Goal: Task Accomplishment & Management: Complete application form

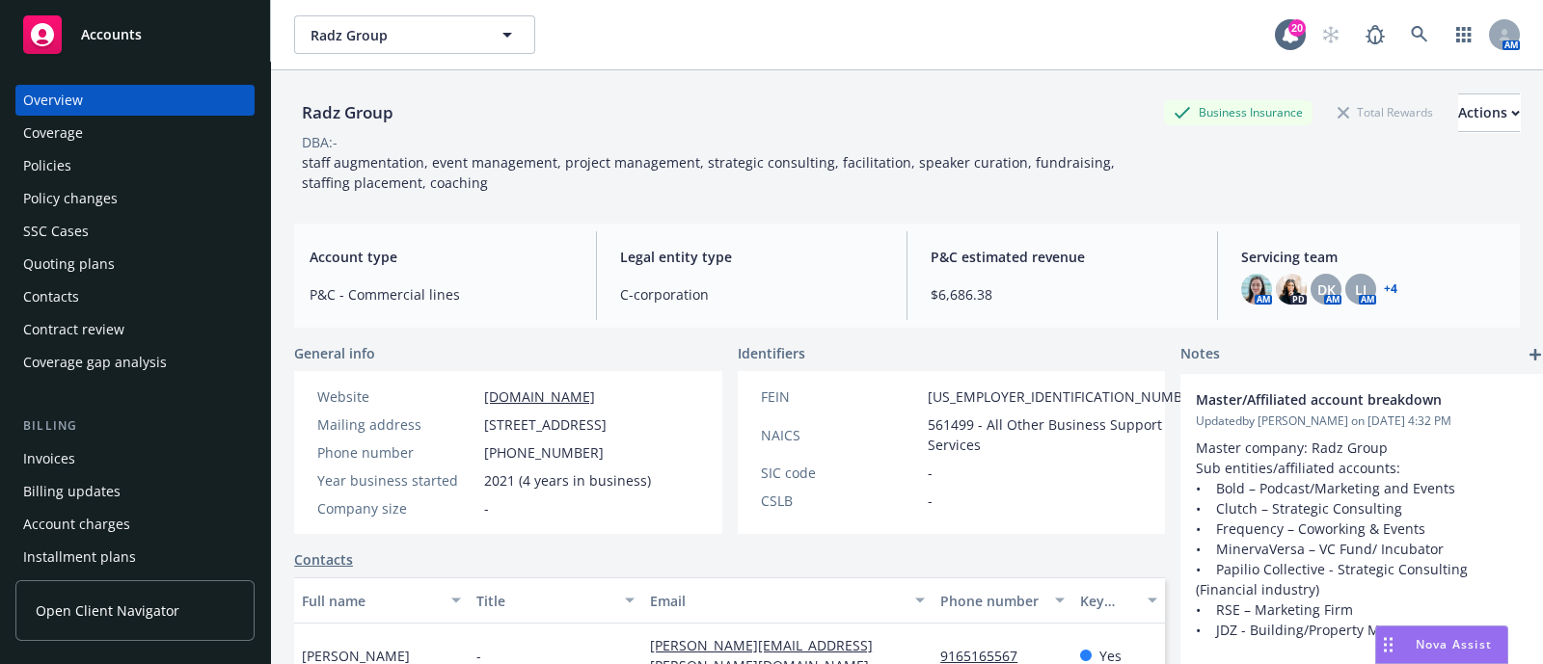
click at [160, 155] on div "Policies" at bounding box center [135, 165] width 224 height 31
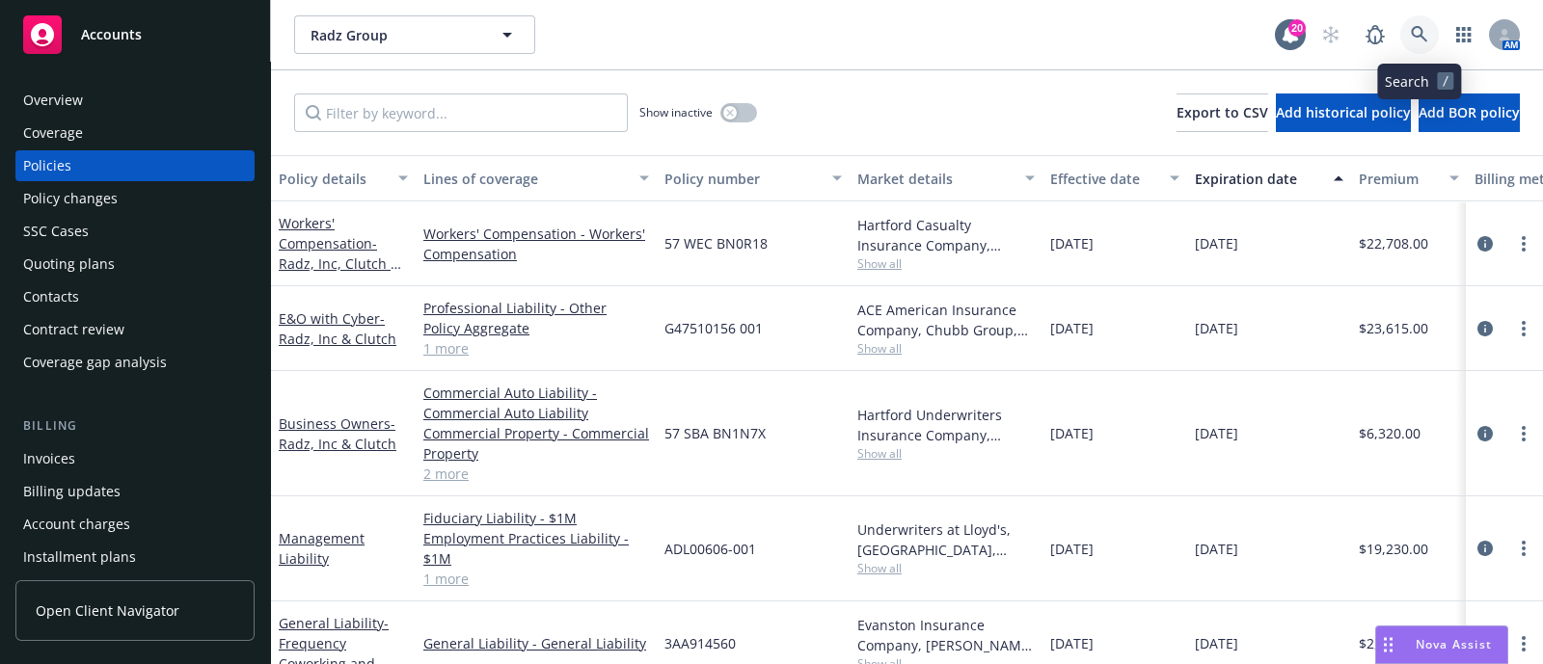
click at [1427, 32] on icon at bounding box center [1419, 34] width 17 height 17
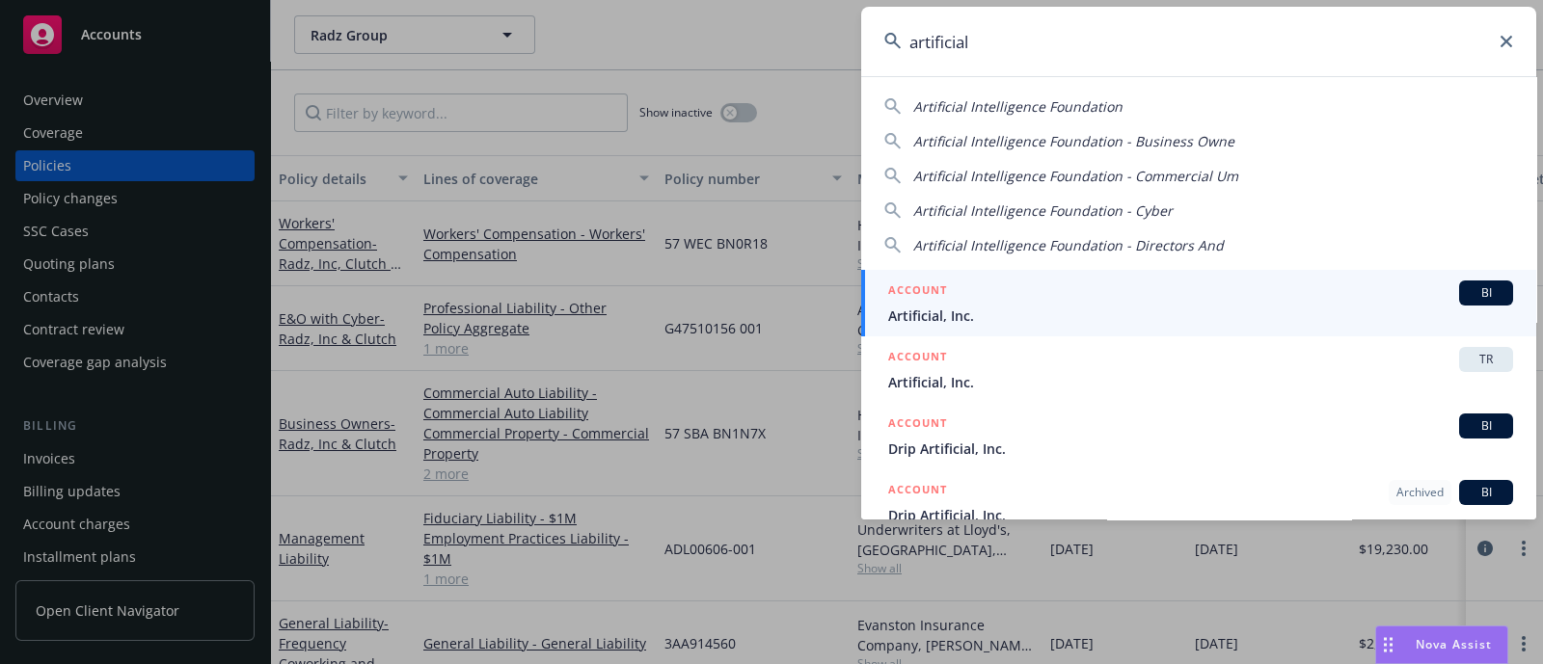
type input "artificial"
click at [979, 296] on div "ACCOUNT BI" at bounding box center [1200, 293] width 625 height 25
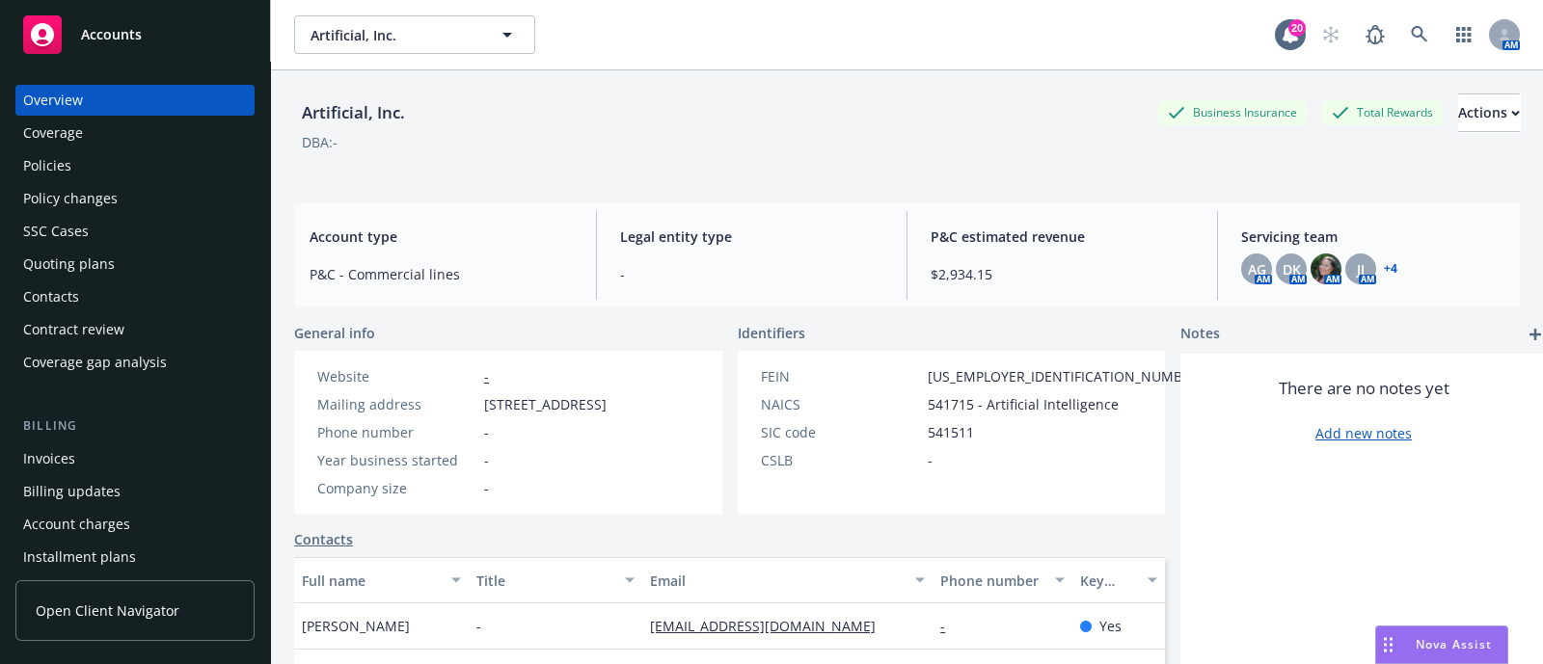
click at [106, 168] on div "Policies" at bounding box center [135, 165] width 224 height 31
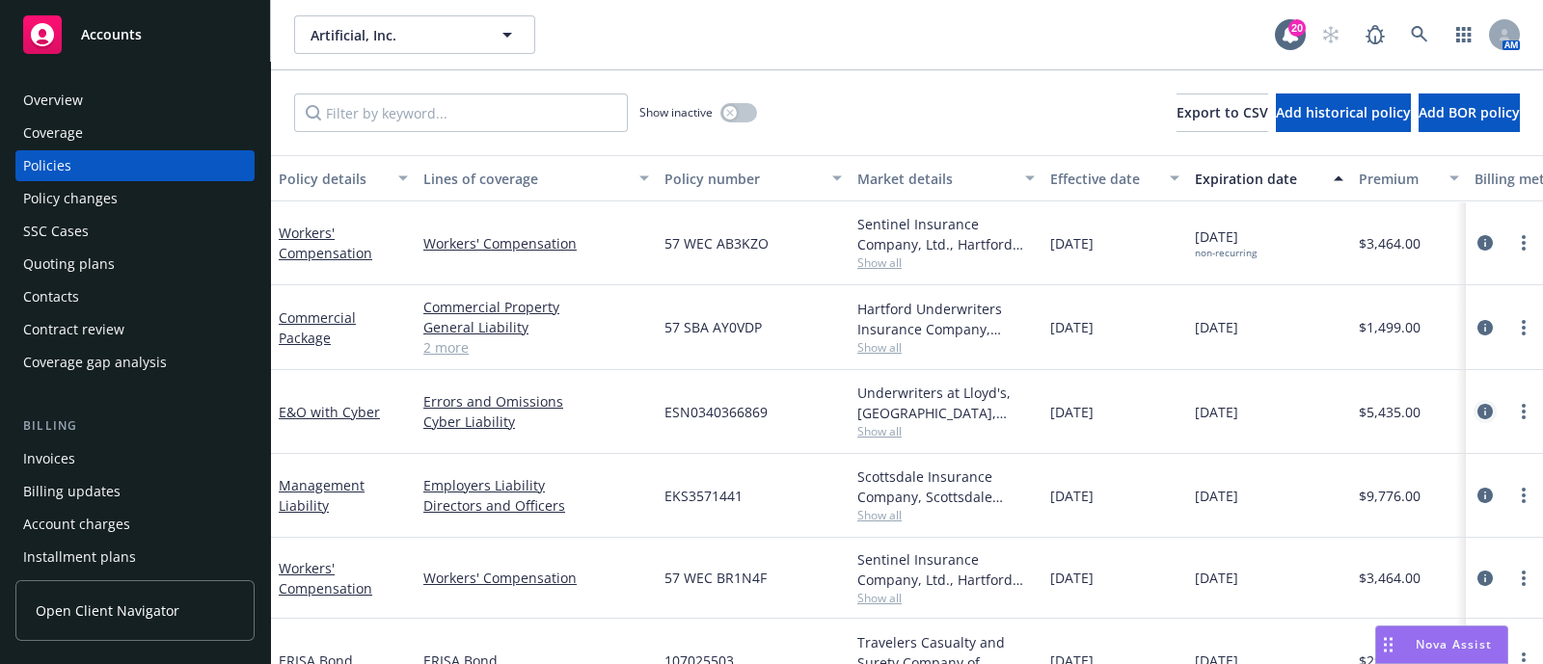
click at [1477, 405] on icon "circleInformation" at bounding box center [1484, 411] width 15 height 15
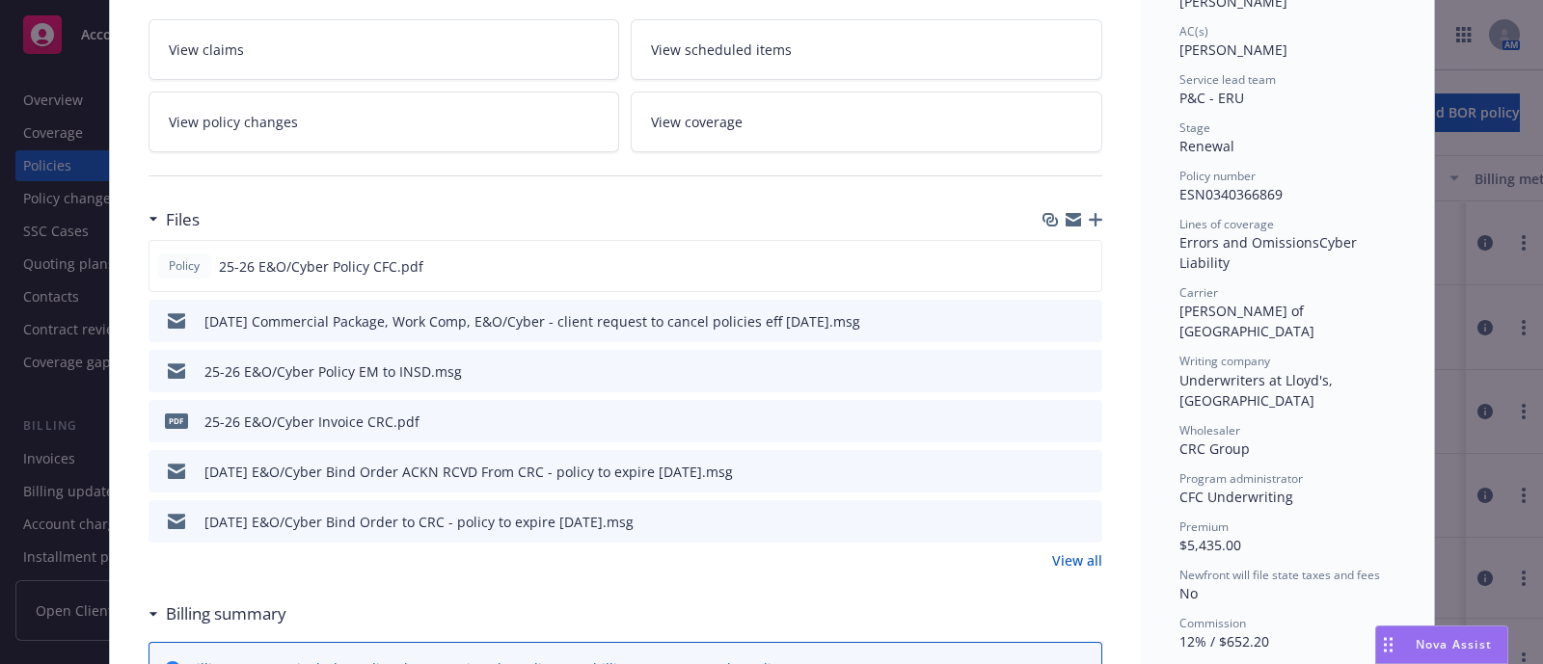
scroll to position [330, 0]
click at [1075, 479] on div "5/11/2025 E&O/Cyber Bind Order ACKN RCVD From CRC - policy to expire 3/12/2026.…" at bounding box center [626, 470] width 954 height 42
click at [1077, 474] on button at bounding box center [1085, 471] width 17 height 20
click at [1075, 472] on icon "preview file" at bounding box center [1083, 470] width 17 height 14
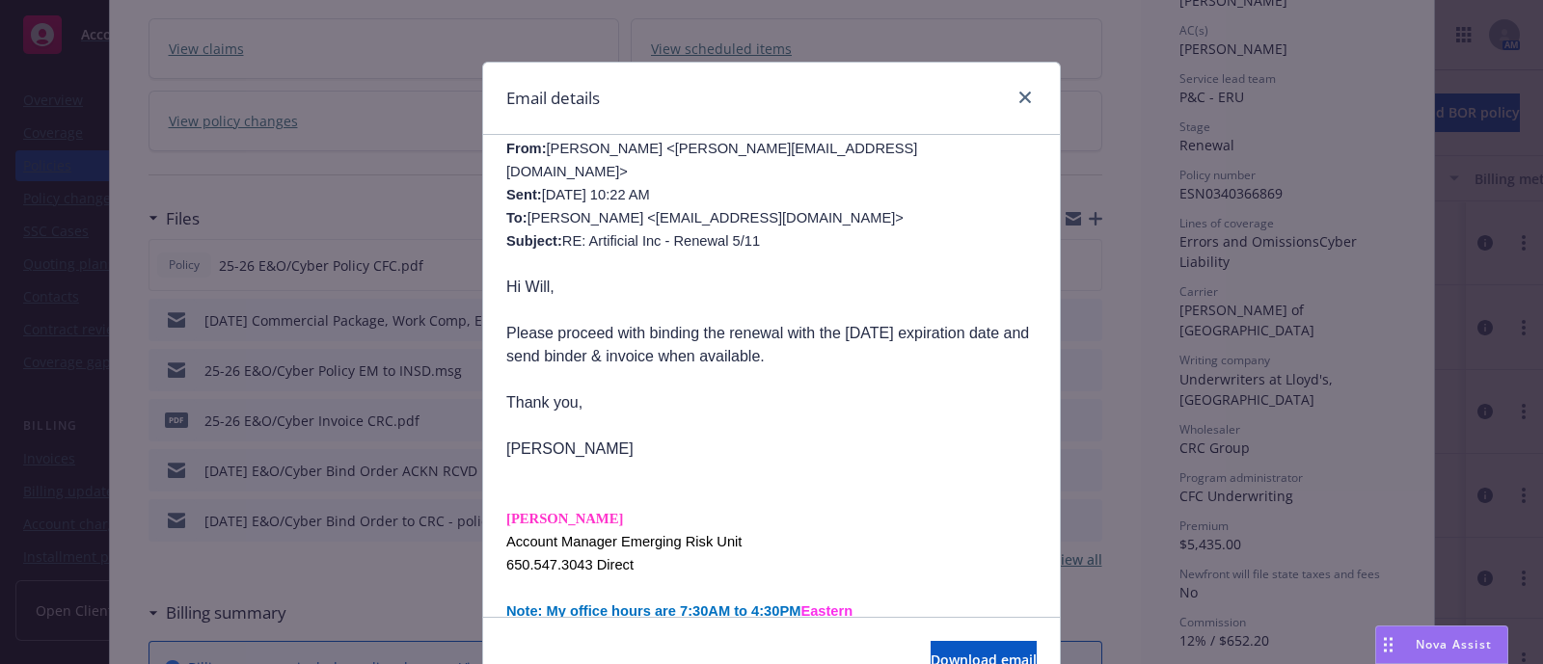
scroll to position [590, 0]
click at [587, 278] on p "Hi Will," at bounding box center [771, 289] width 530 height 23
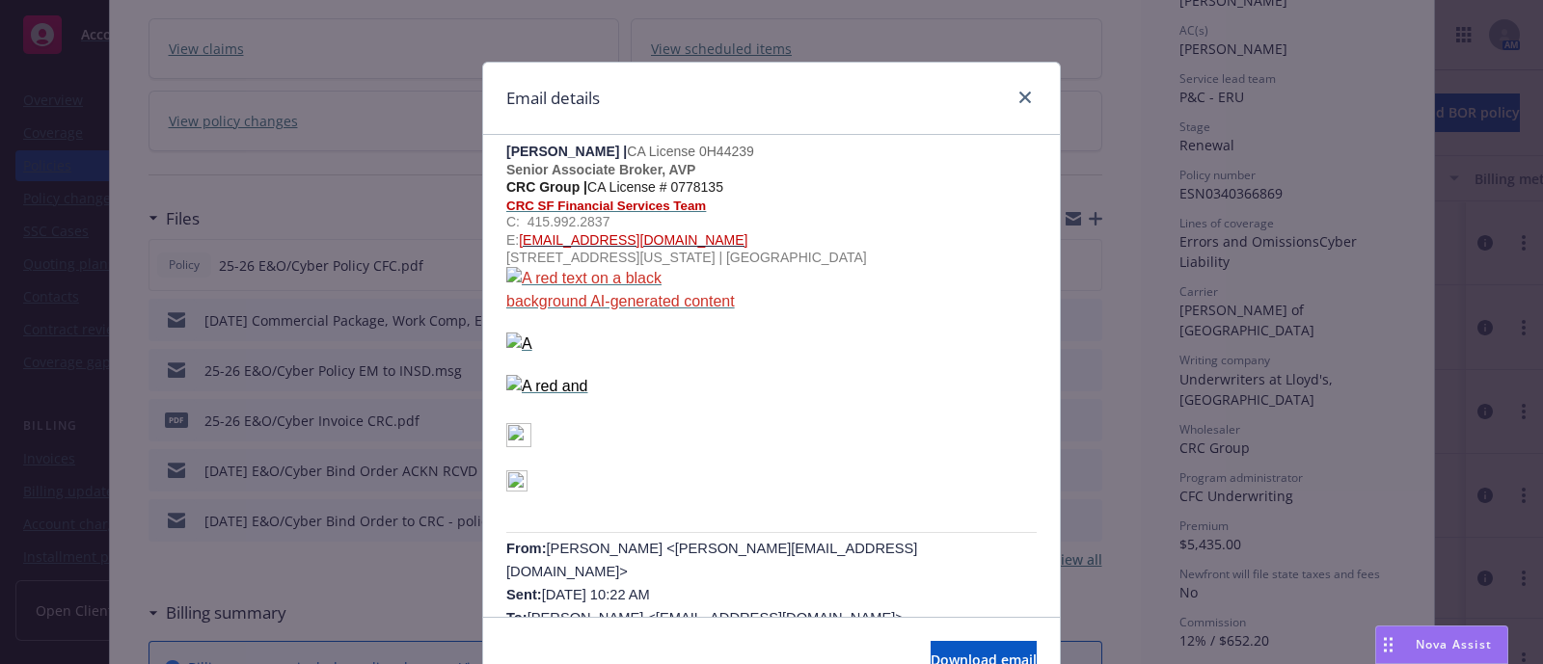
scroll to position [0, 0]
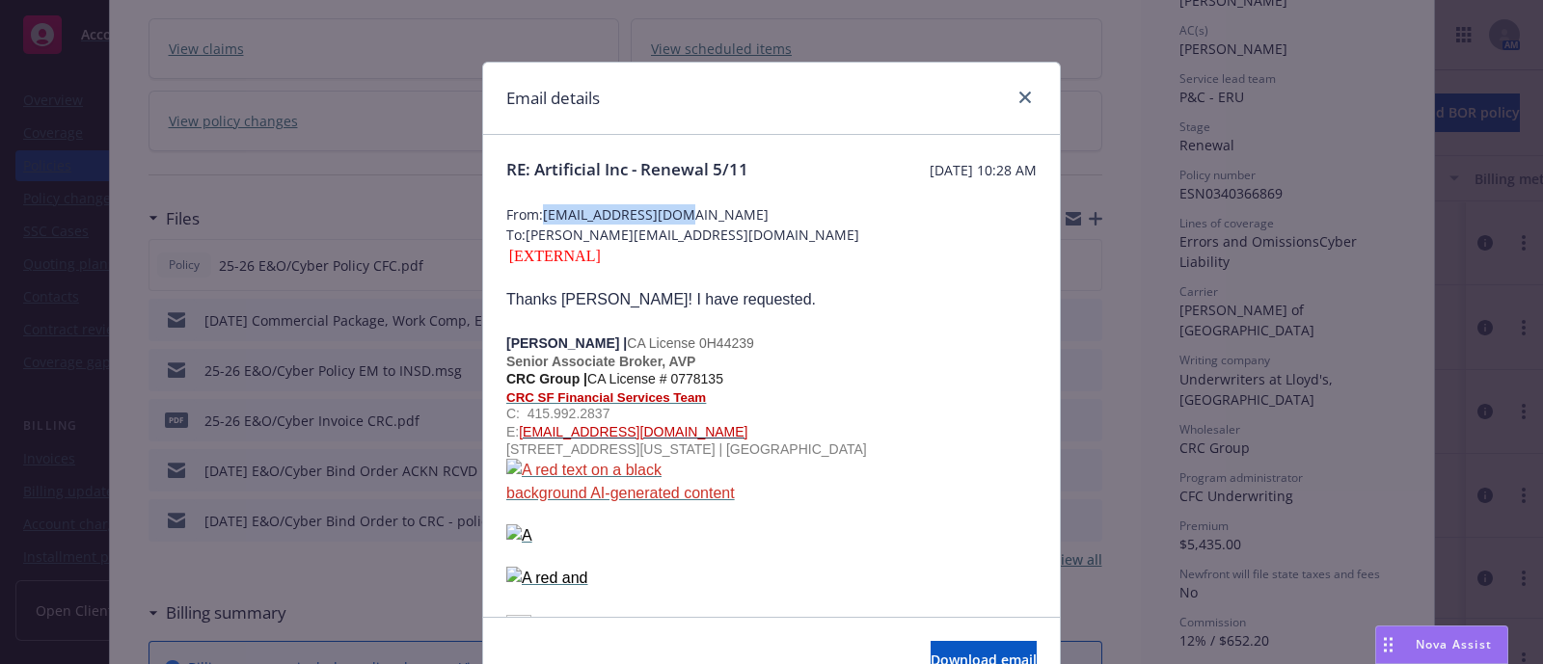
drag, startPoint x: 689, startPoint y: 211, endPoint x: 535, endPoint y: 211, distance: 154.3
click at [535, 211] on span "From: WKrahl@CRCGroup.com" at bounding box center [771, 214] width 530 height 20
copy span "WKrahl@CRCGroup.com"
click at [122, 166] on div "Email details RE: Artificial Inc - Renewal 5/11 Thursday, May 22, 2025 at 10:28…" at bounding box center [771, 332] width 1543 height 664
click at [1021, 95] on icon "close" at bounding box center [1025, 98] width 12 height 12
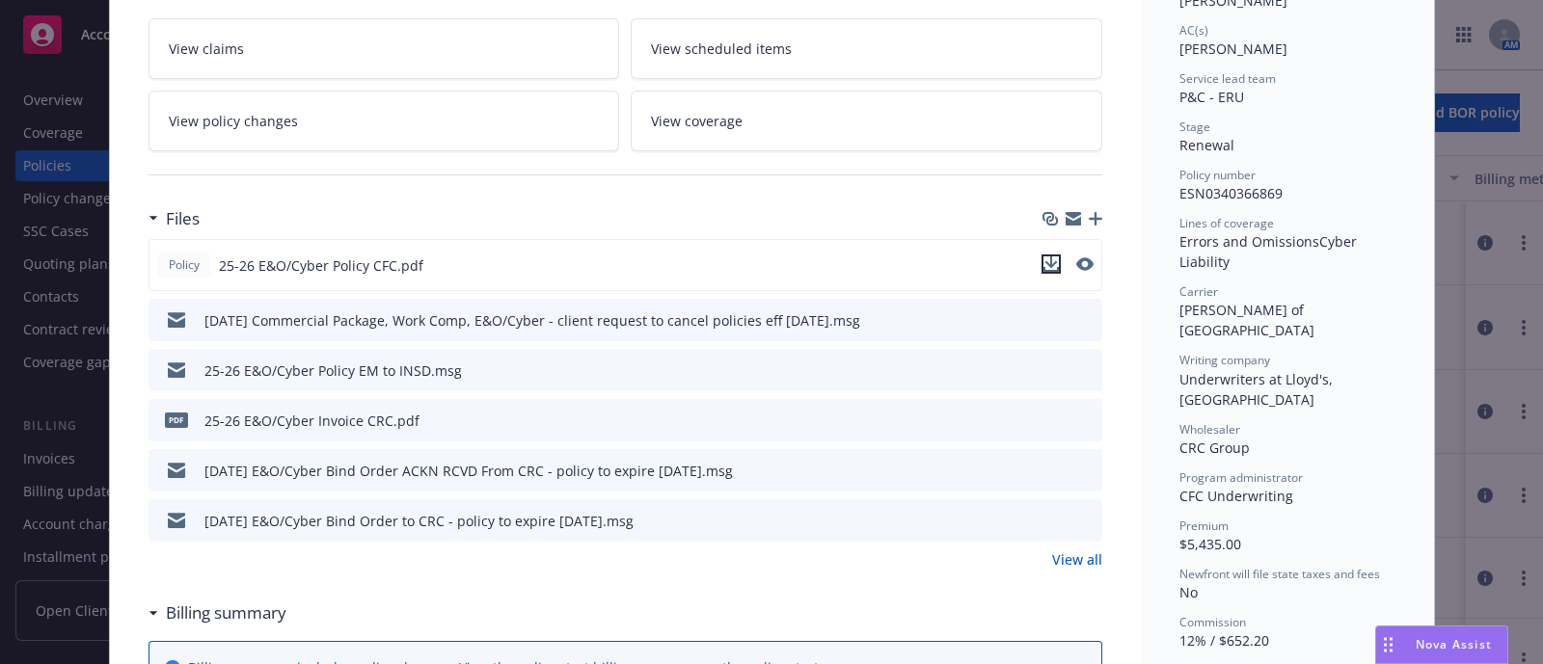
click at [1046, 261] on icon "download file" at bounding box center [1050, 264] width 15 height 15
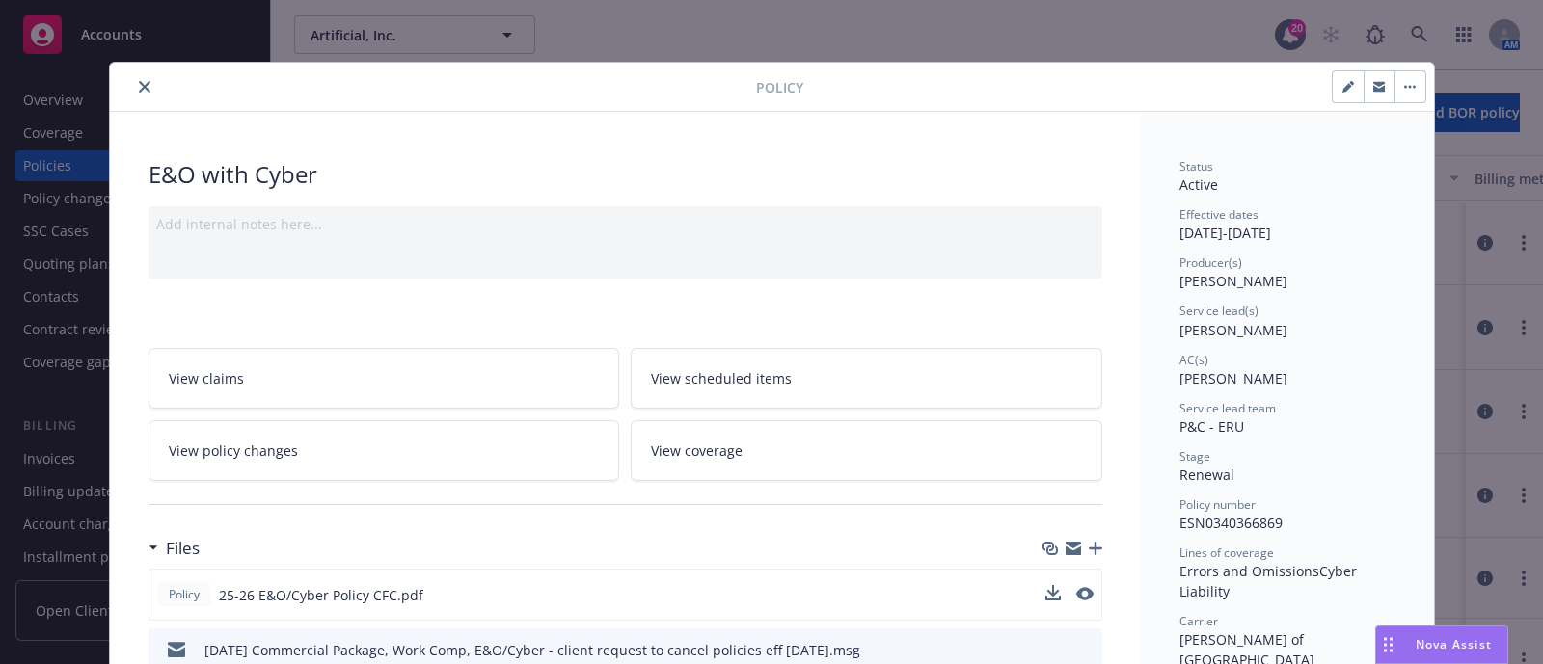
click at [139, 84] on icon "close" at bounding box center [145, 87] width 12 height 12
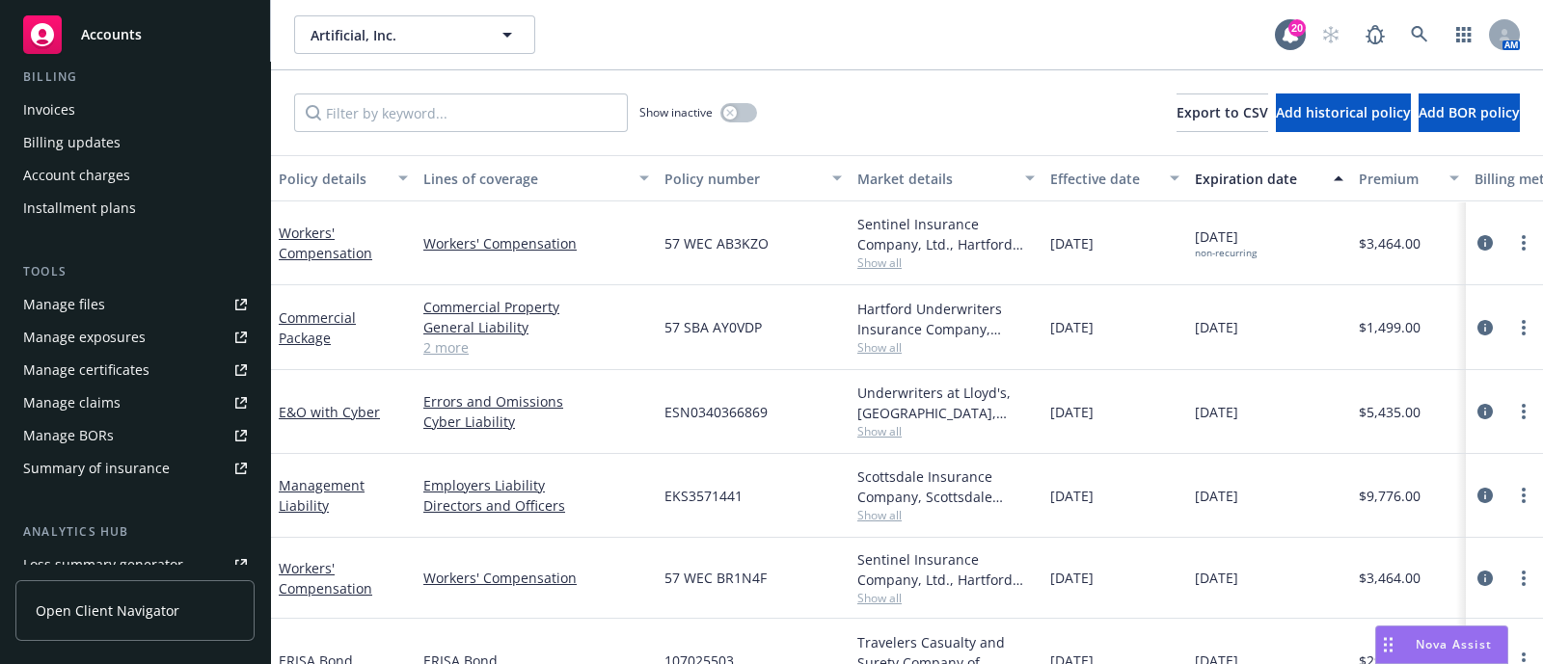
scroll to position [351, 0]
click at [122, 297] on link "Manage files" at bounding box center [134, 302] width 239 height 31
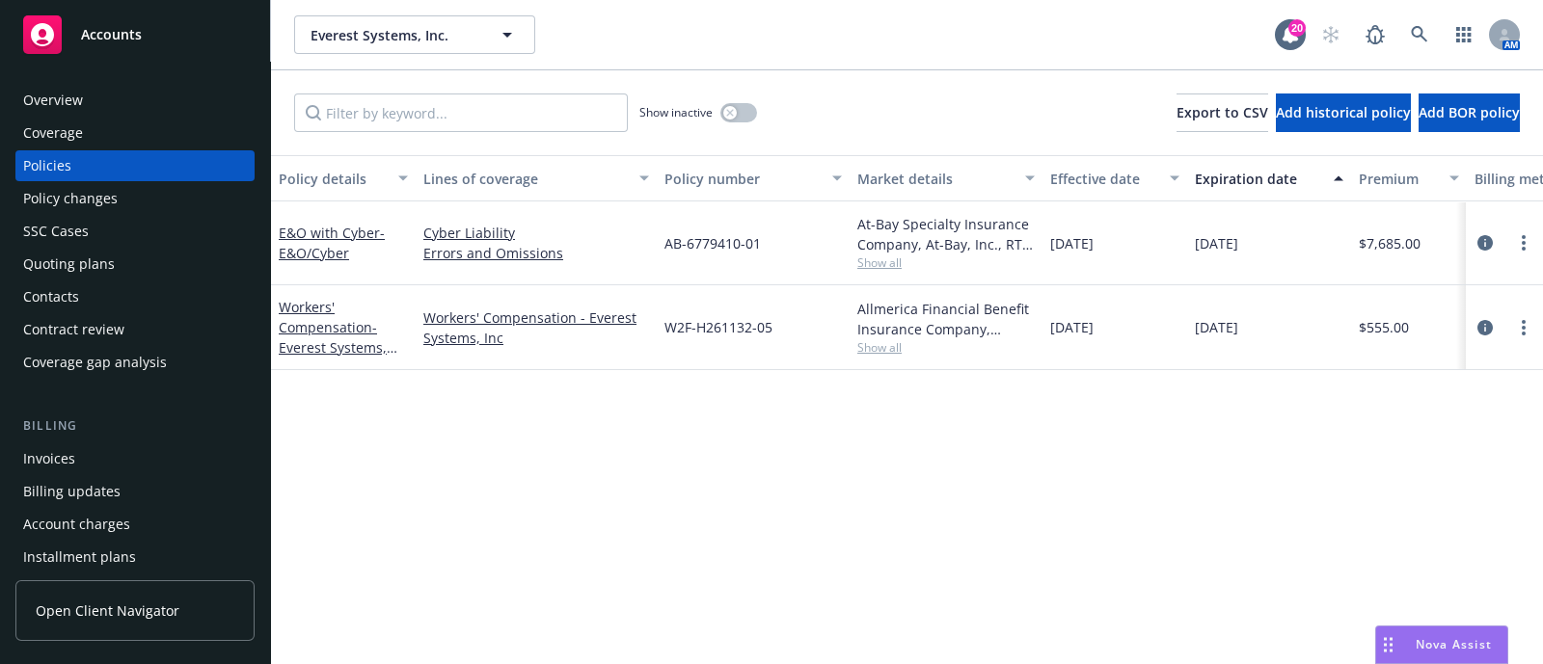
click at [114, 200] on div "Policy changes" at bounding box center [70, 198] width 95 height 31
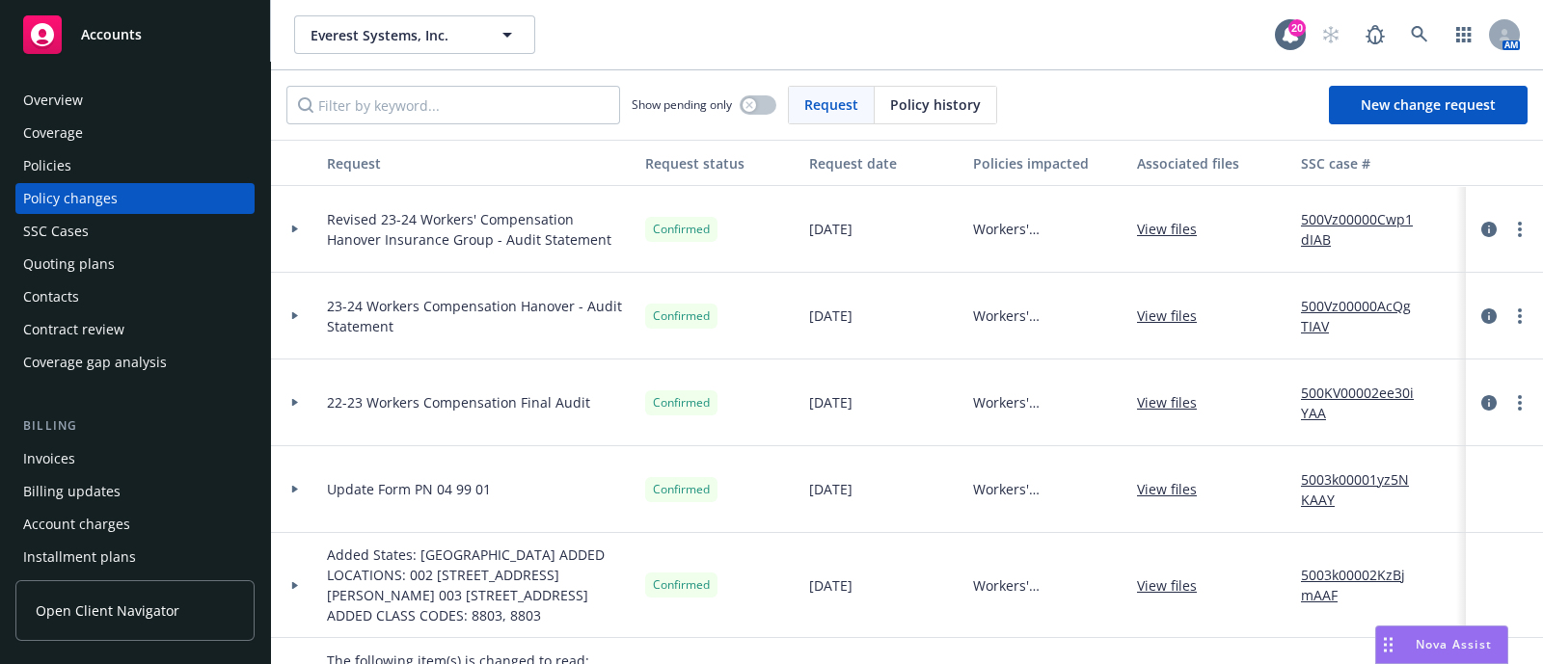
click at [280, 207] on div at bounding box center [295, 229] width 48 height 87
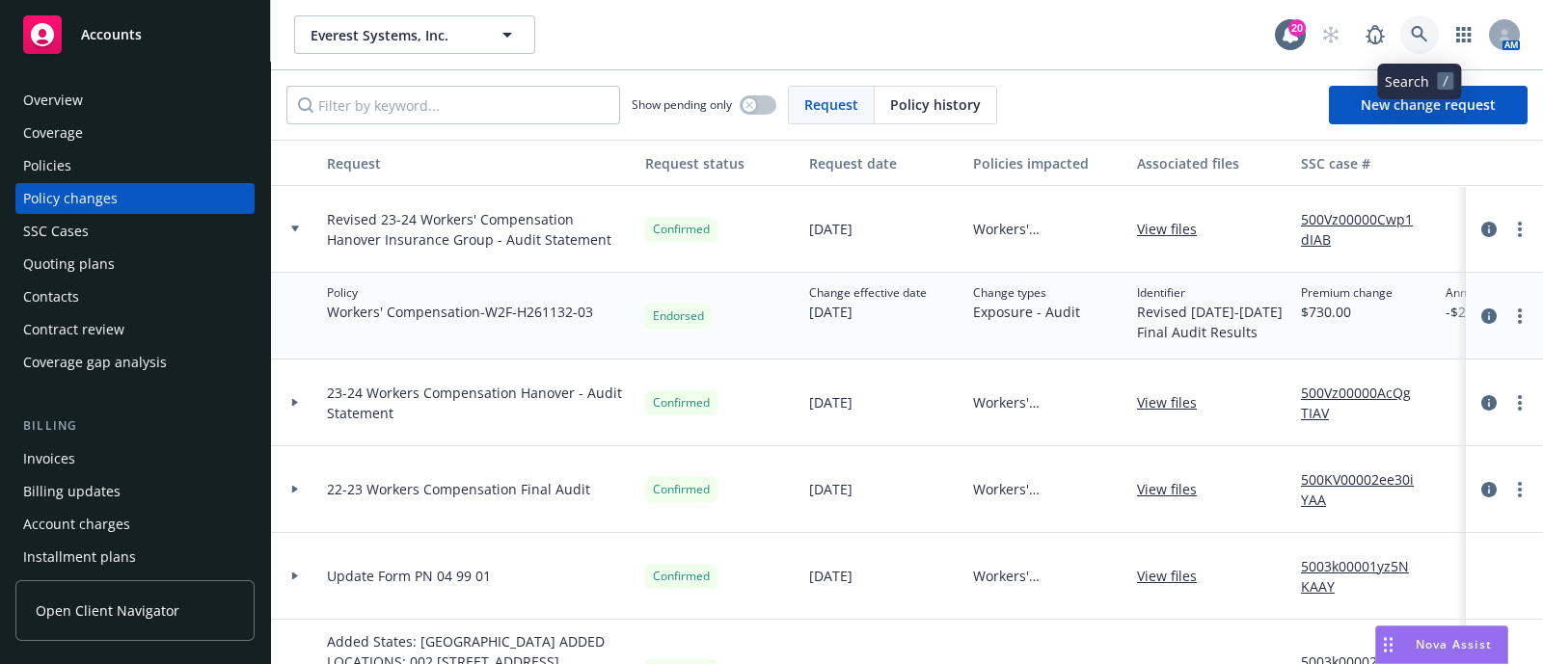
click at [1413, 41] on icon at bounding box center [1419, 34] width 17 height 17
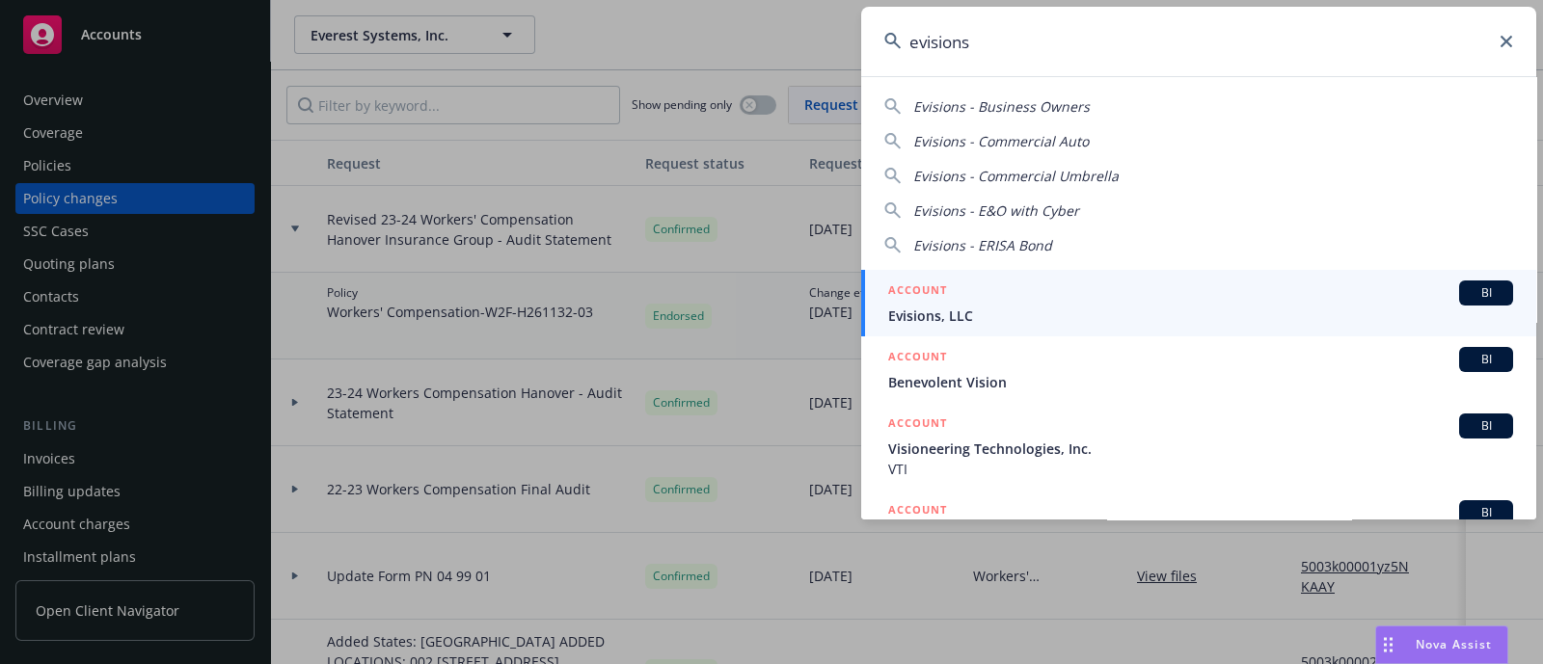
type input "evisions"
click at [1016, 301] on div "ACCOUNT BI" at bounding box center [1200, 293] width 625 height 25
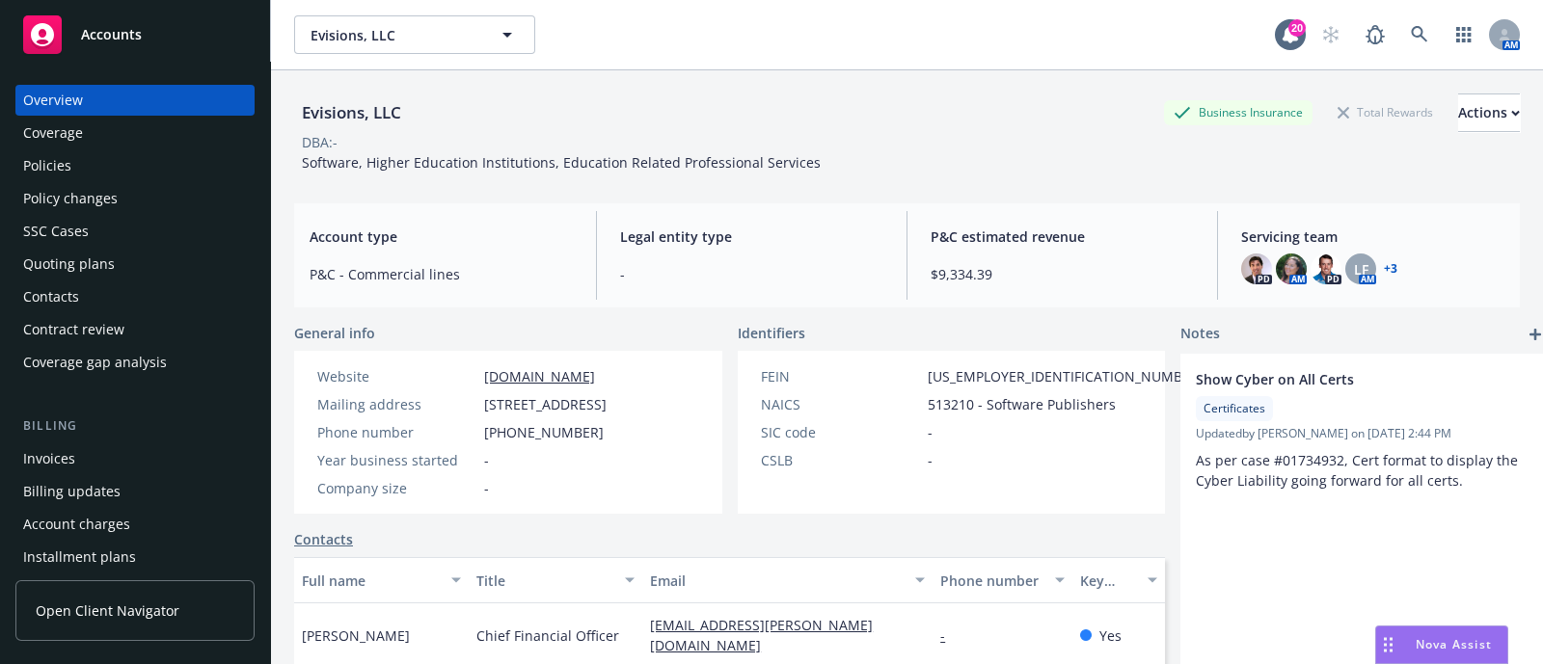
click at [92, 195] on div "Policy changes" at bounding box center [70, 198] width 95 height 31
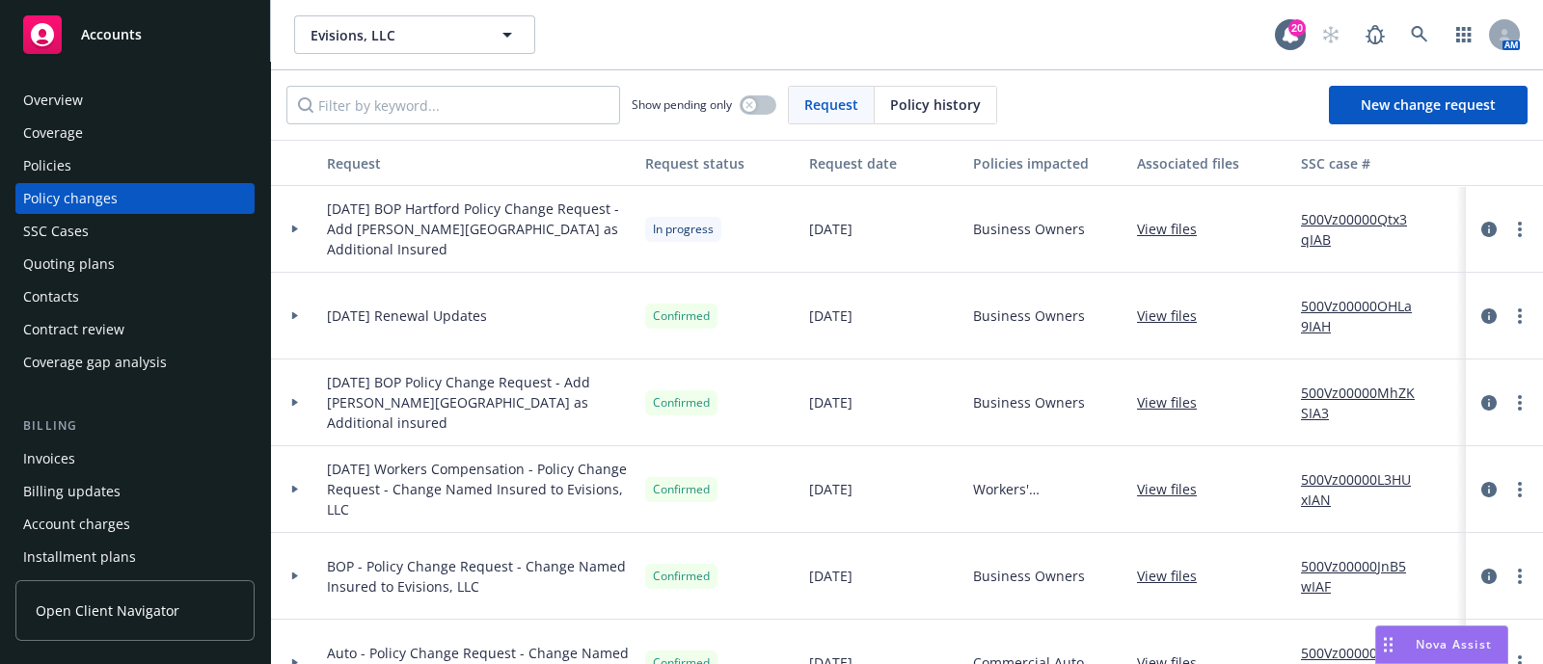
click at [289, 218] on div at bounding box center [295, 229] width 48 height 87
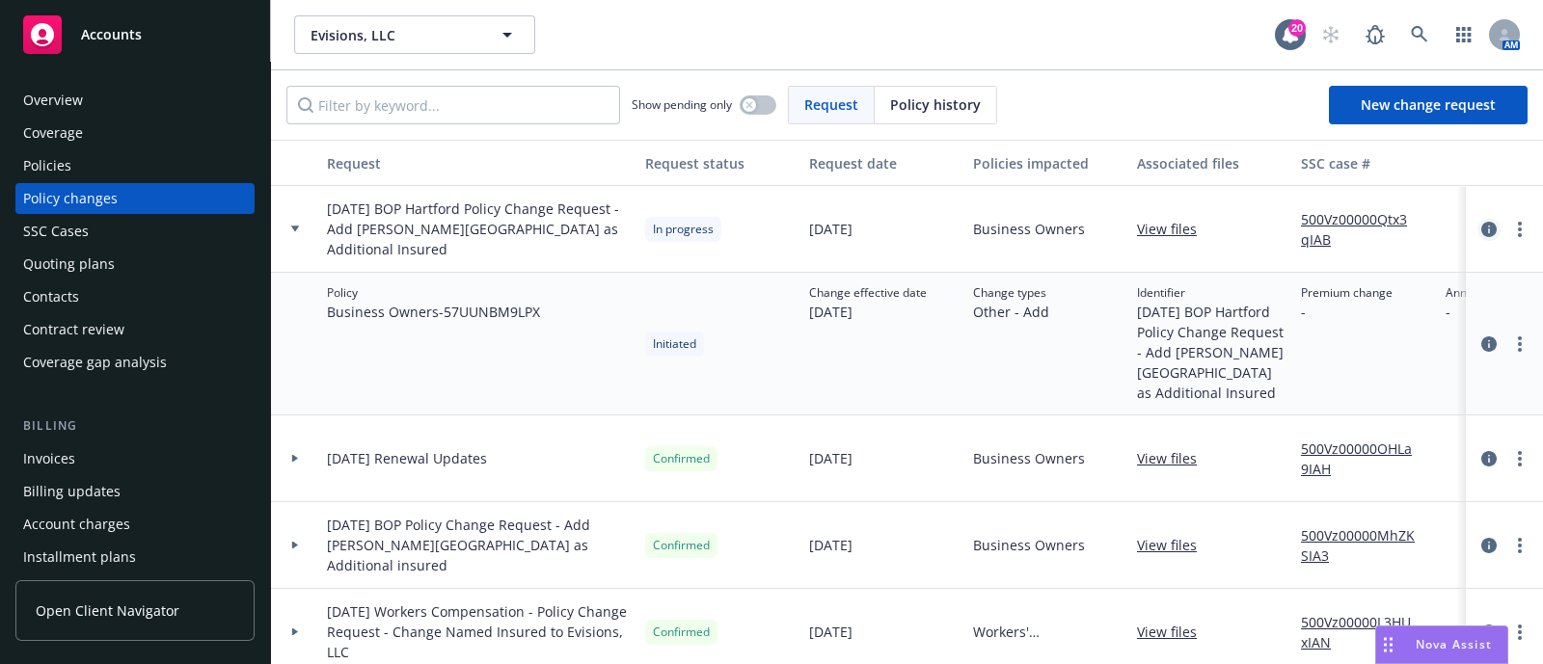
click at [1481, 230] on icon "circleInformation" at bounding box center [1488, 229] width 15 height 15
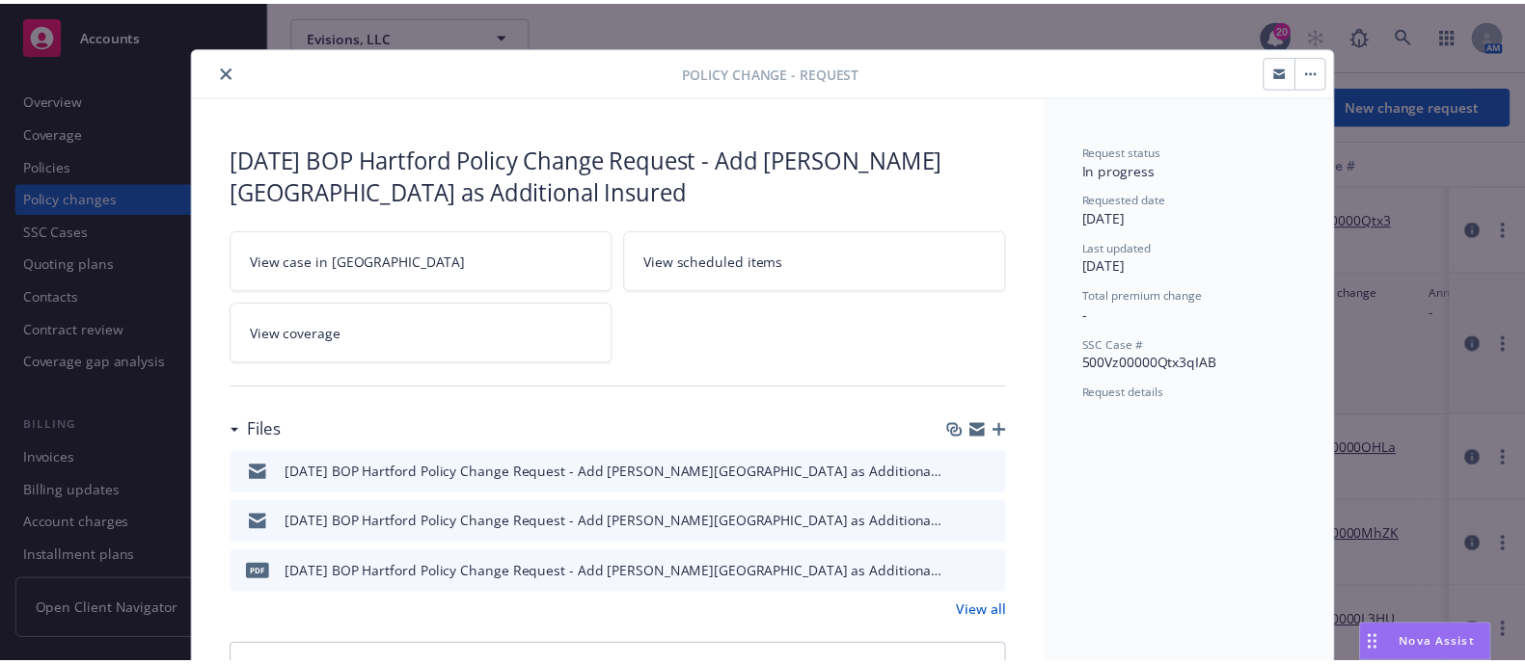
scroll to position [11, 0]
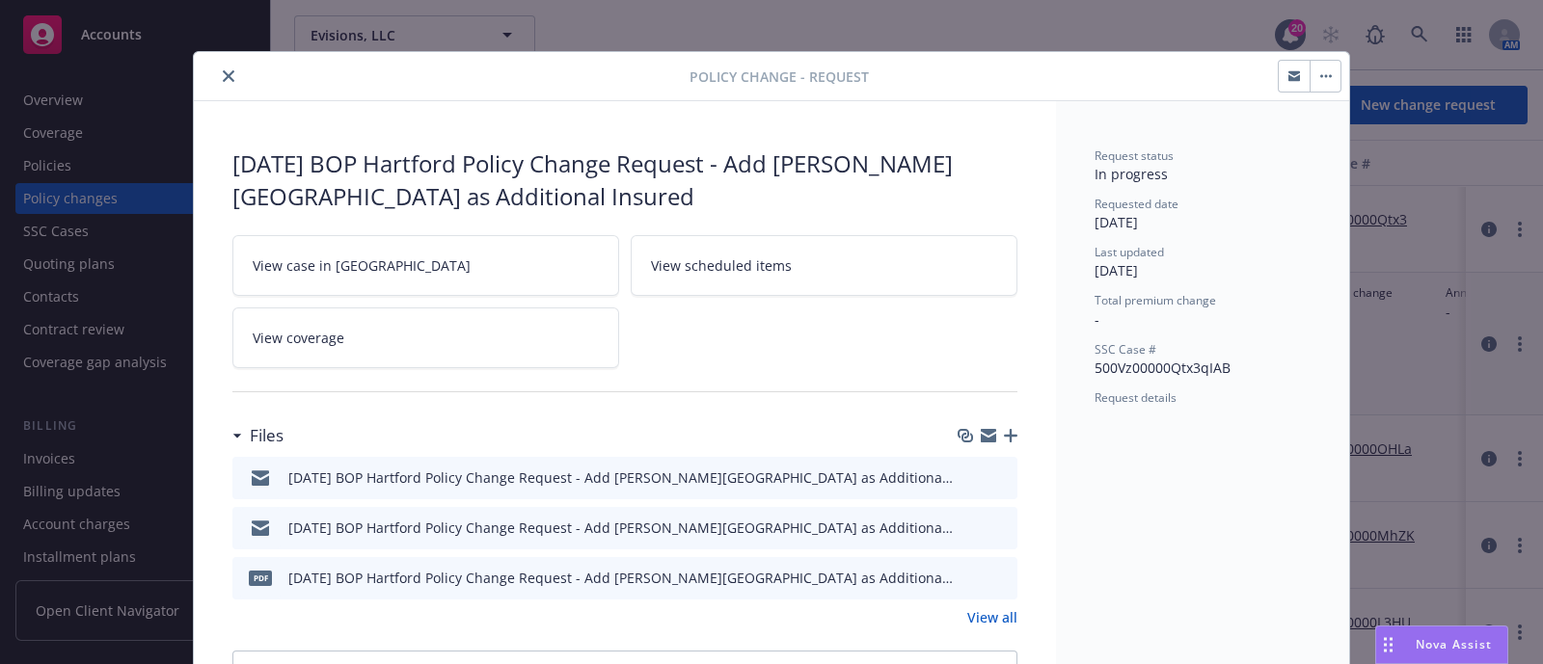
click at [1311, 79] on button "button" at bounding box center [1325, 76] width 31 height 31
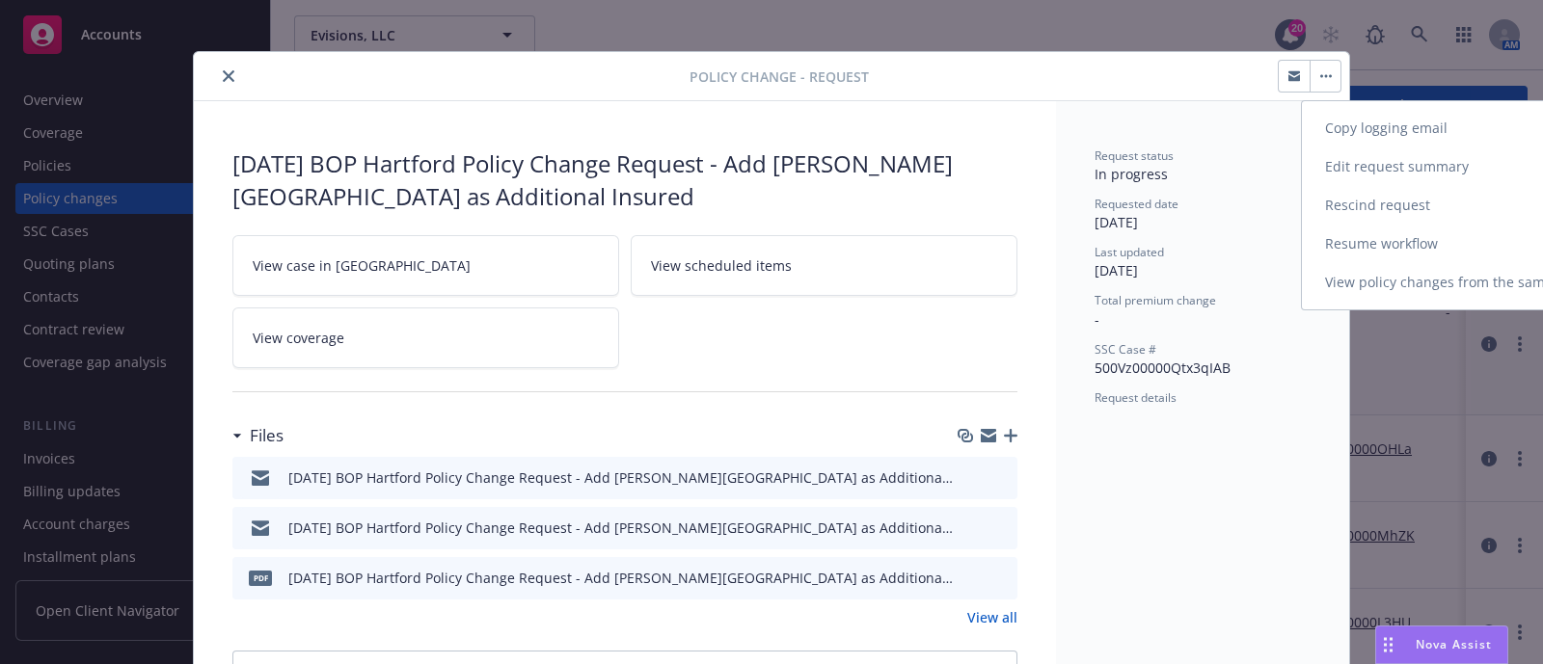
click at [1405, 238] on link "Resume workflow" at bounding box center [1467, 244] width 331 height 39
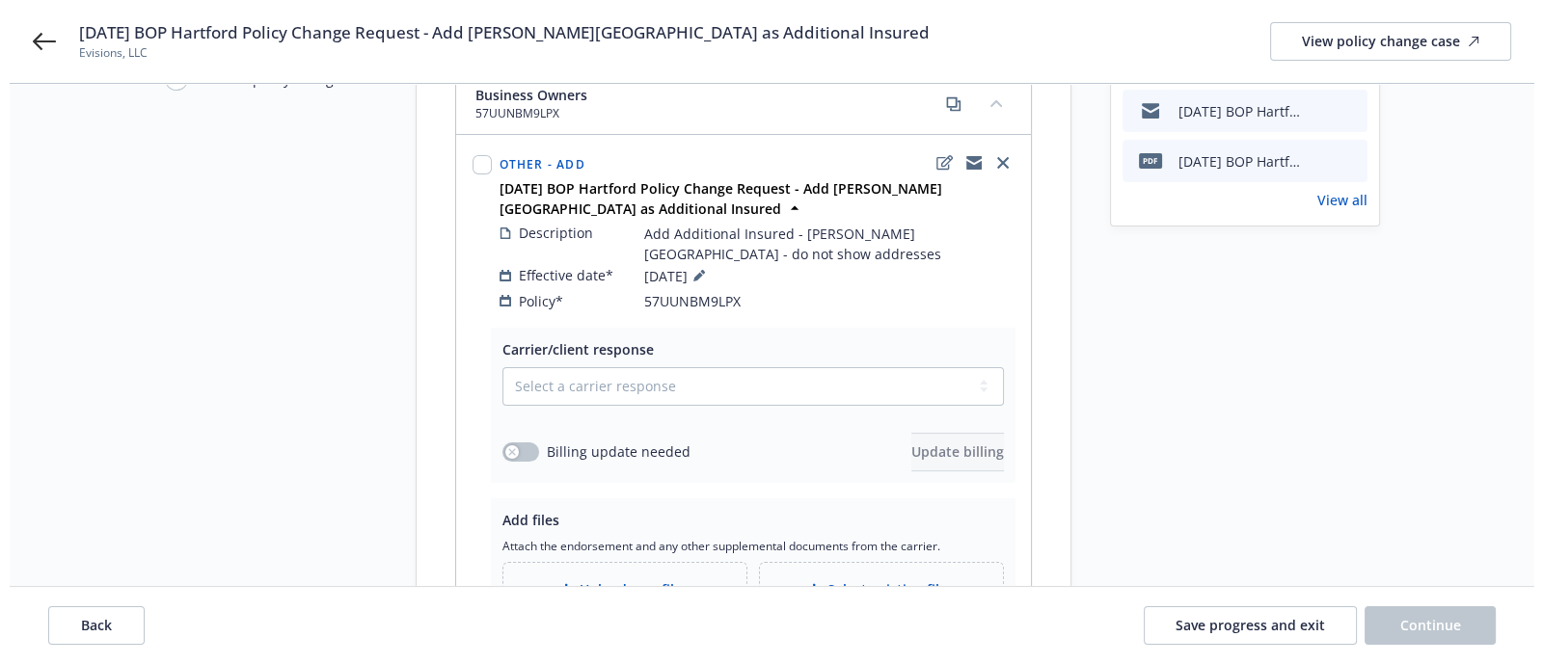
scroll to position [206, 0]
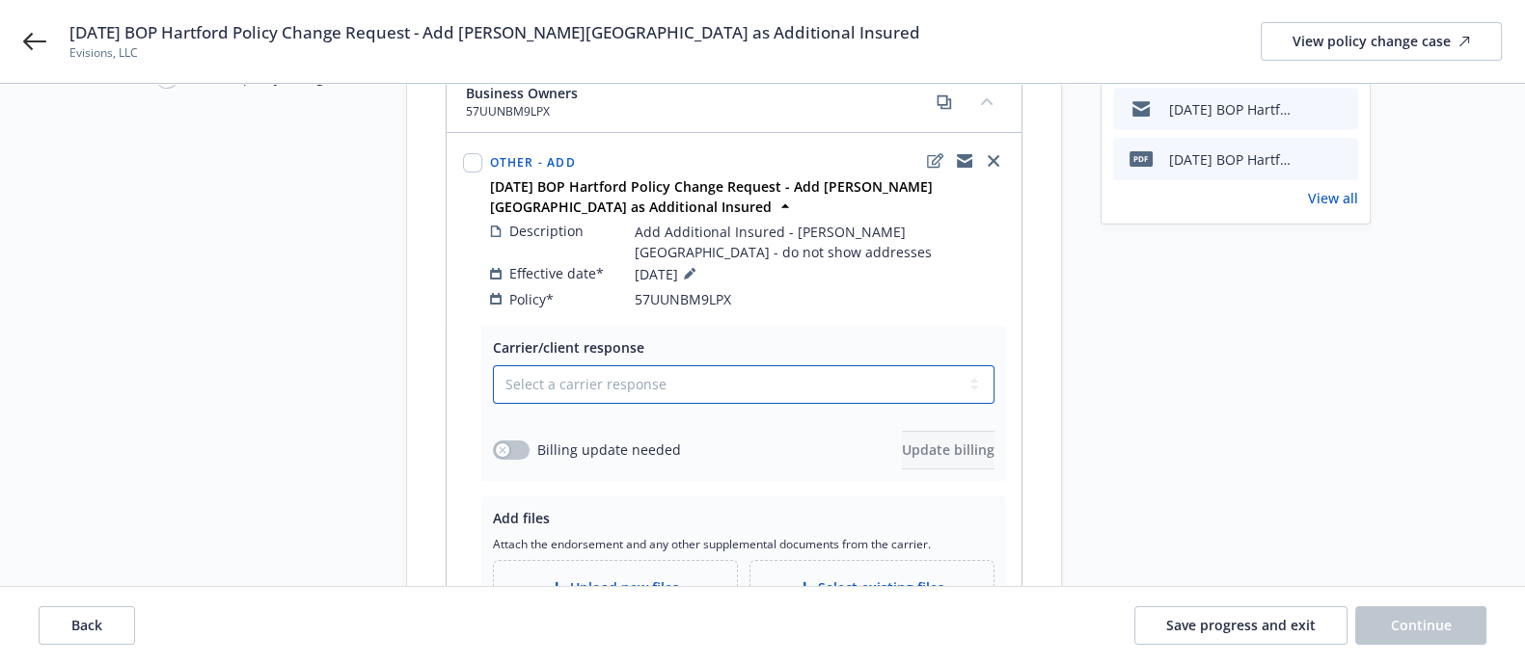
click at [531, 377] on select "Select a carrier response Accepted Accepted with revision No endorsement needed…" at bounding box center [743, 384] width 501 height 39
select select "ACCEPTED"
click at [493, 365] on select "Select a carrier response Accepted Accepted with revision No endorsement needed…" at bounding box center [743, 384] width 501 height 39
click at [502, 440] on div "Billing update needed" at bounding box center [587, 450] width 188 height 20
click at [508, 441] on button "button" at bounding box center [511, 450] width 37 height 19
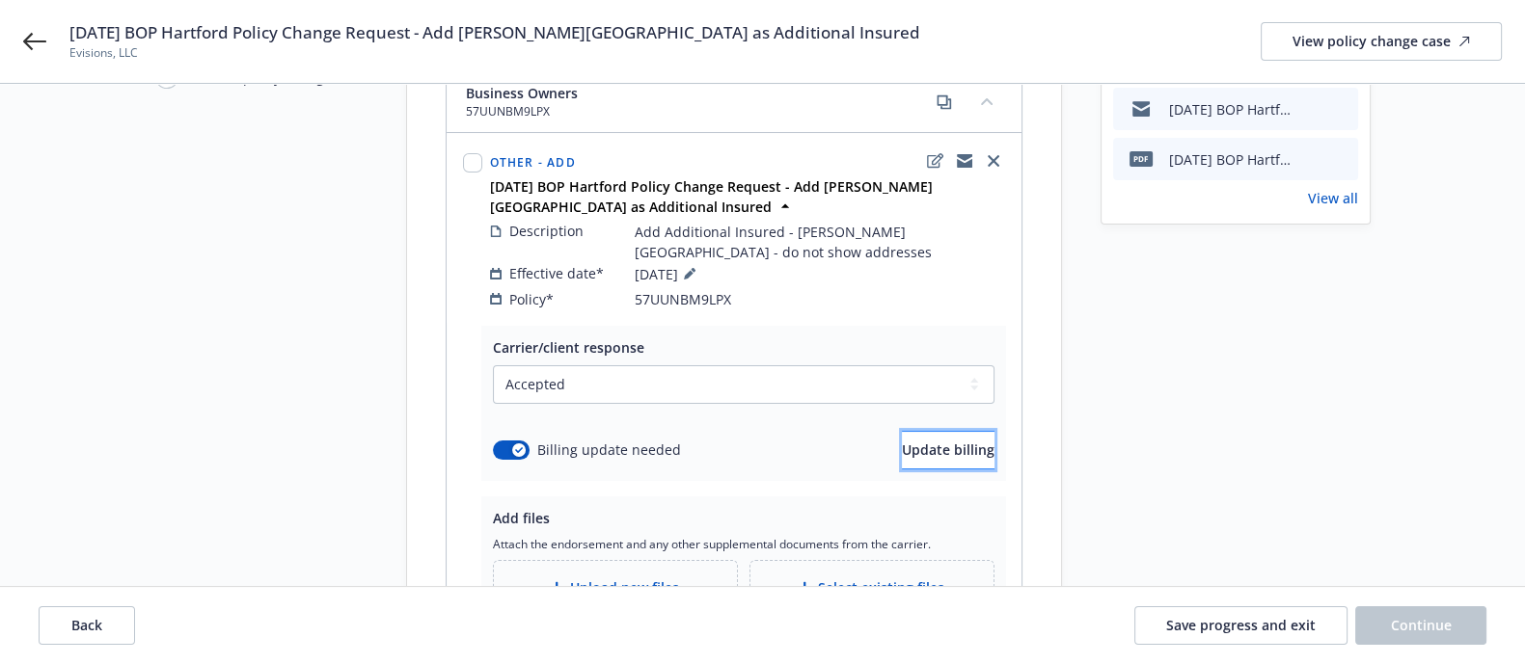
click at [903, 441] on span "Update billing" at bounding box center [948, 450] width 93 height 18
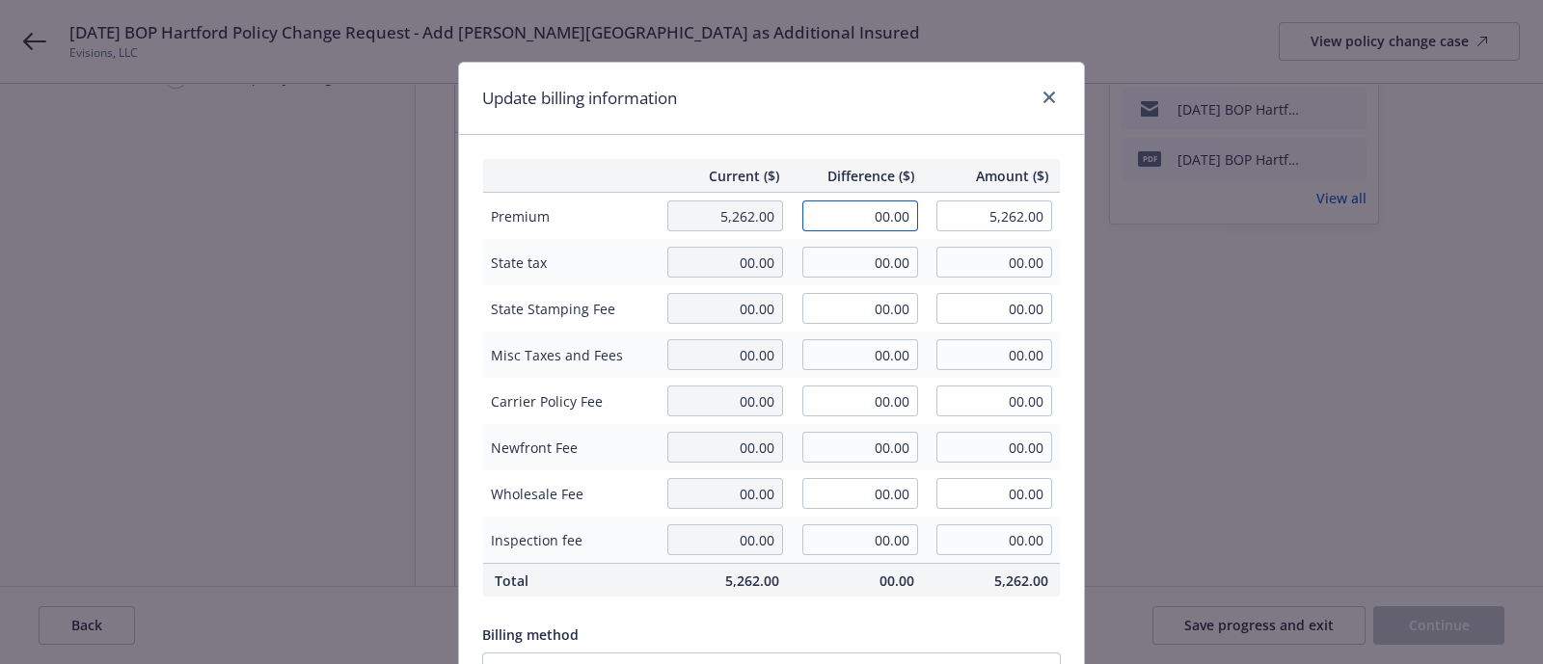
click at [878, 215] on input "00.00" at bounding box center [860, 216] width 116 height 31
type input "253.00"
type input "5,515.00"
type input "2.53"
click at [623, 159] on th at bounding box center [569, 176] width 173 height 34
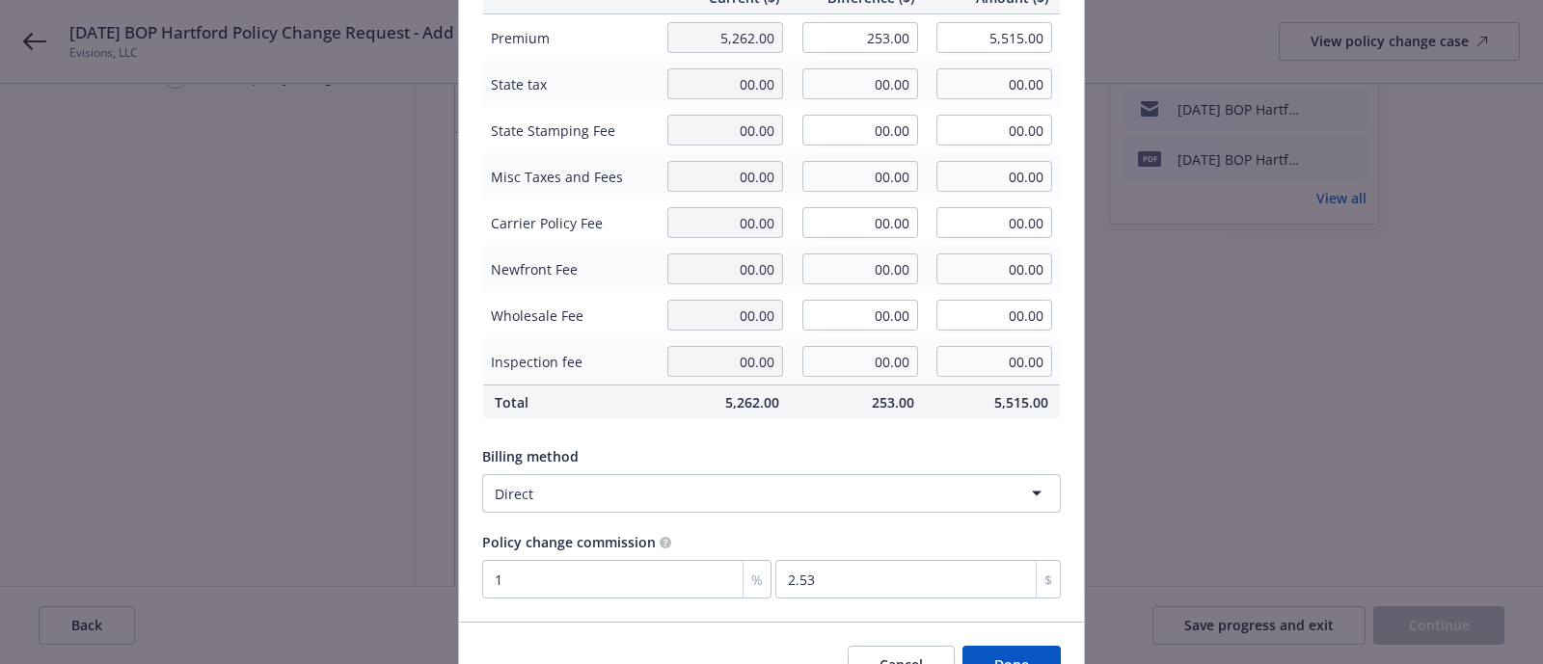
scroll to position [184, 0]
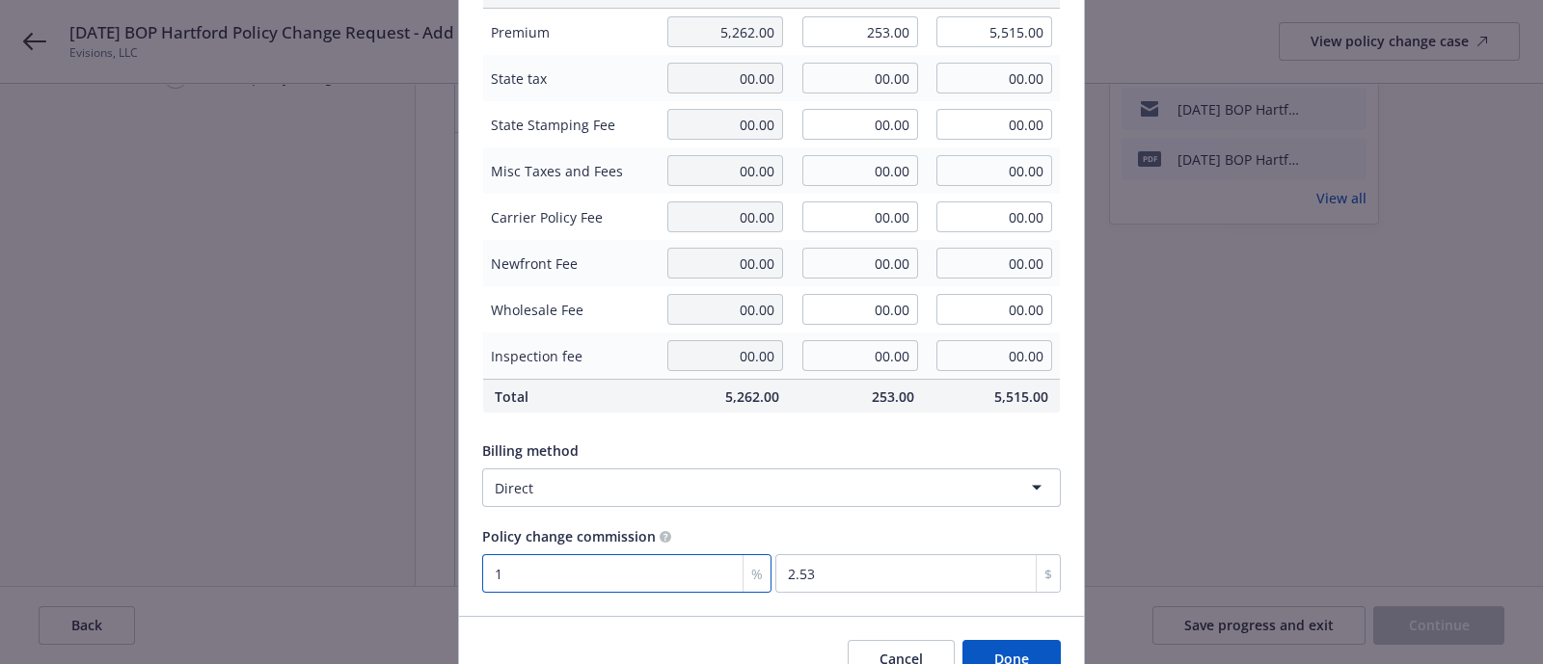
click at [509, 581] on input "1" at bounding box center [626, 573] width 289 height 39
type input "15"
type input "37.95"
type input "15"
click at [521, 619] on div "Cancel Done" at bounding box center [771, 659] width 625 height 86
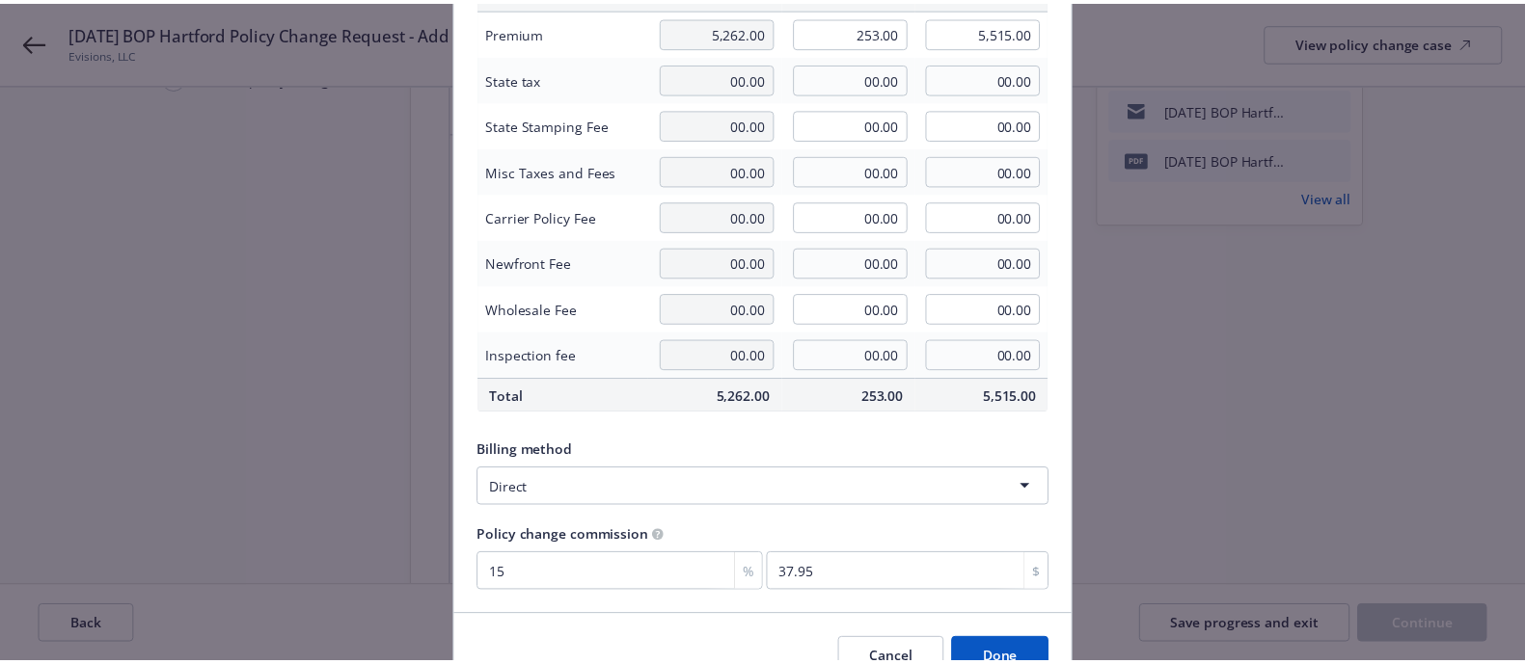
scroll to position [284, 0]
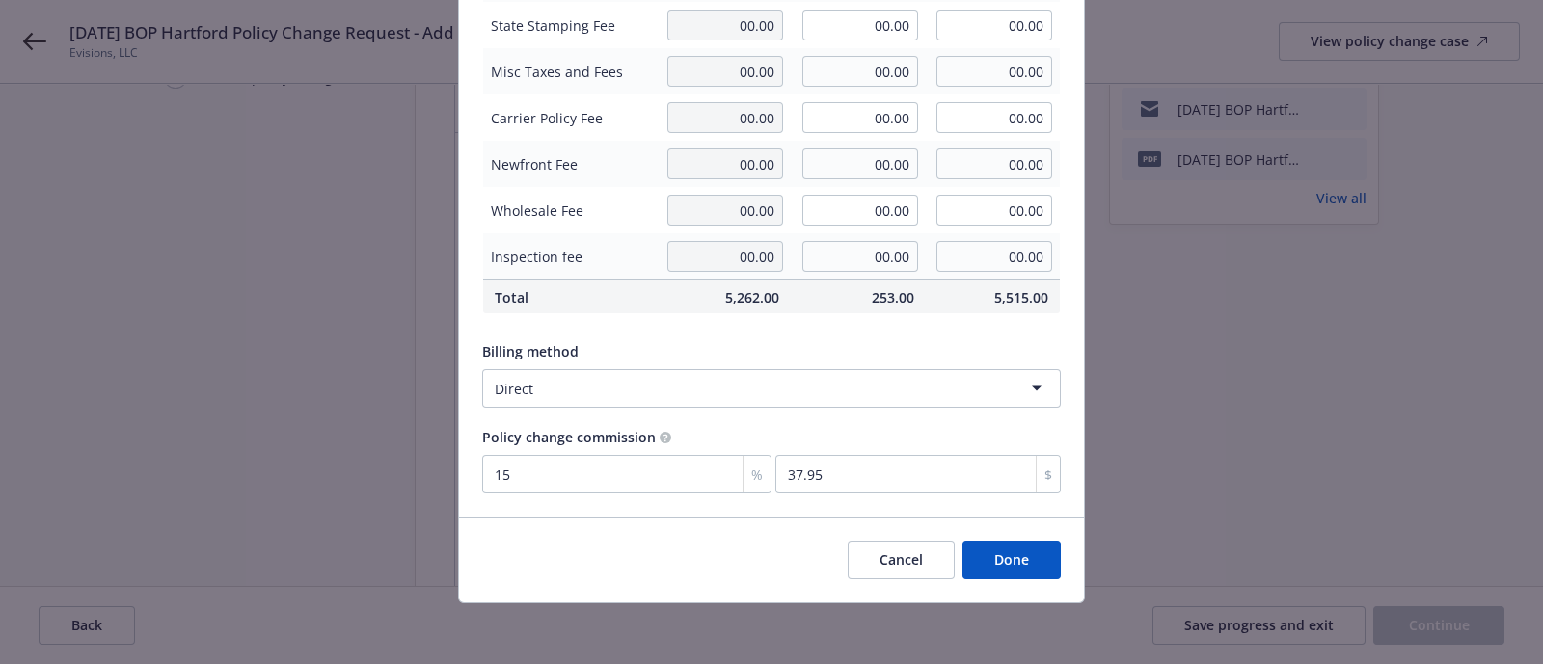
click at [979, 558] on button "Done" at bounding box center [1011, 560] width 98 height 39
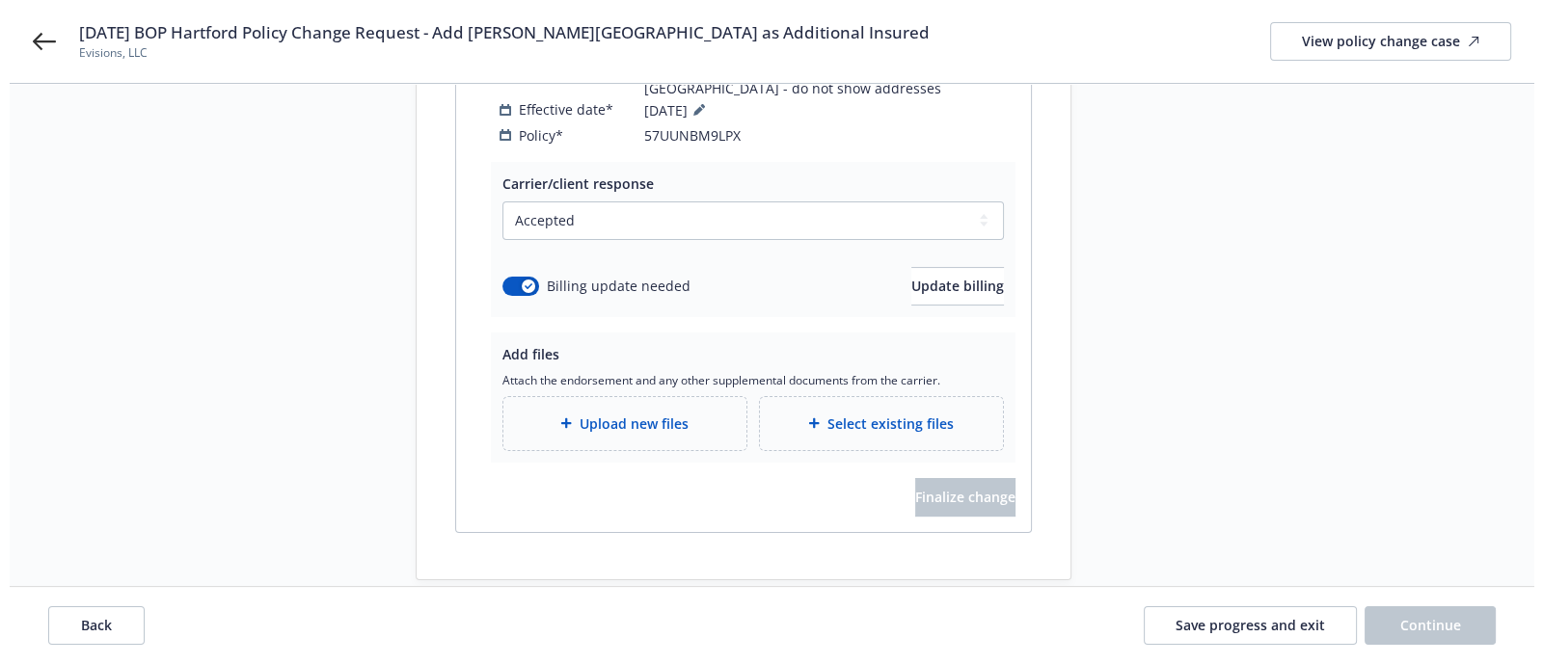
scroll to position [370, 0]
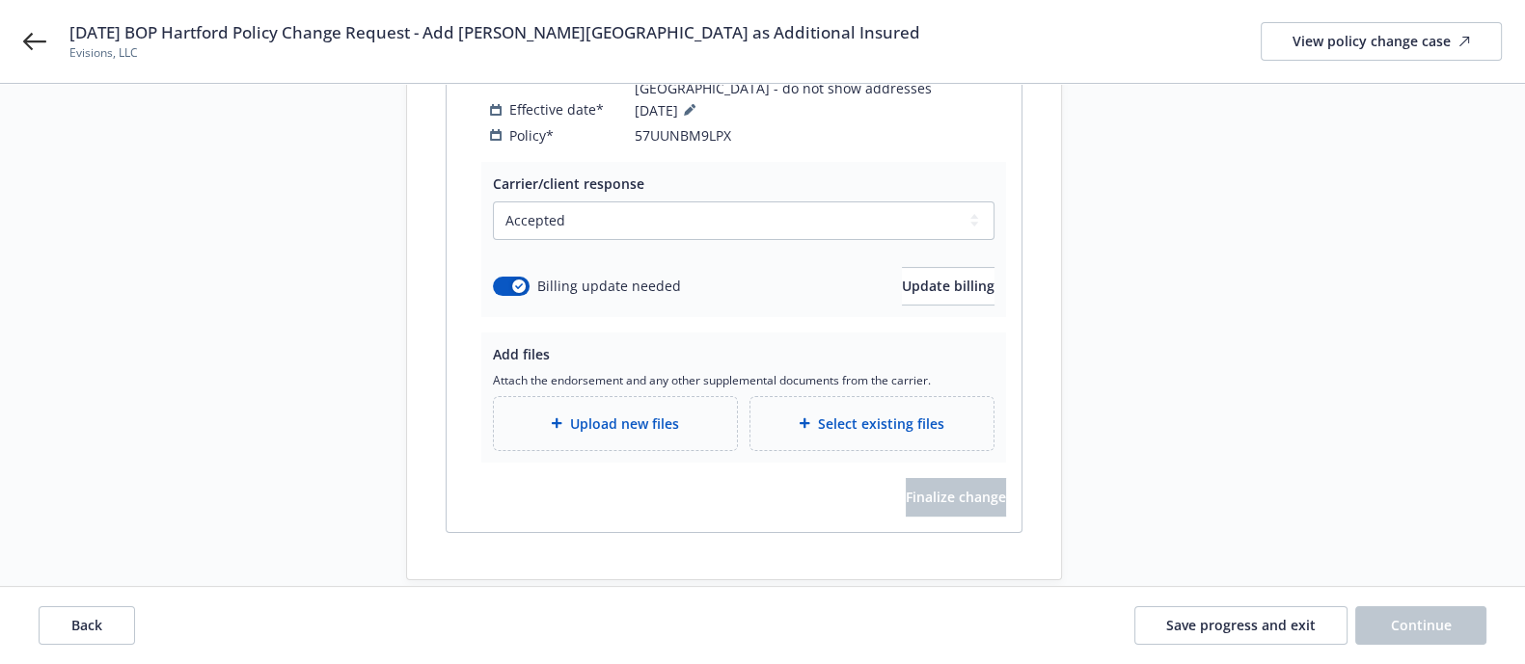
click at [657, 414] on span "Upload new files" at bounding box center [624, 424] width 109 height 20
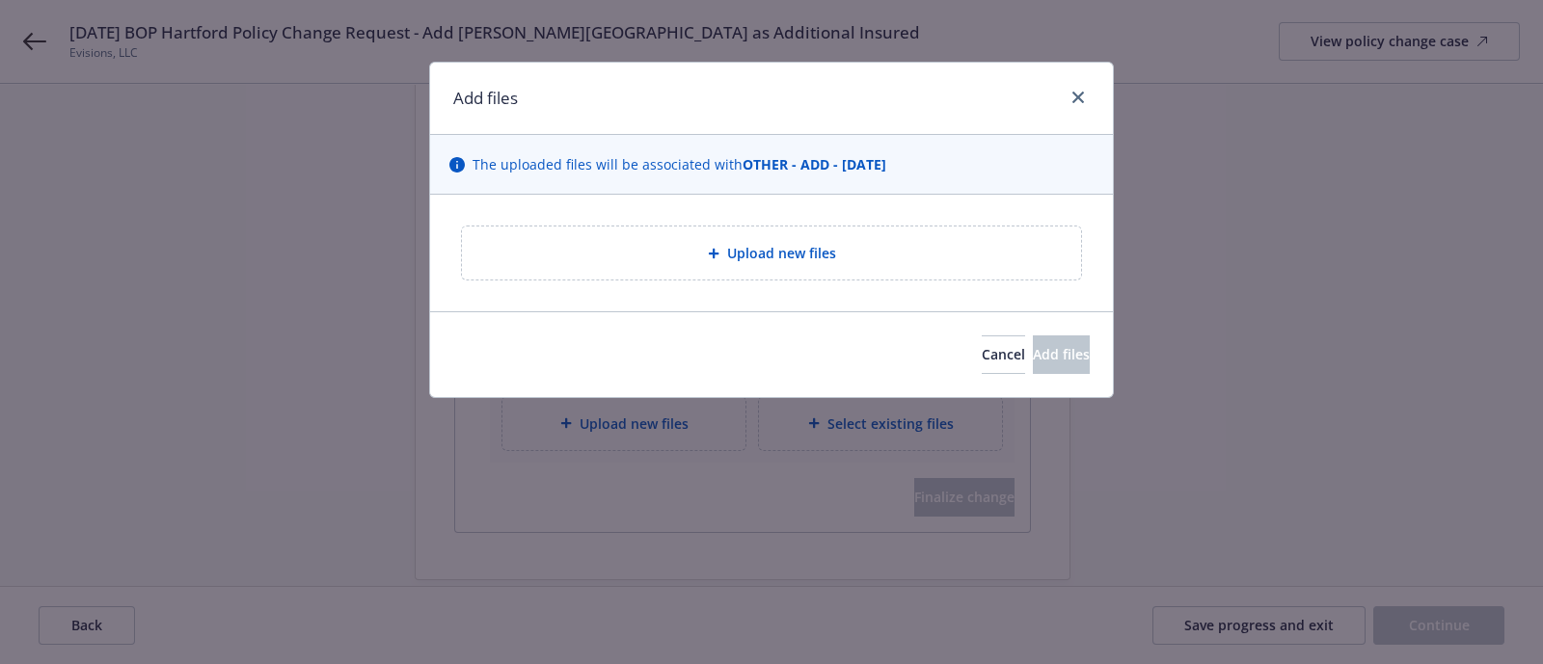
click at [684, 254] on div "Upload new files" at bounding box center [771, 253] width 588 height 22
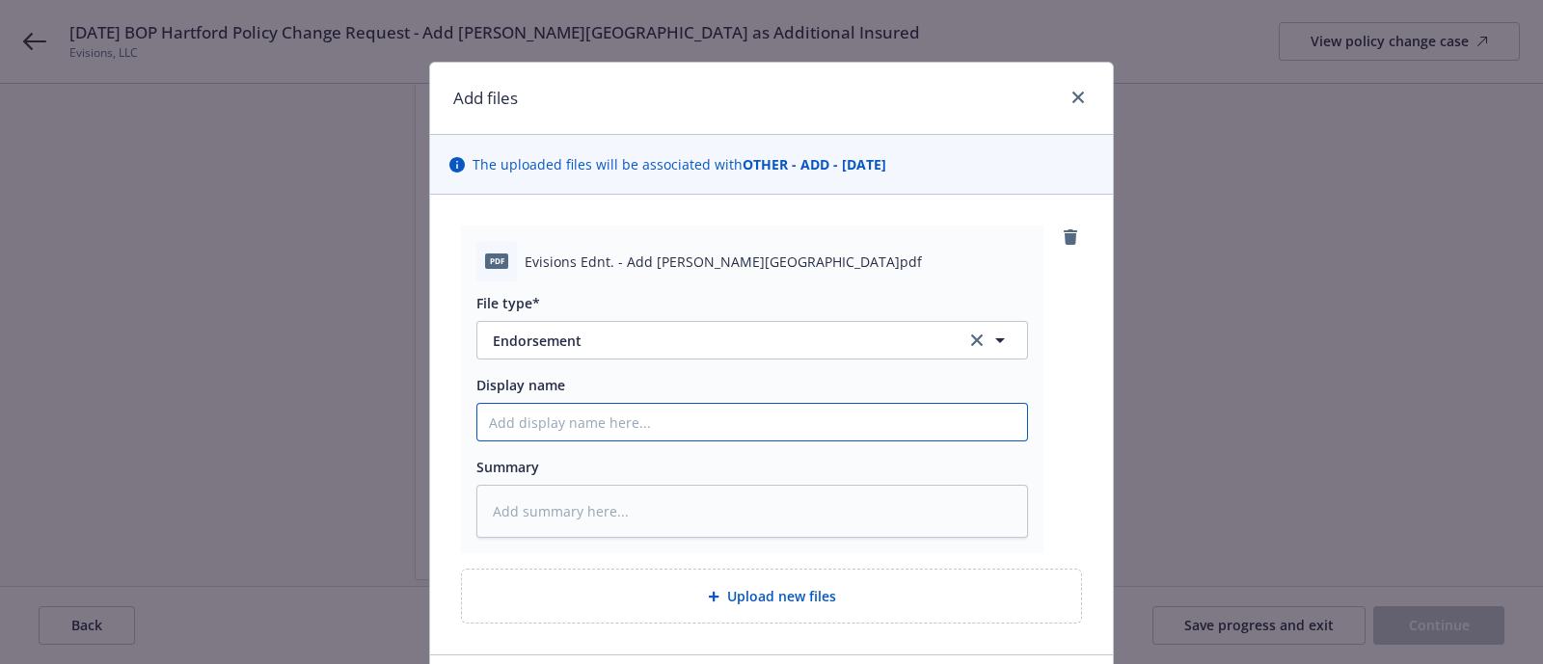
click at [560, 428] on input "Display name" at bounding box center [752, 422] width 550 height 37
paste input "[TERM YR's] [CARRIER] [POLICY TYPE] Policy - ENDT [#] [EFF DATE] - [DESCRIPTION]"
type textarea "x"
type input "[TERM YR's] [CARRIER] [POLICY TYPE] Policy - ENDT [#] [EFF DATE] - [DESCRIPTION]"
drag, startPoint x: 716, startPoint y: 424, endPoint x: 399, endPoint y: 430, distance: 317.3
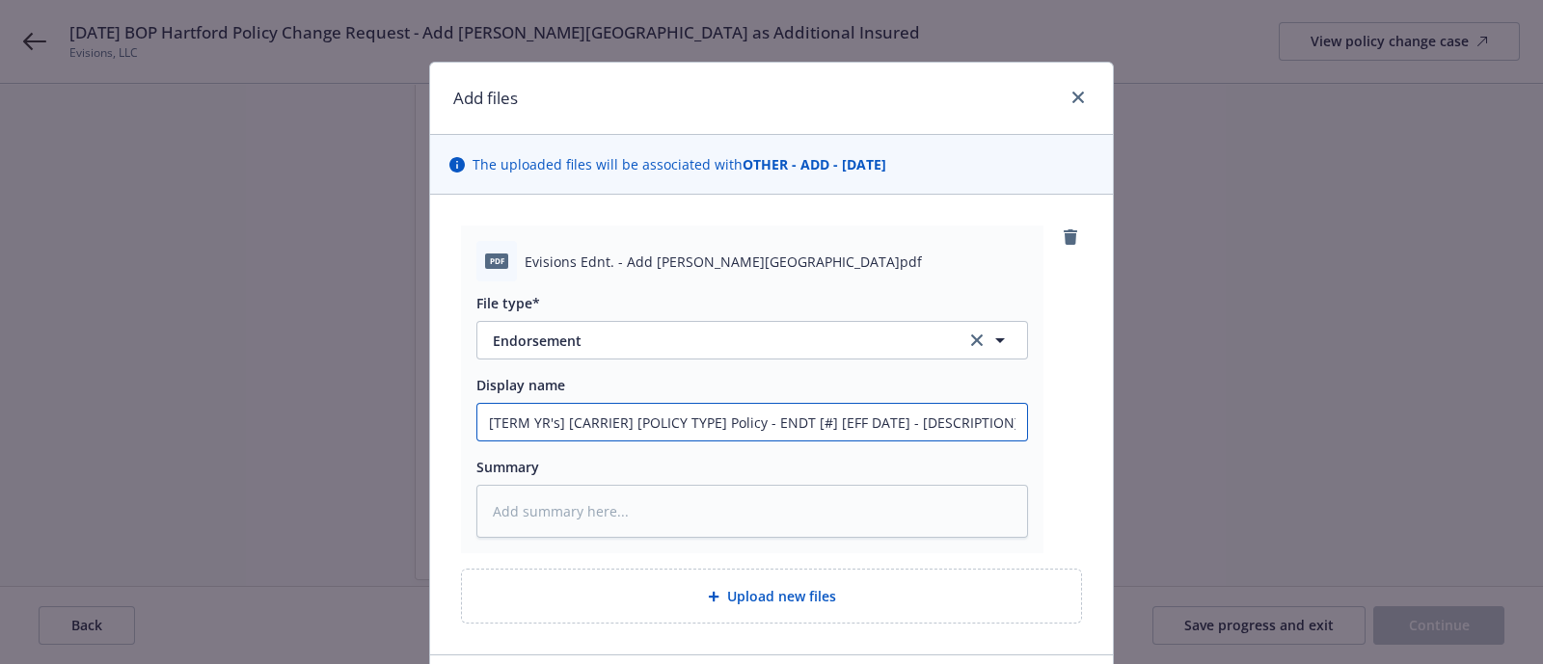
click at [399, 430] on div "Add files The uploaded files will be associated with OTHER - ADD - [DATE] pdf E…" at bounding box center [771, 332] width 1543 height 664
type textarea "x"
type input "2Policy - ENDT [#] [EFF DATE] - [DESCRIPTION]"
type textarea "x"
type input "20Policy - ENDT [#] [EFF DATE] - [DESCRIPTION]"
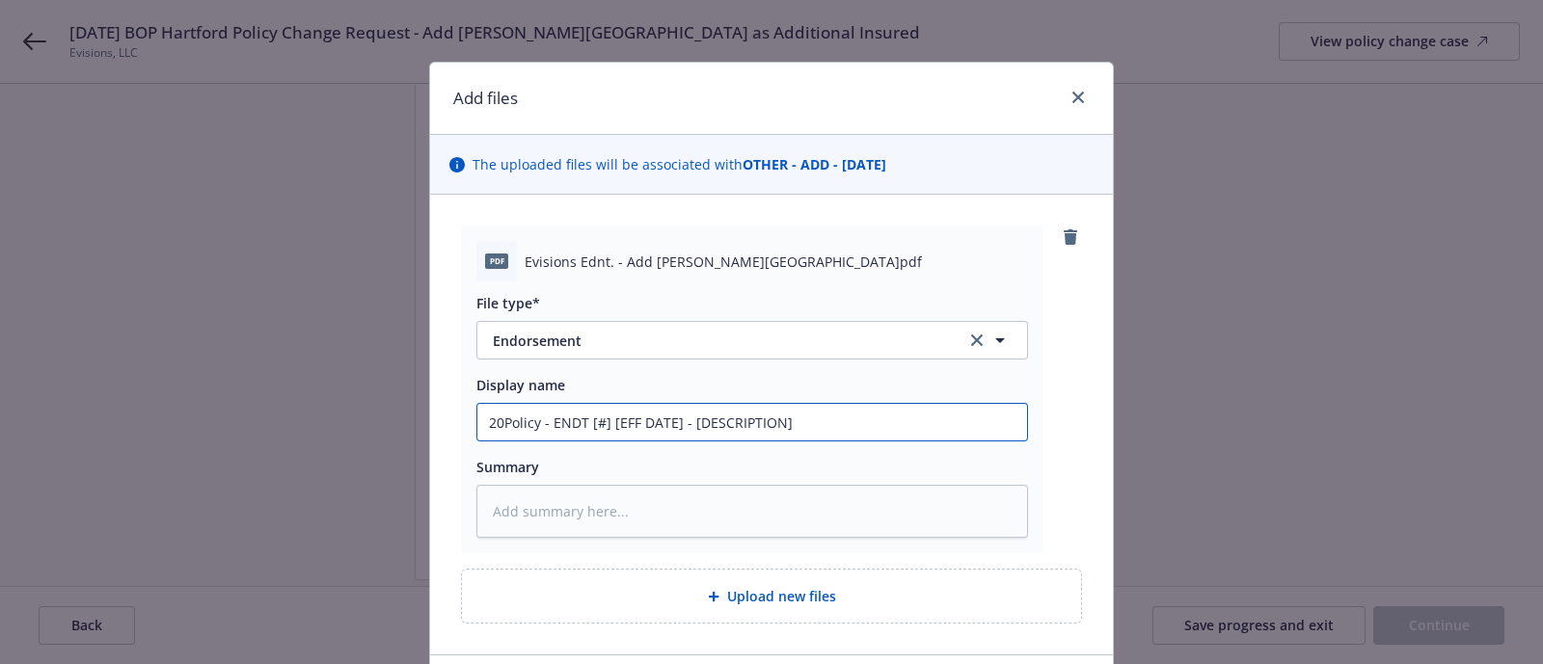
type textarea "x"
type input "202Policy - ENDT [#] [EFF DATE] - [DESCRIPTION]"
type textarea "x"
type input "2025Policy - ENDT [#] [EFF DATE] - [DESCRIPTION]"
type textarea "x"
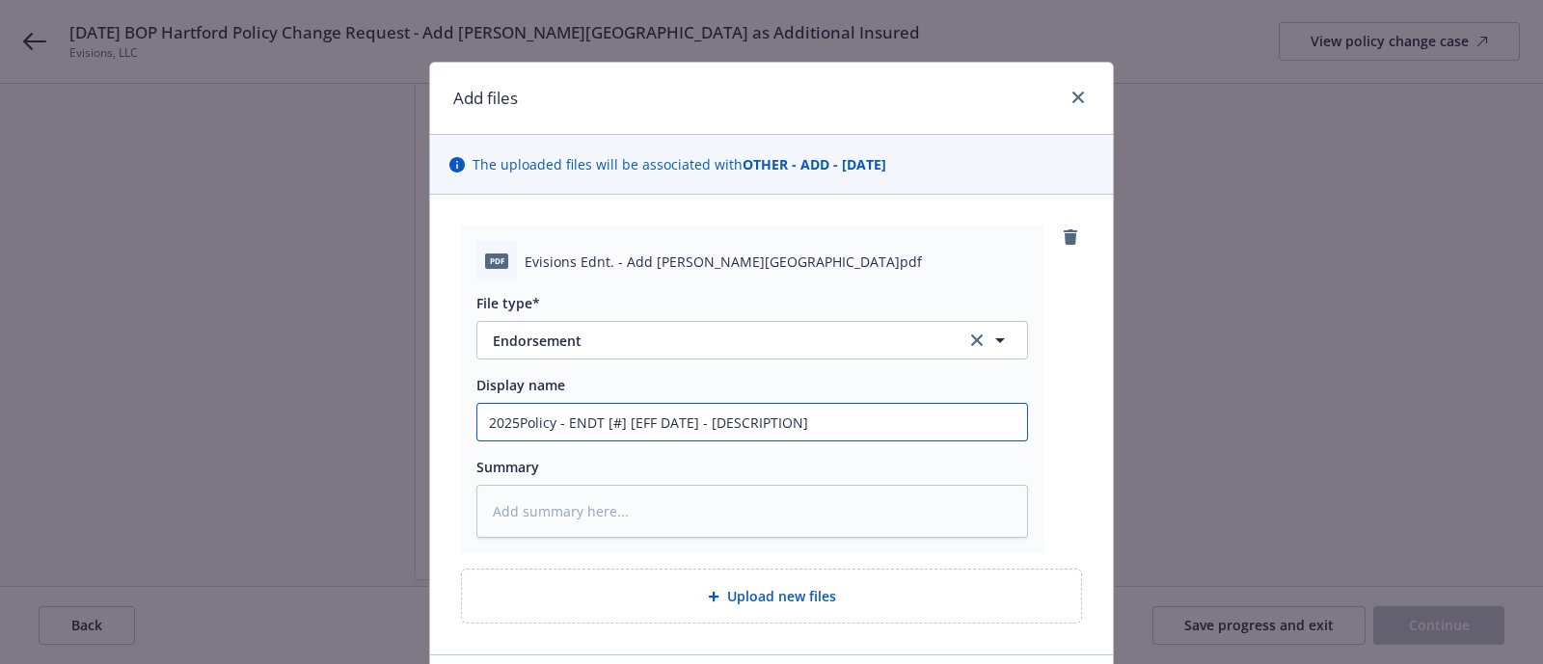
type input "2025 Policy - ENDT [#] [EFF DATE] - [DESCRIPTION]"
type textarea "x"
type input "2025 -Policy - ENDT [#] [EFF DATE] - [DESCRIPTION]"
type textarea "x"
type input "2025 - Policy - ENDT [#] [EFF DATE] - [DESCRIPTION]"
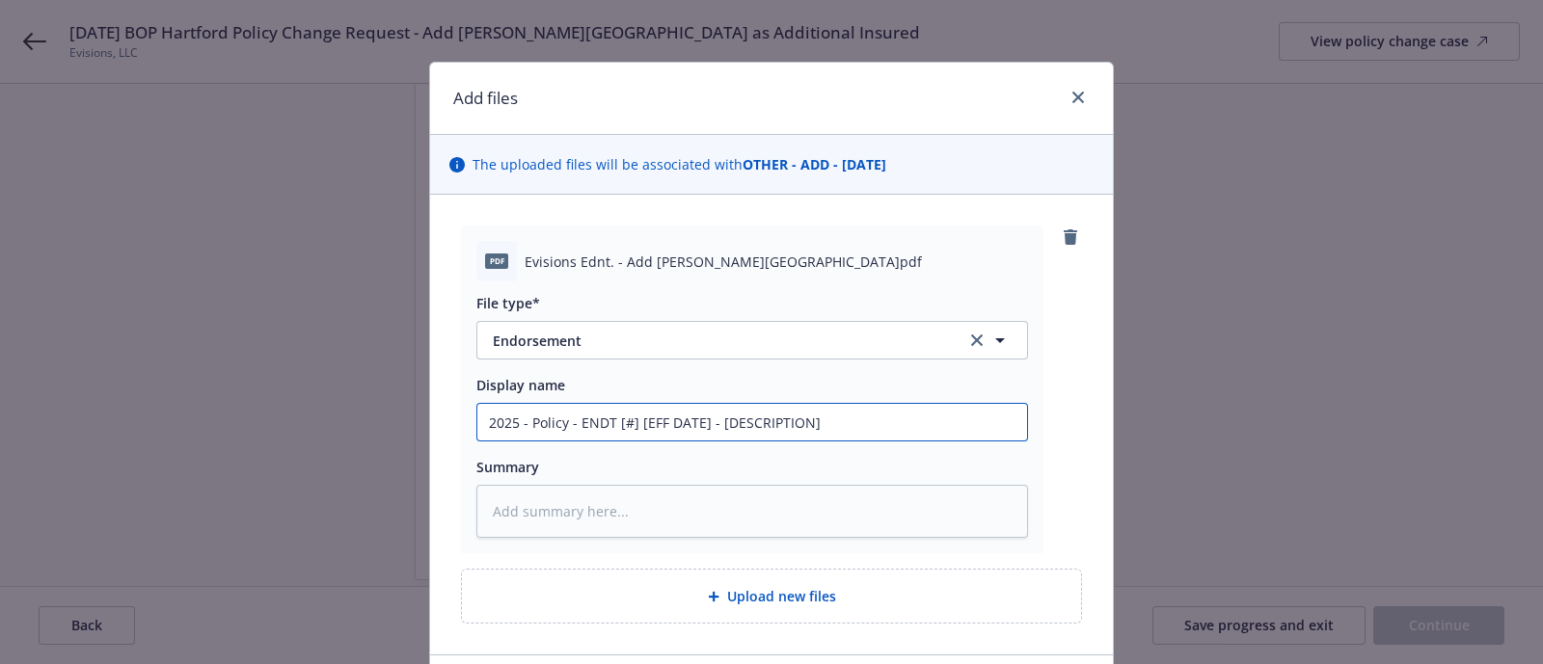
type textarea "x"
type input "2025 - 20Policy - ENDT [#] [EFF DATE] - [DESCRIPTION]"
type textarea "x"
type input "2025 - 202Policy - ENDT [#] [EFF DATE] - [DESCRIPTION]"
type textarea "x"
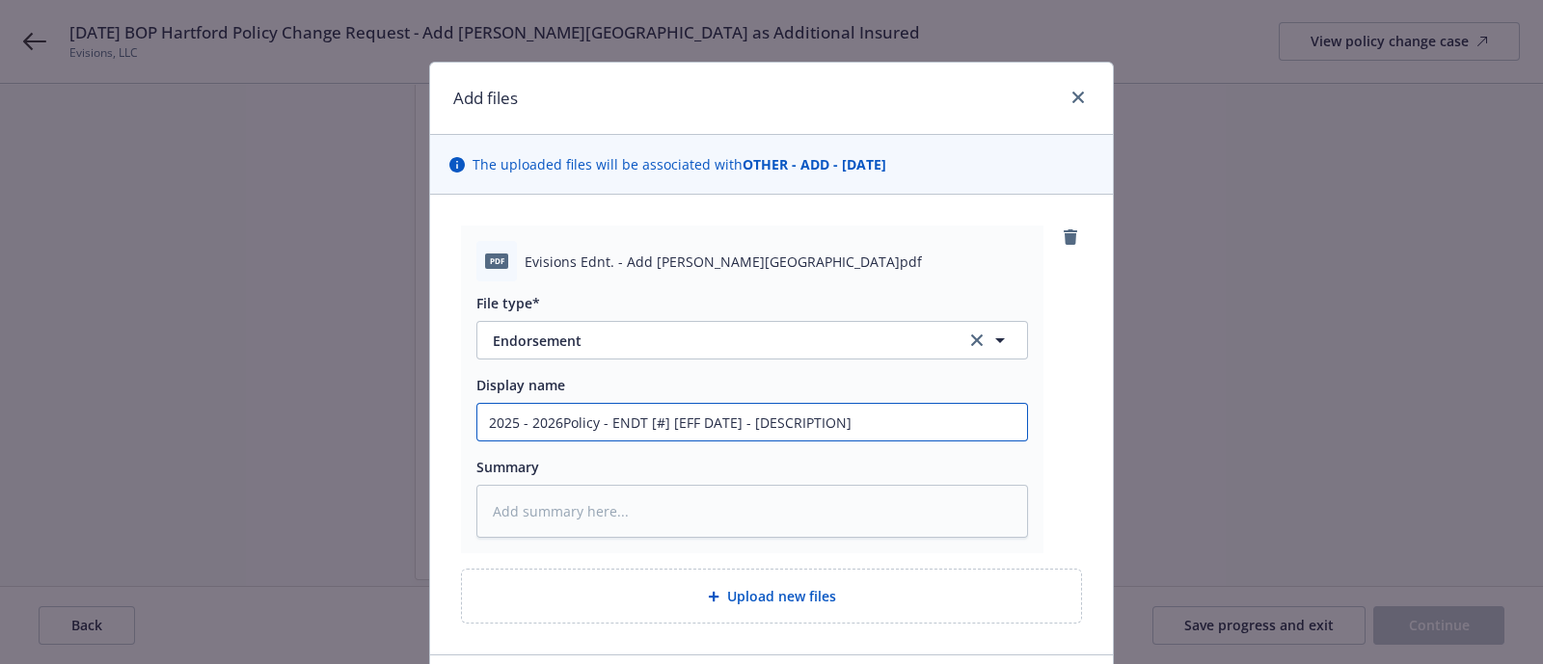
type input "[DATE] - [DATE] Policy - ENDT [#] [EFF DATE] - [DESCRIPTION]"
type textarea "x"
type input "[DATE] - [DATE] HPolicy - ENDT [#] [EFF DATE] - [DESCRIPTION]"
type textarea "x"
type input "[DATE] - [DATE] HaPolicy - ENDT [#] [EFF DATE] - [DESCRIPTION]"
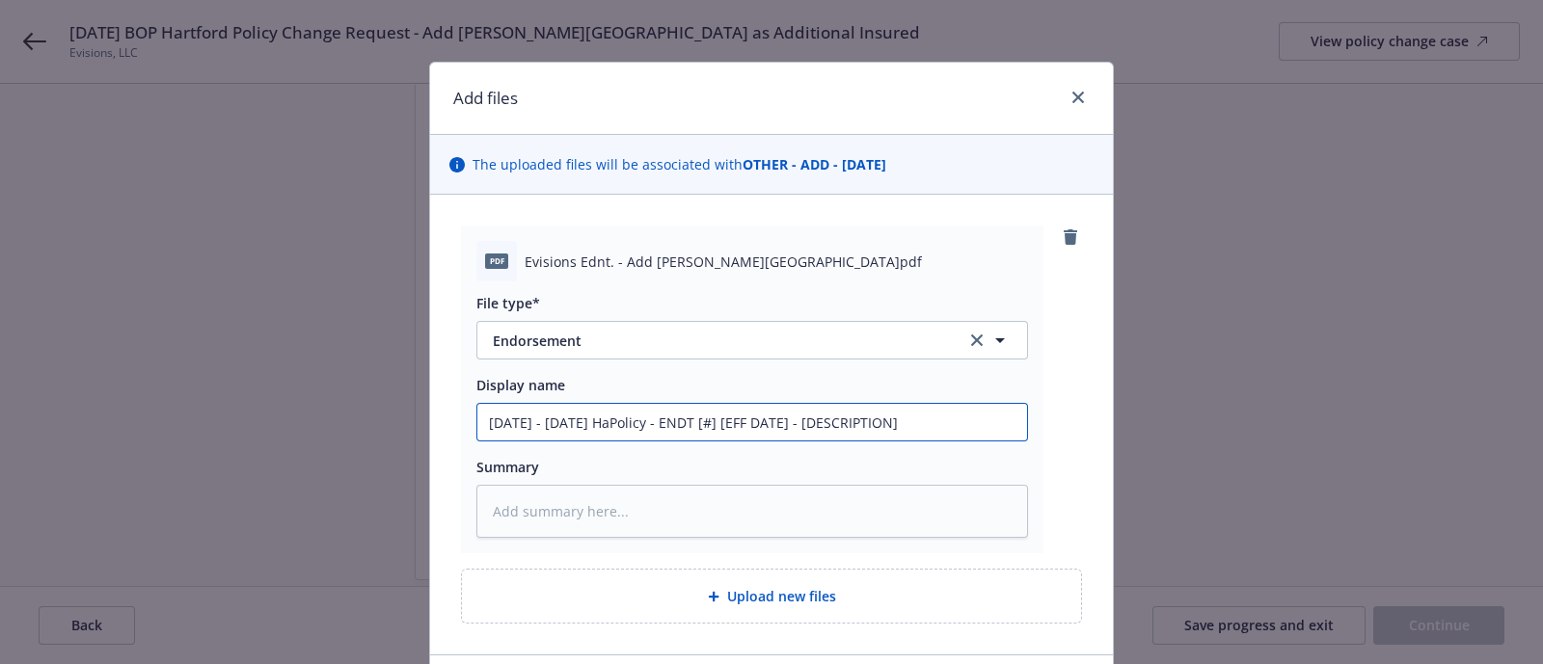
type textarea "x"
type input "[DATE] - [DATE] HarPolicy - ENDT [#] [EFF DATE] - [DESCRIPTION]"
type textarea "x"
type input "[DATE] - [DATE] HartPolicy - ENDT [#] [EFF DATE] - [DESCRIPTION]"
type textarea "x"
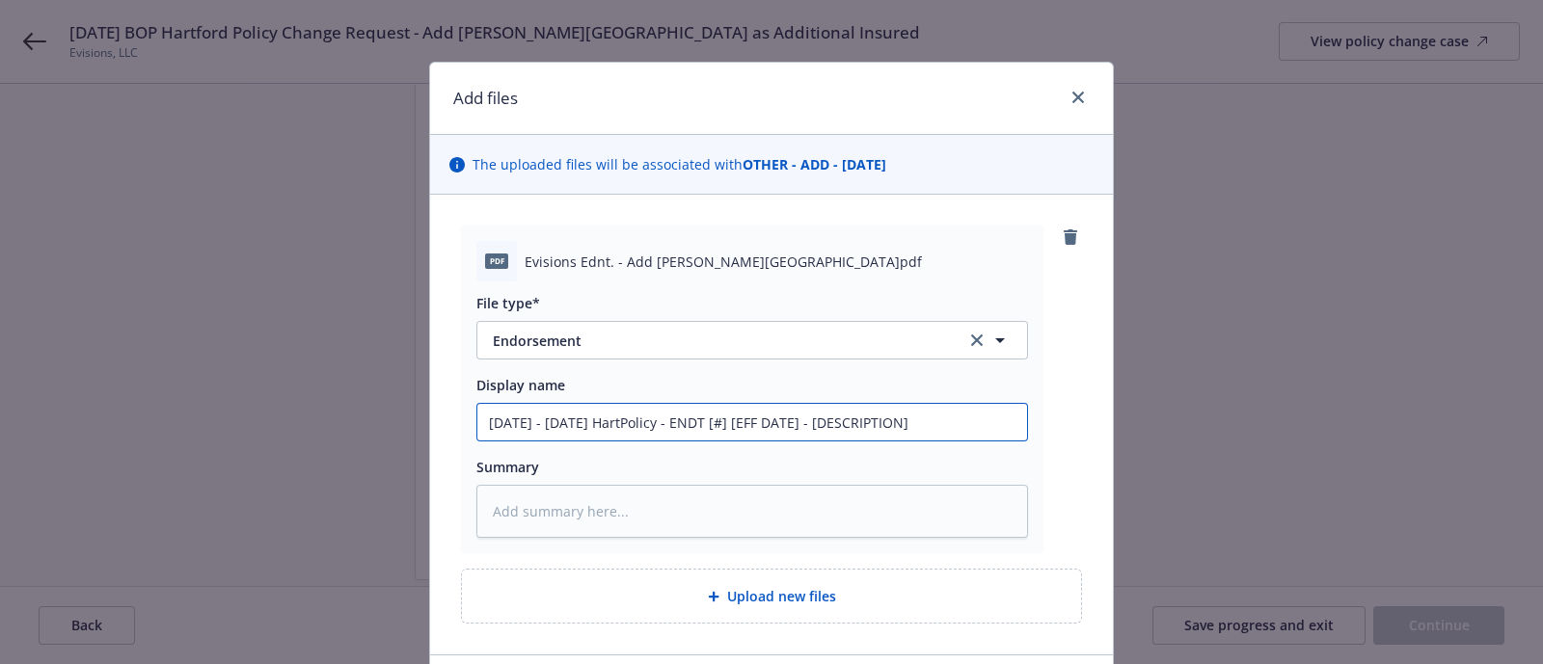
type input "[DATE] - [DATE] HartfPolicy - ENDT [#] [EFF DATE] - [DESCRIPTION]"
type textarea "x"
type input "[DATE] - [DATE] HartfoPolicy - ENDT [#] [EFF DATE] - [DESCRIPTION]"
type textarea "x"
type input "[DATE] - [DATE] HartforPolicy - ENDT [#] [EFF DATE] - [DESCRIPTION]"
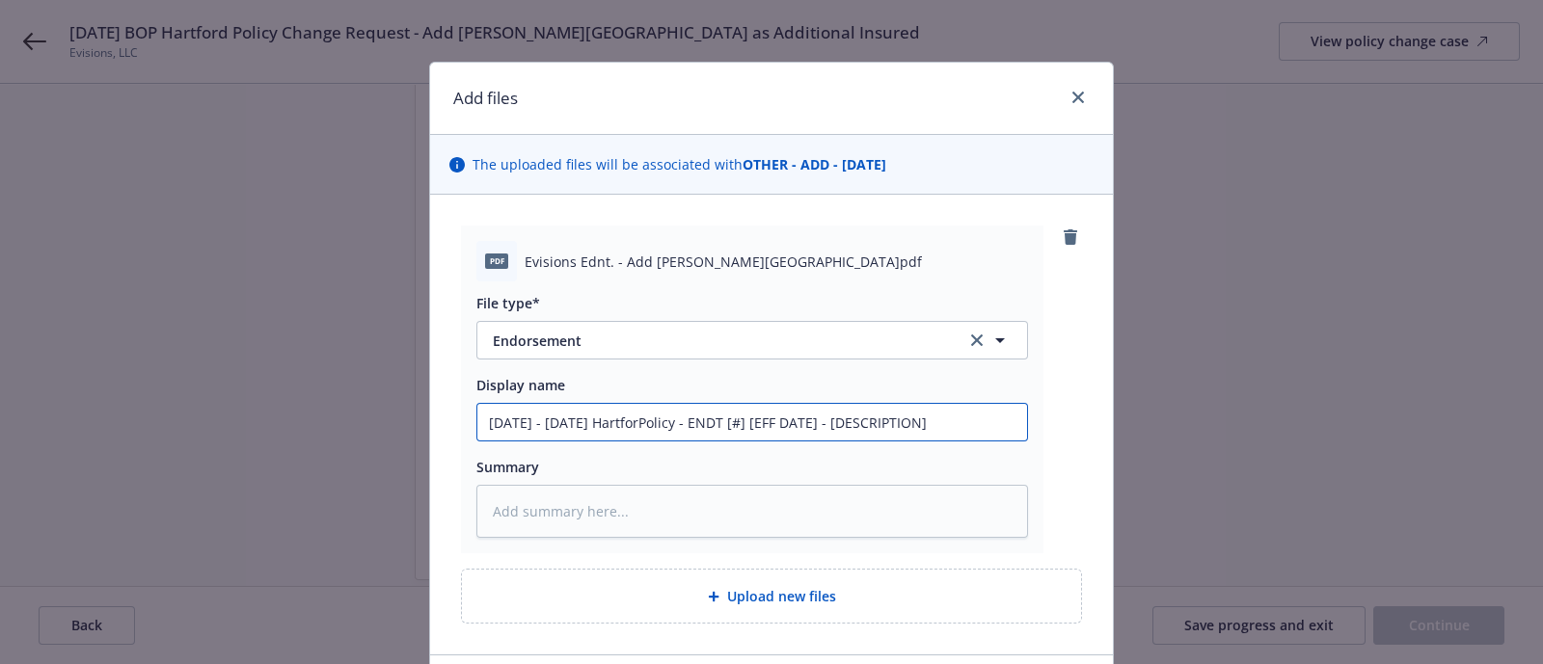
type textarea "x"
type input "[DATE] - [DATE] [DEMOGRAPHIC_DATA] - ENDT [#] [EFF DATE] - [DESCRIPTION]"
type textarea "x"
type input "[DATE] - [DATE] Hartford Policy - ENDT [#] [EFF DATE] - [DESCRIPTION]"
type textarea "x"
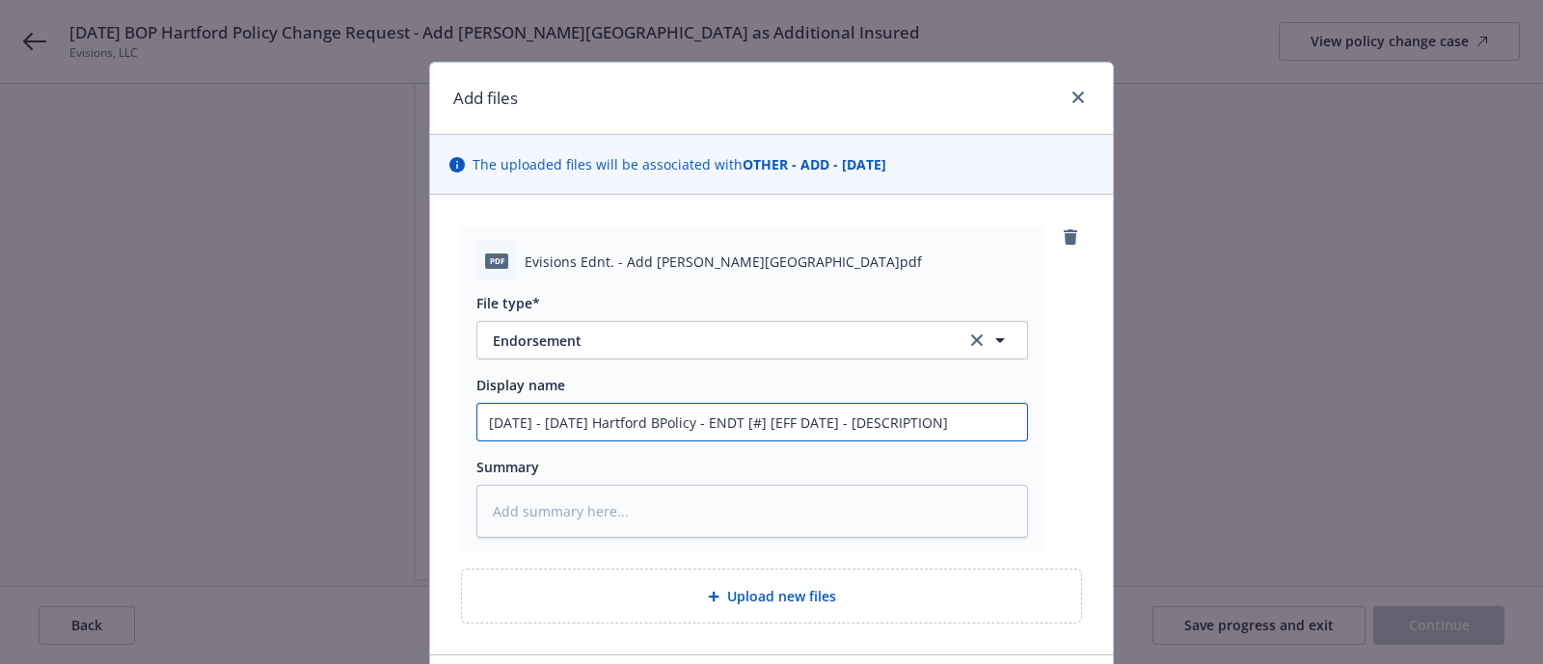
type input "[DATE] - [DATE] Hartford BOPolicy - ENDT [#] [EFF DATE] - [DESCRIPTION]"
type textarea "x"
type input "[DATE] - [DATE] Hartford BOP Policy - ENDT [#] [EFF DATE] - [DESCRIPTION]"
type textarea "x"
type input "[DATE] - [DATE] Hartford BOP Policy - ENDT [#] [EFF DATE] - [DESCRIPTION]"
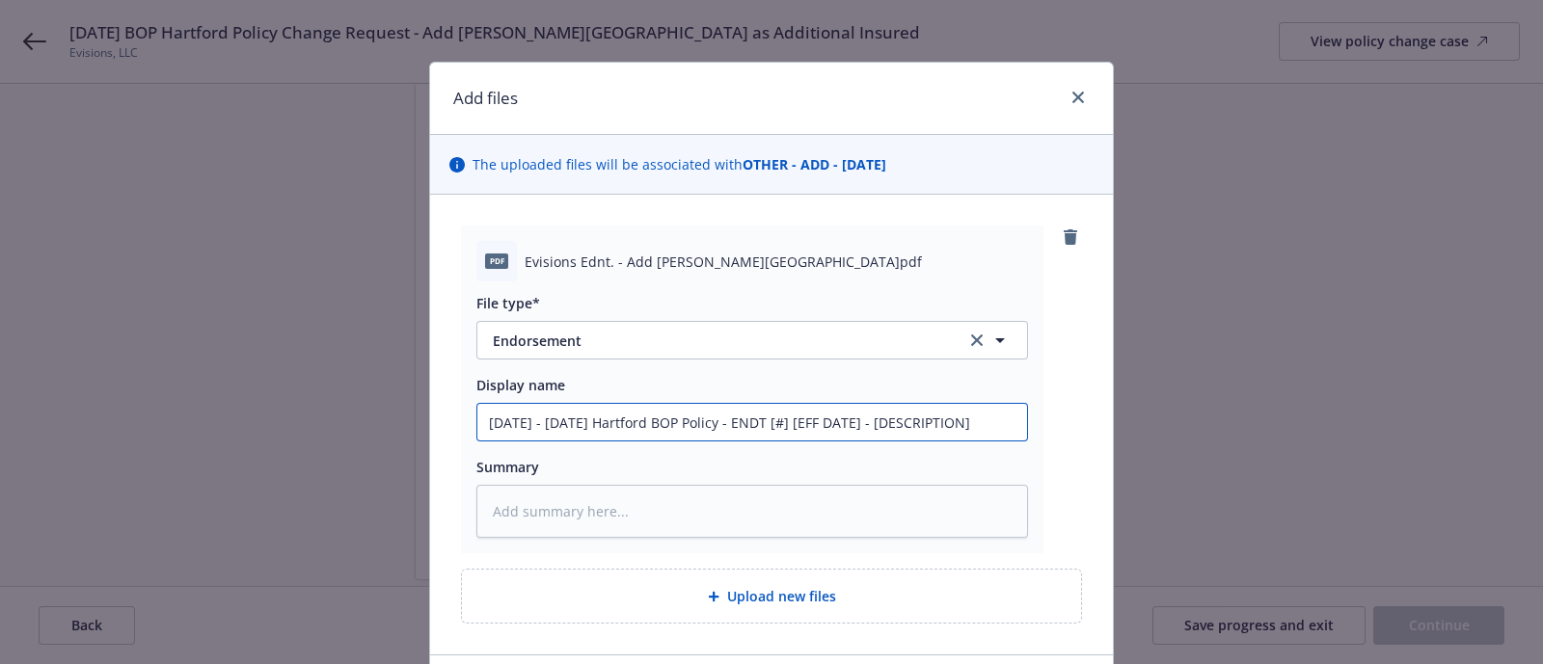
click at [746, 426] on input "[DATE] - [DATE] Hartford BOP Policy - ENDT [#] [EFF DATE] - [DESCRIPTION]" at bounding box center [752, 422] width 550 height 37
type textarea "x"
type input "[DATE] - [DATE] Hartford BOP Policy - ENDT [# [EFF DATE] - [DESCRIPTION]"
type textarea "x"
type input "[DATE] - [DATE] Hartford BOP Policy - ENDT [ [EFF DATE] - [DESCRIPTION]"
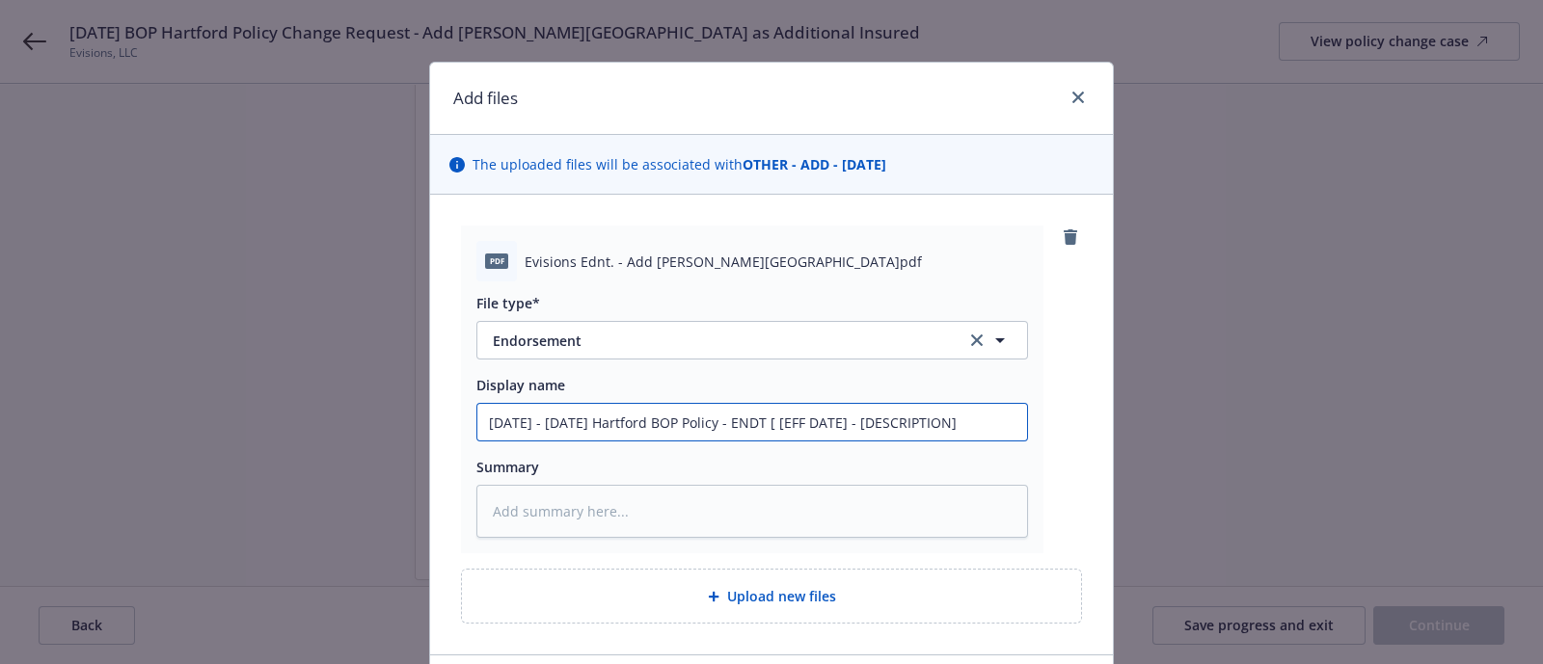
type textarea "x"
type input "[DATE] - [DATE] Hartford BOP Policy - ENDT [EFF DATE] - [DESCRIPTION]"
type textarea "x"
type input "[DATE] - [DATE] Hartford BOP Policy - ENDT # [EFF DATE] - [DESCRIPTION]"
type textarea "x"
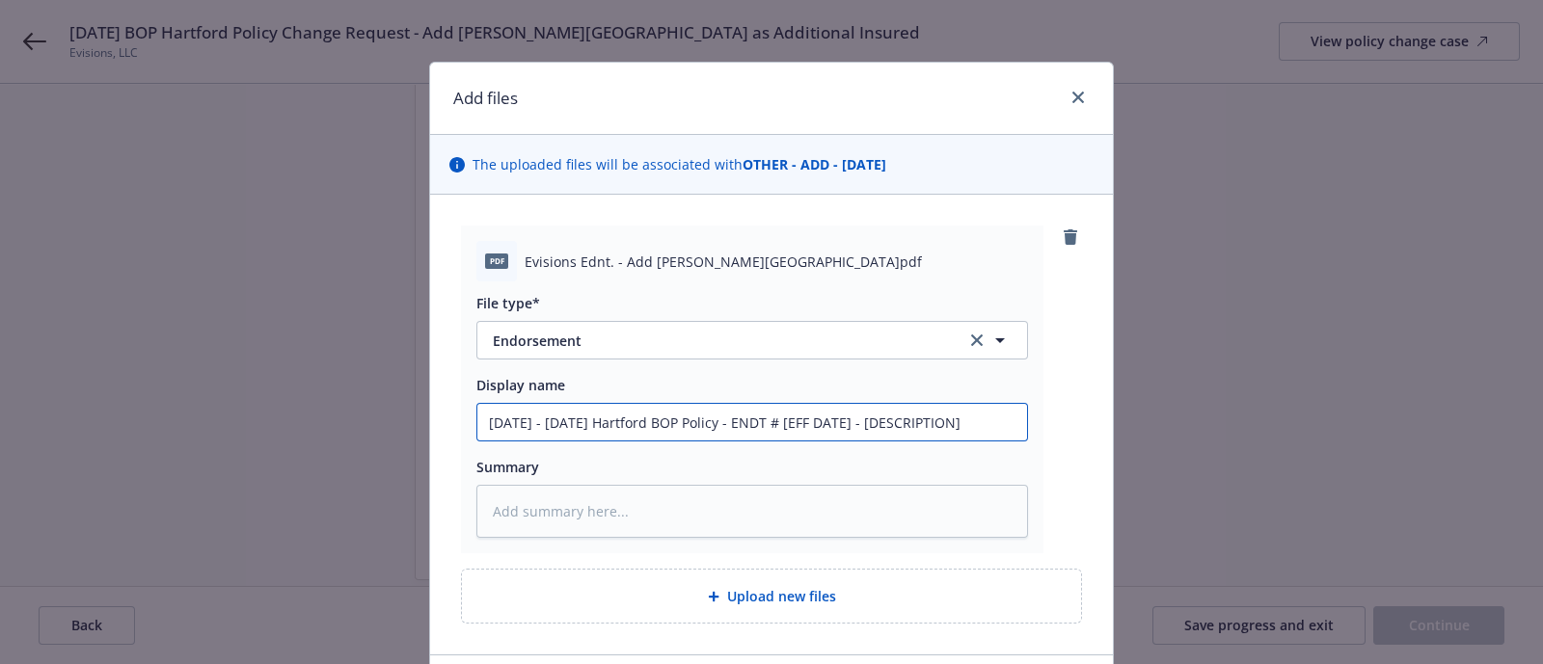
type input "[DATE] - [DATE] Hartford BOP Policy - ENDT #2 [EFF DATE] - [DESCRIPTION]"
type textarea "x"
type input "[DATE] - [DATE] Hartford BOP Policy - ENDT #2 EFF DATE] - [DESCRIPTION]"
type textarea "x"
type input "[DATE] - [DATE] Hartford BOP Policy - ENDT #2 FF DATE] - [DESCRIPTION]"
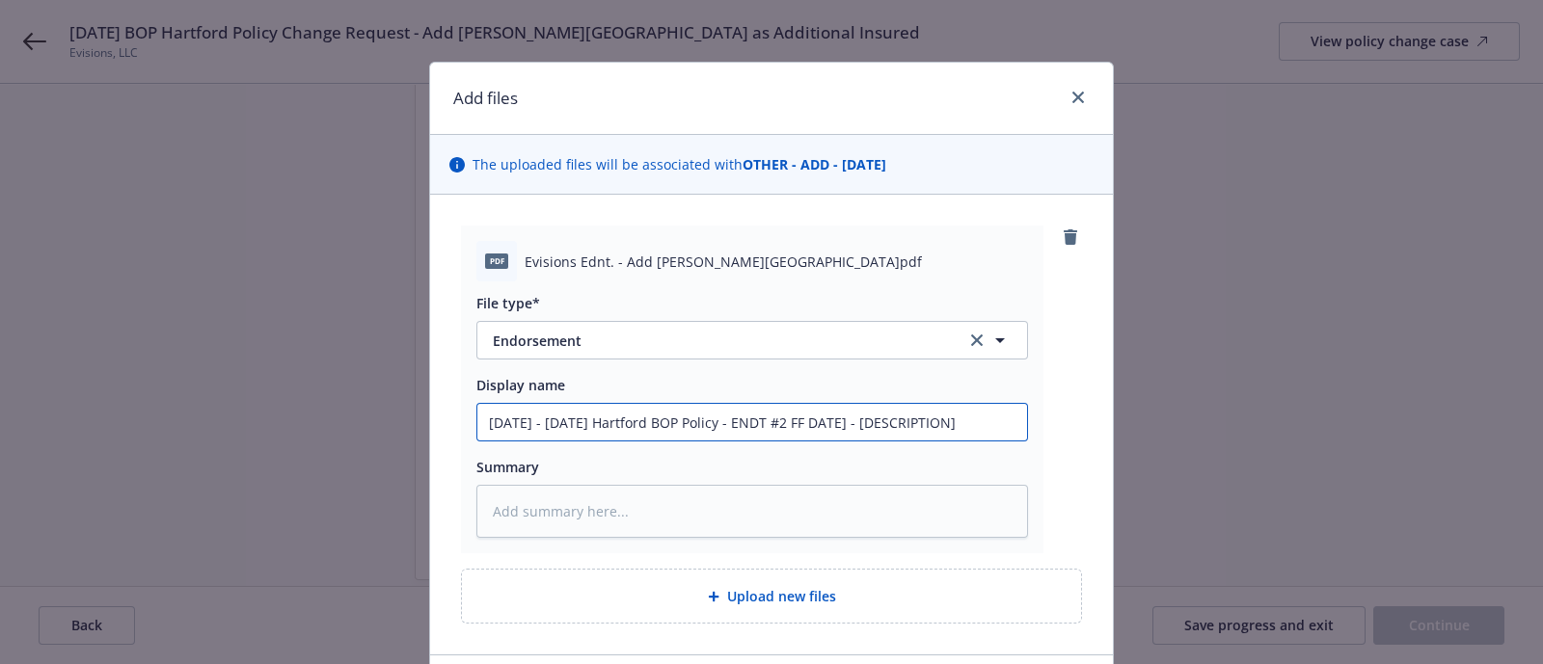
type textarea "x"
type input "[DATE] - [DATE] Hartford BOP Policy - ENDT #2 F DATE] - [DESCRIPTION]"
type textarea "x"
type input "[DATE] - [DATE] Hartford BOP Policy - ENDT #2 DATE] - [DESCRIPTION]"
type textarea "x"
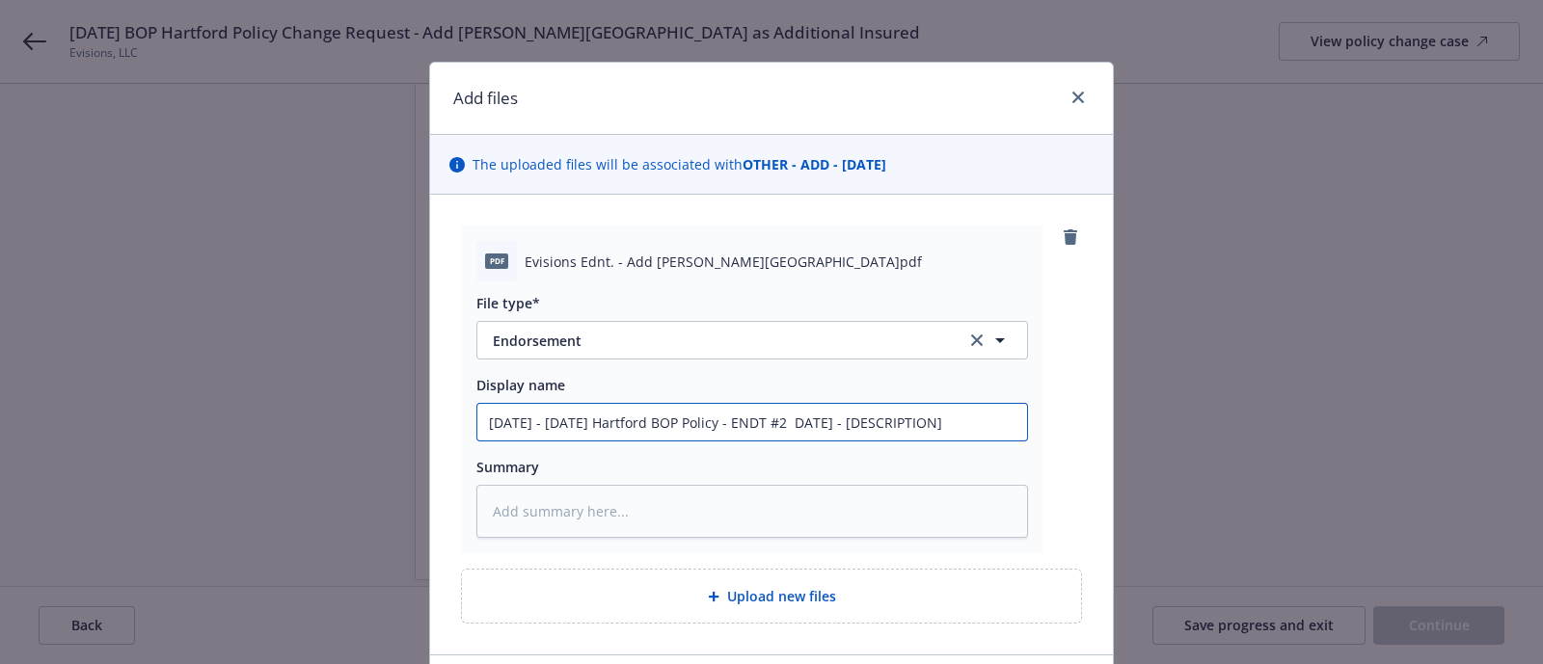
type input "[DATE] - [DATE] Hartford BOP Policy - ENDT #2 DATE] - [DESCRIPTION]"
type textarea "x"
type input "[DATE] - [DATE] Hartford BOP Policy - ENDT #2 ATE] - [DESCRIPTION]"
type textarea "x"
type input "[DATE] - [DATE] Hartford BOP Policy - ENDT #2 TE] - [DESCRIPTION]"
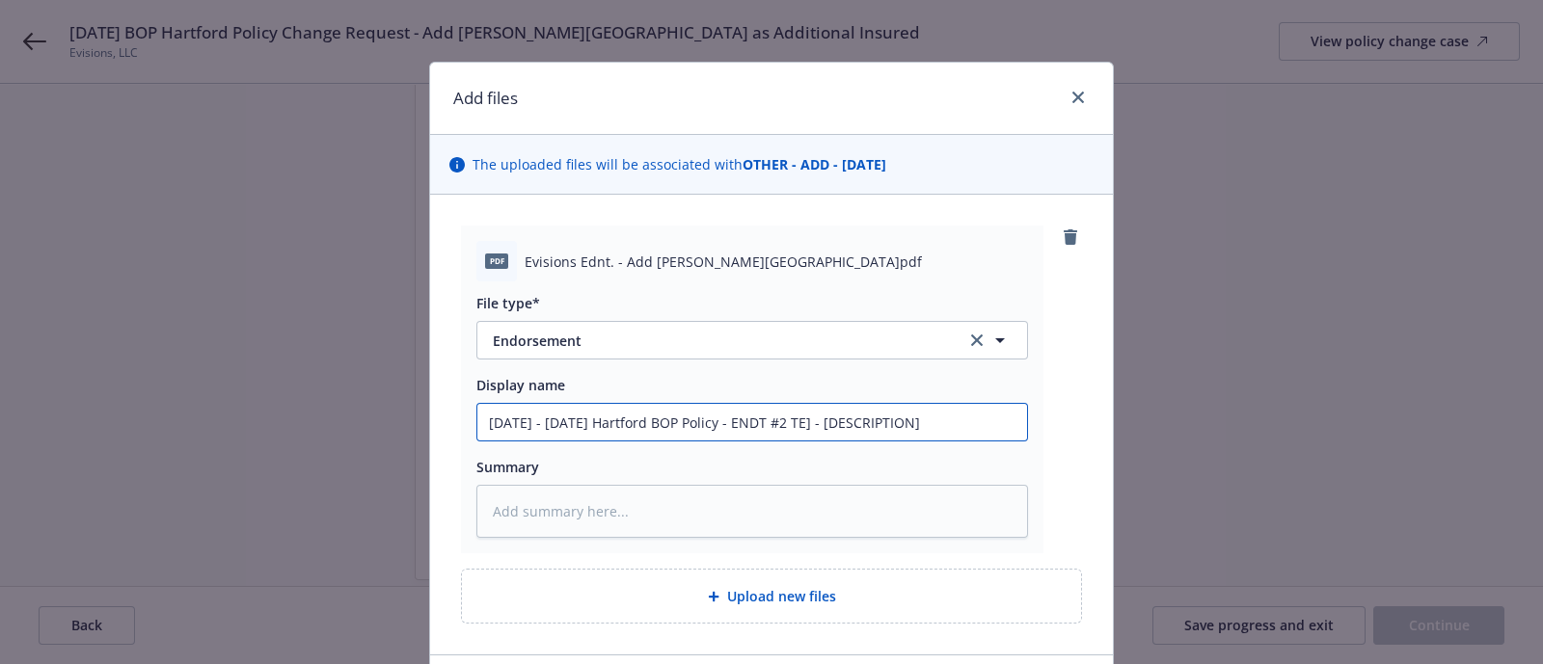
type textarea "x"
type input "[DATE] - [DATE] Hartford BOP Policy - ENDT #2 E] - [DESCRIPTION]"
type textarea "x"
type input "[DATE] - [DATE] Hartford BOP Policy - ENDT #2 ] - [DESCRIPTION]"
type textarea "x"
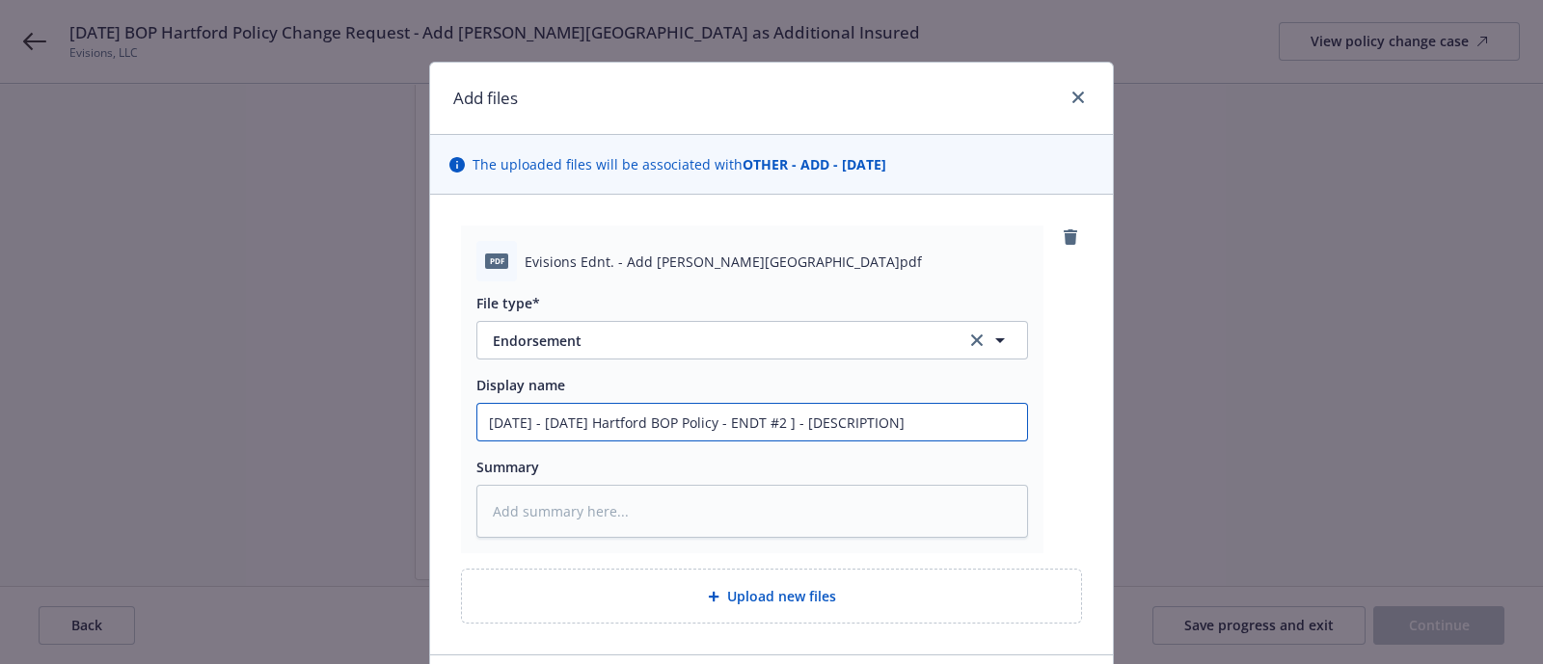
type input "[DATE] - [DATE] Hartford BOP Policy - ENDT #2 - [DESCRIPTION]"
type textarea "x"
type input "[DATE] - [DATE] Hartford BOP Policy - ENDT #2 J - [DESCRIPTION]"
type textarea "x"
type input "[DATE] - [DATE] Hartford BOP Policy - ENDT #2 Ju - [DESCRIPTION]"
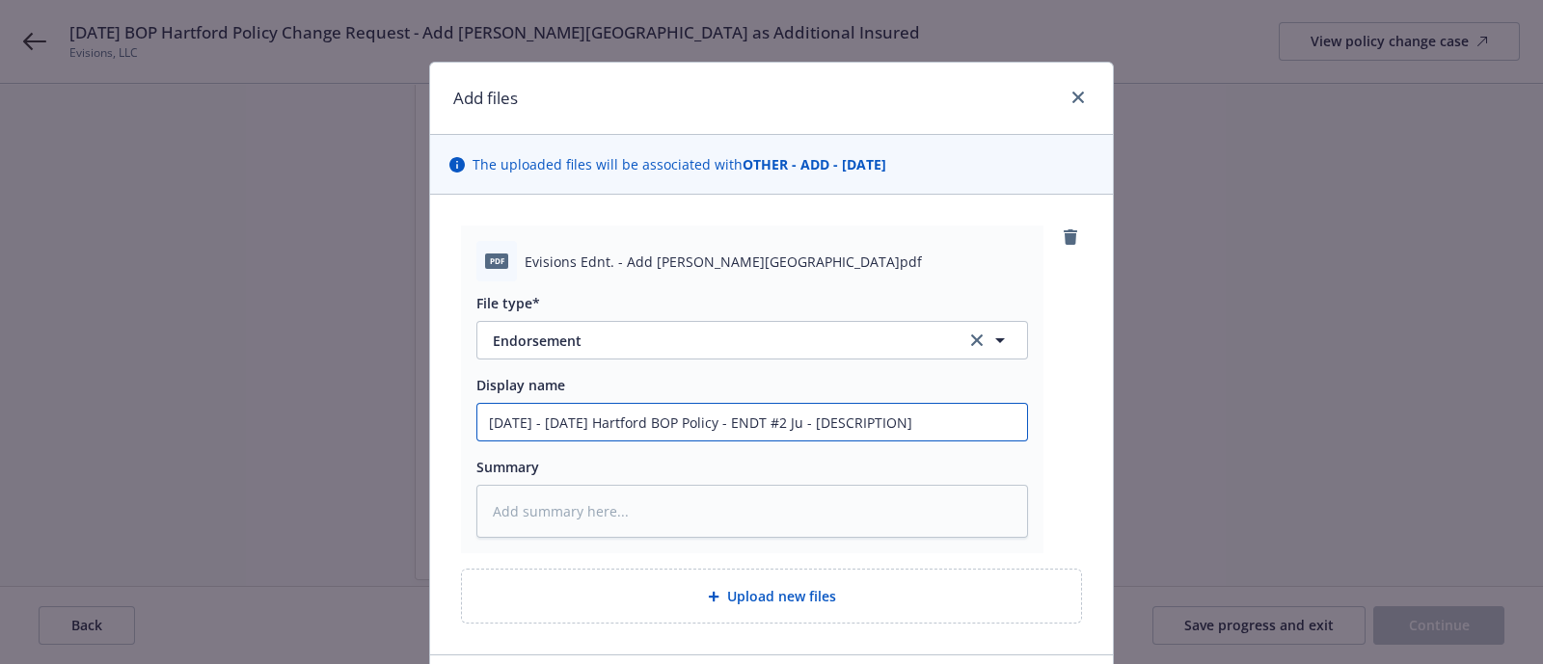
type textarea "x"
type input "[DATE] - [DATE] Hartford BOP Policy - ENDT #2 J - [DESCRIPTION]"
type textarea "x"
type input "[DATE] - [DATE] Hartford BOP Policy - ENDT #2 - [DESCRIPTION]"
type textarea "x"
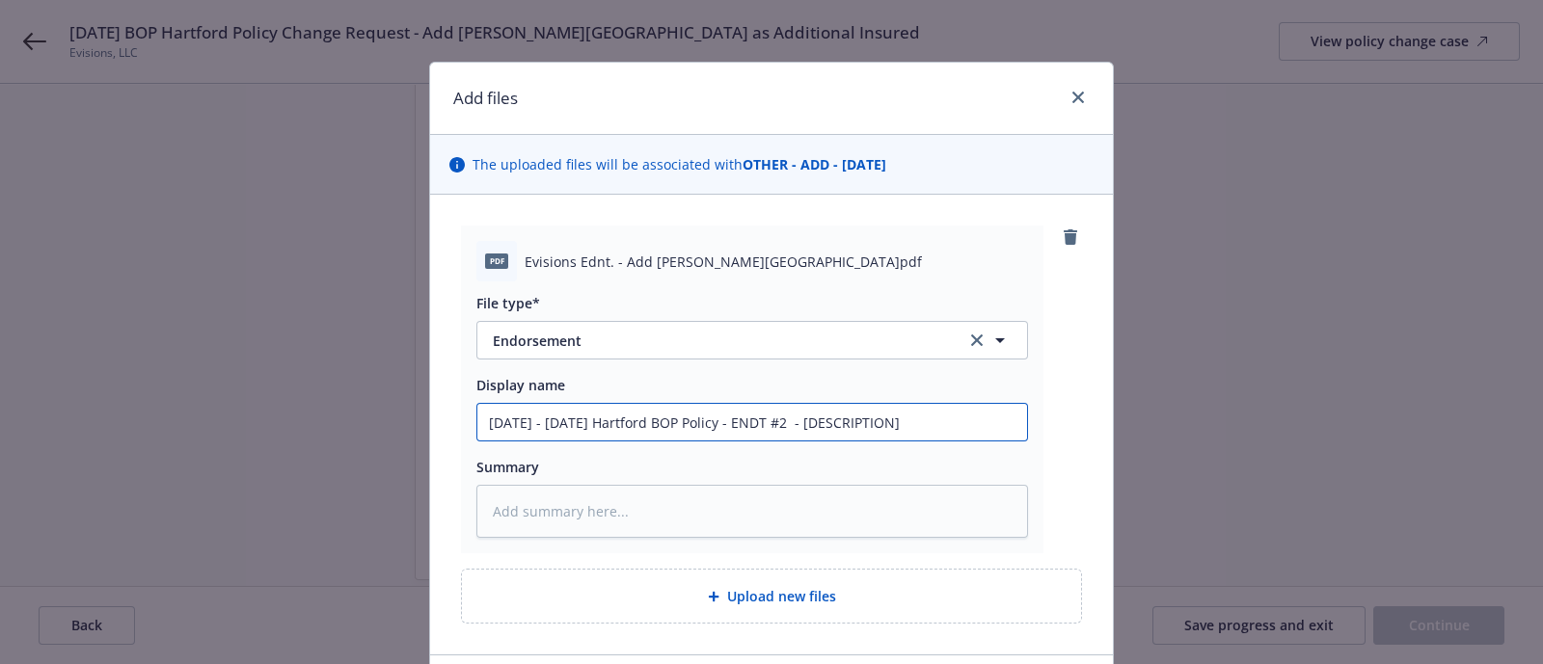
type input "[DATE] - [DATE] Hartford BOP Policy - ENDT #2 7 - [DESCRIPTION]"
type textarea "x"
type input "[DATE] - [DATE] Hartford BOP Policy - ENDT #2 7/ - [DESCRIPTION]"
type textarea "x"
type input "[DATE] - [DATE] Hartford BOP Policy - ENDT #2 7/1/ - [DESCRIPTION]"
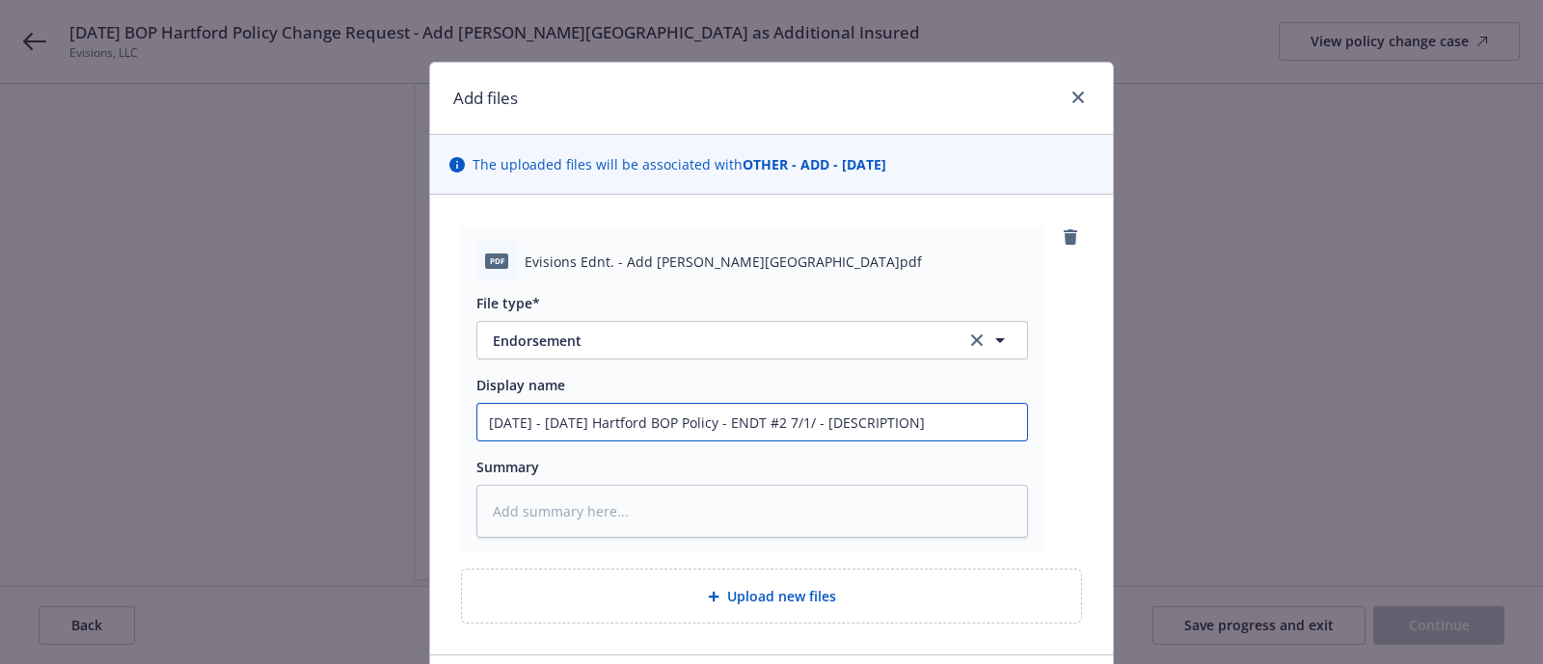
type textarea "x"
type input "[DATE] - [DATE] Hartford BOP Policy - ENDT #2 7/1/2 - [DESCRIPTION]"
type textarea "x"
type input "[DATE] - [DATE] Hartford BOP Policy - ENDT #2 [DATE] - [DESCRIPTION]"
type textarea "x"
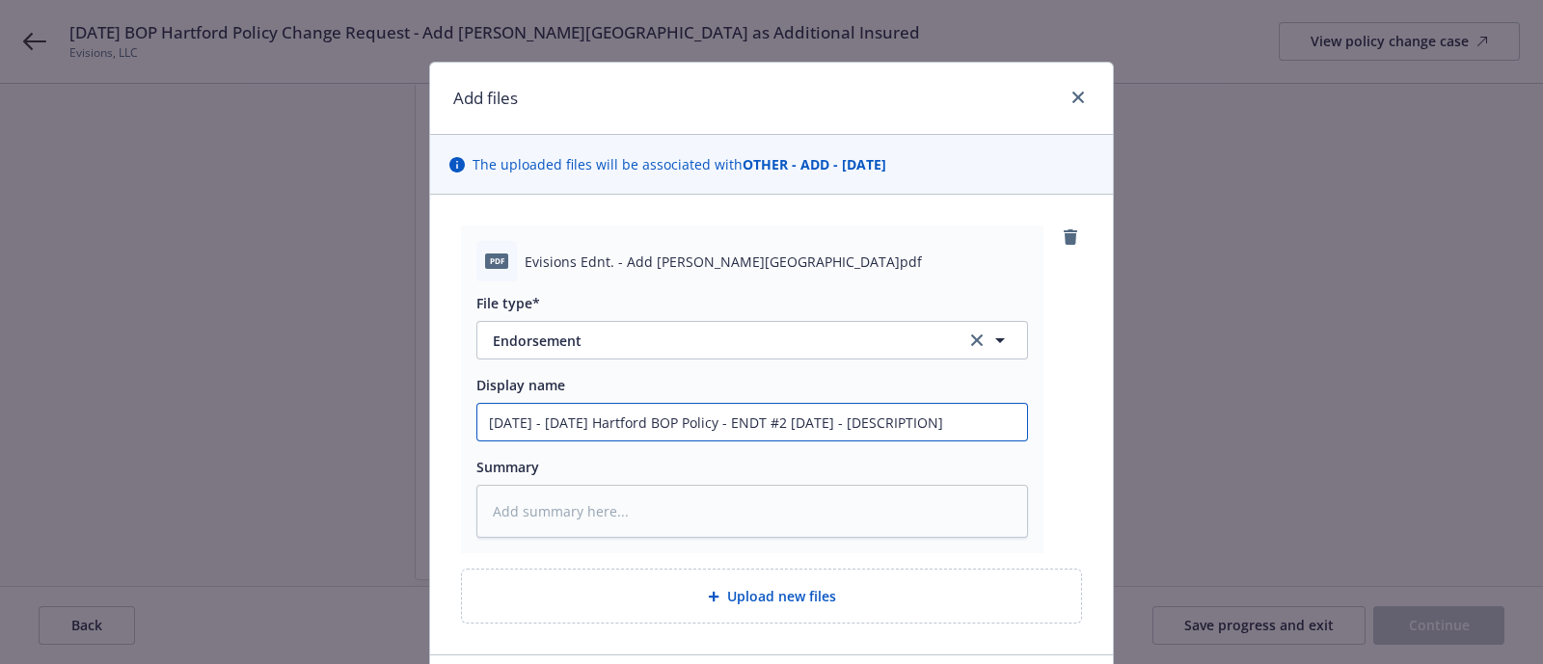
type input "[DATE] - [DATE] Hartford BOP Policy - ENDT #2 7/1/202 - [DESCRIPTION]"
type textarea "x"
type input "[DATE] - [DATE] Hartford BOP Policy - ENDT #2 [DATE] - [DESCRIPTION]"
drag, startPoint x: 978, startPoint y: 409, endPoint x: 844, endPoint y: 418, distance: 134.3
click at [844, 418] on input "[DATE] - [DATE] Hartford BOP Policy - ENDT #2 [DATE] - [DESCRIPTION]" at bounding box center [752, 422] width 550 height 37
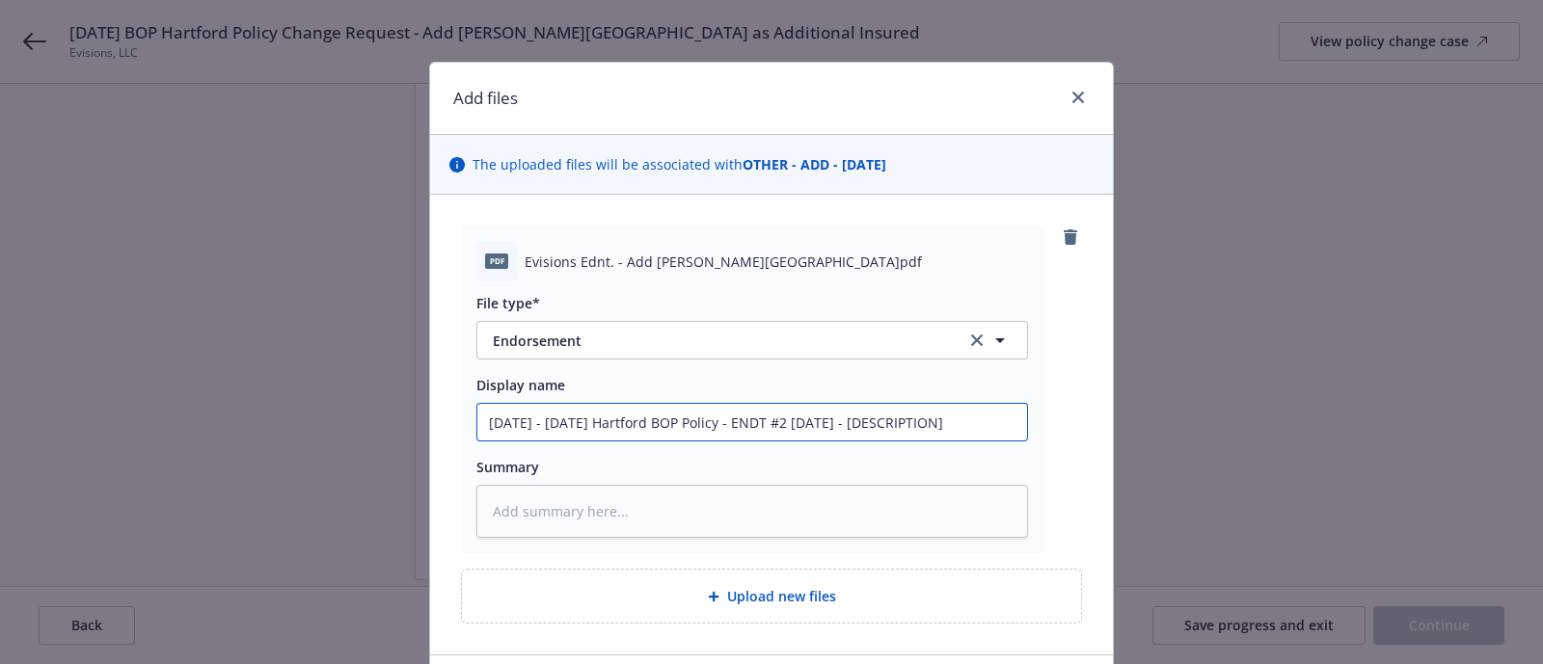
click at [916, 417] on input "[DATE] - [DATE] Hartford BOP Policy - ENDT #2 [DATE] - [DESCRIPTION]" at bounding box center [752, 422] width 550 height 37
type textarea "x"
type input "[DATE] - [DATE] Hartford BOP Policy - ENDT #2 [DATE] - [DESCRIPTION"
type textarea "x"
type input "[DATE] - [DATE] Hartford BOP Policy - ENDT #2 [DATE] - [DESCRIPTIO"
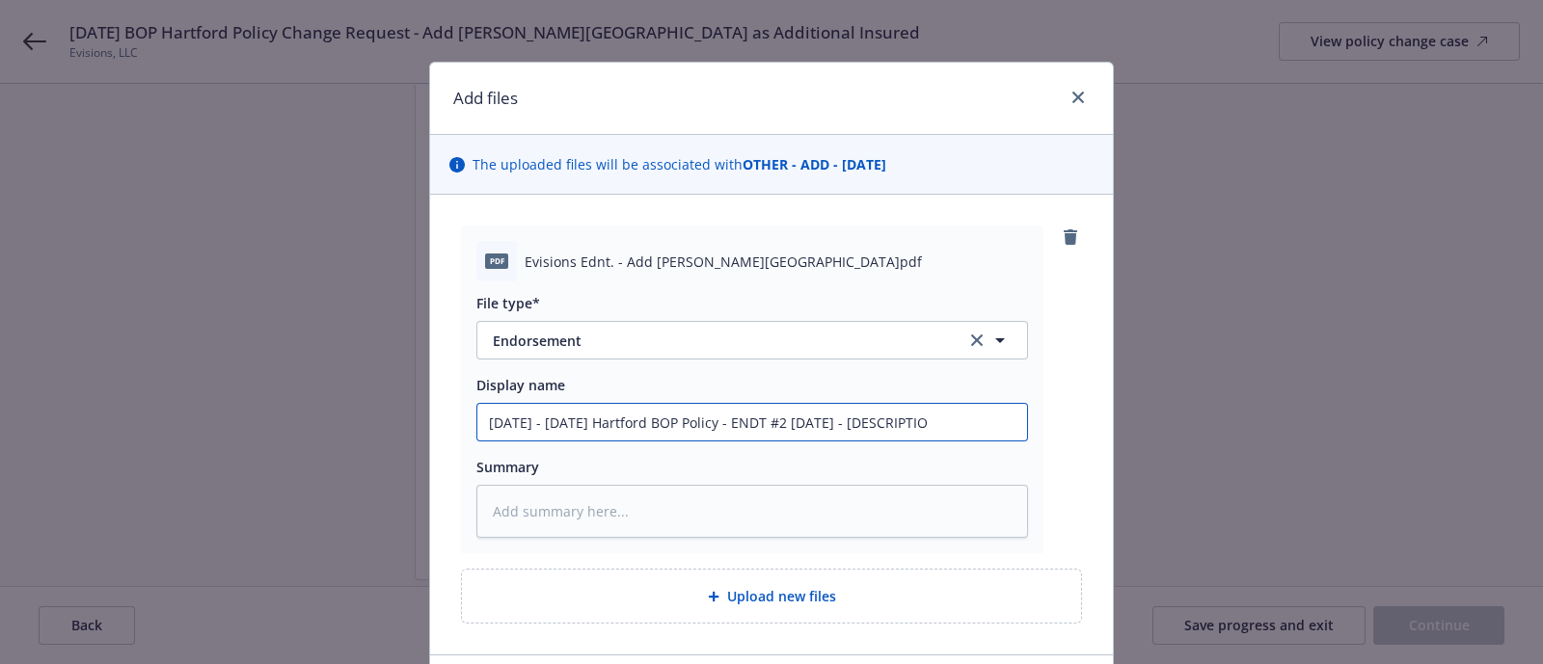
type textarea "x"
type input "[DATE] - [DATE] Hartford BOP Policy - ENDT #2 [DATE] - [DESCRIPTI"
type textarea "x"
type input "[DATE] - [DATE] Hartford BOP Policy - ENDT #2 [DATE] - [DESCRIPT"
type textarea "x"
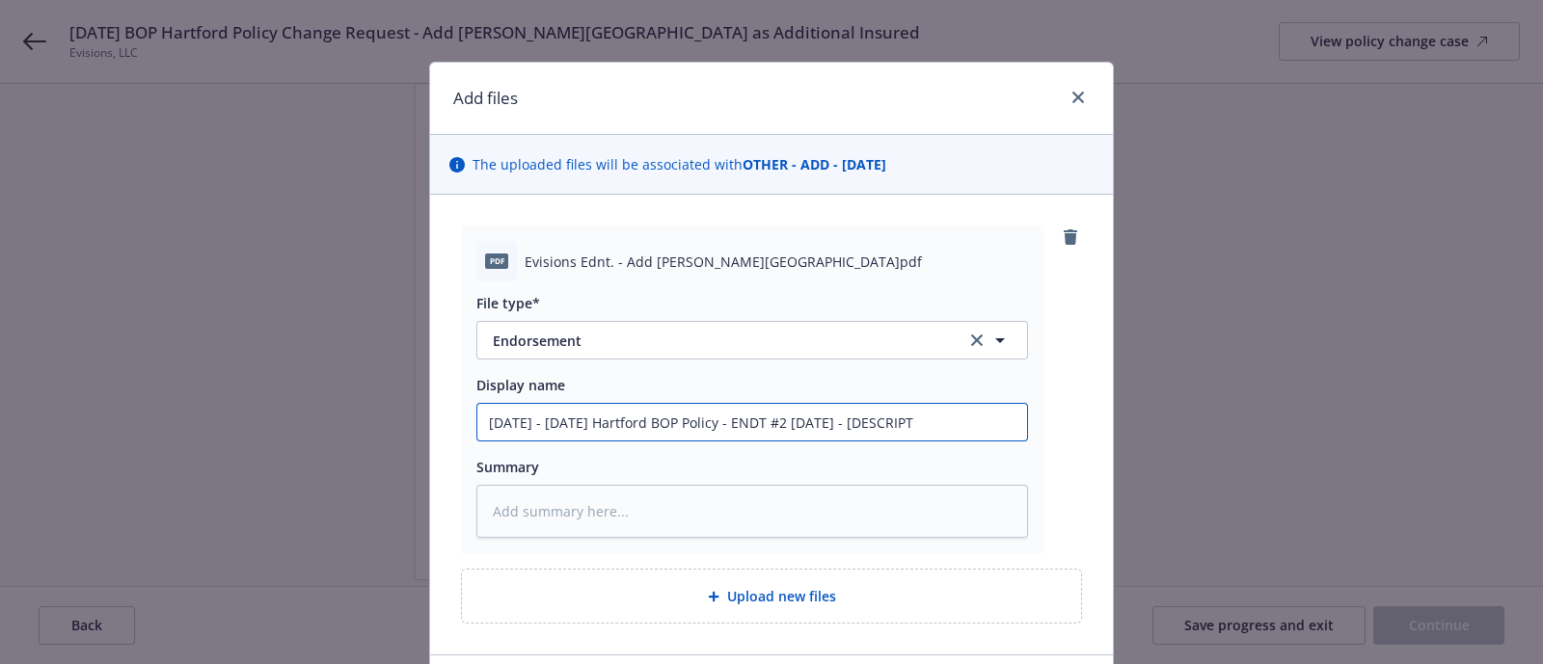
type input "[DATE] - [DATE] Hartford BOP Policy - ENDT #2 [DATE] - [DESCRIP"
type textarea "x"
type input "[DATE] - [DATE] Hartford BOP Policy - ENDT #2 [DATE] - [DESCRI"
type textarea "x"
type input "[DATE] - [DATE] Hartford BOP Policy - ENDT #2 [DATE] - [DESCR"
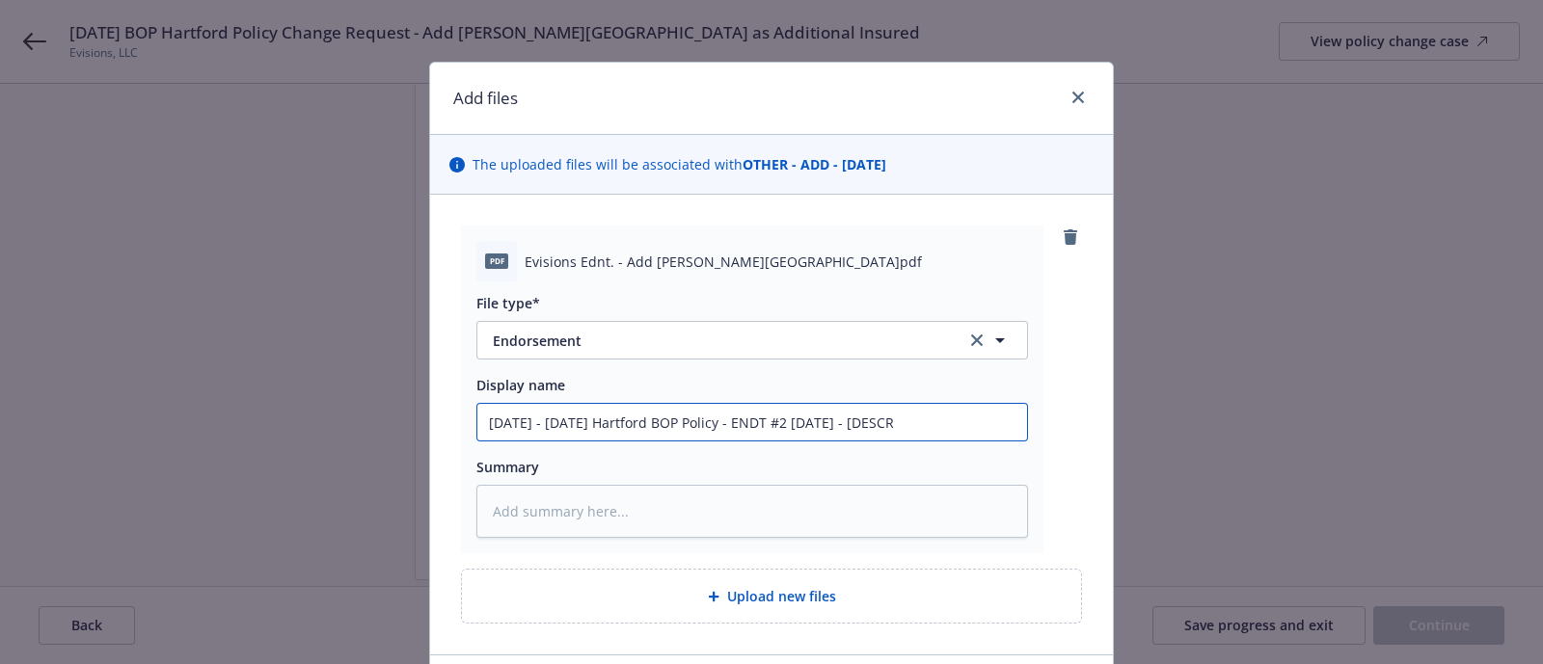
type textarea "x"
type input "[DATE] - [DATE] Hartford BOP Policy - ENDT #2 [DATE] - [DESC"
type textarea "x"
type input "[DATE] - [DATE] Hartford BOP Policy - ENDT #2 [DATE] - [DES"
type textarea "x"
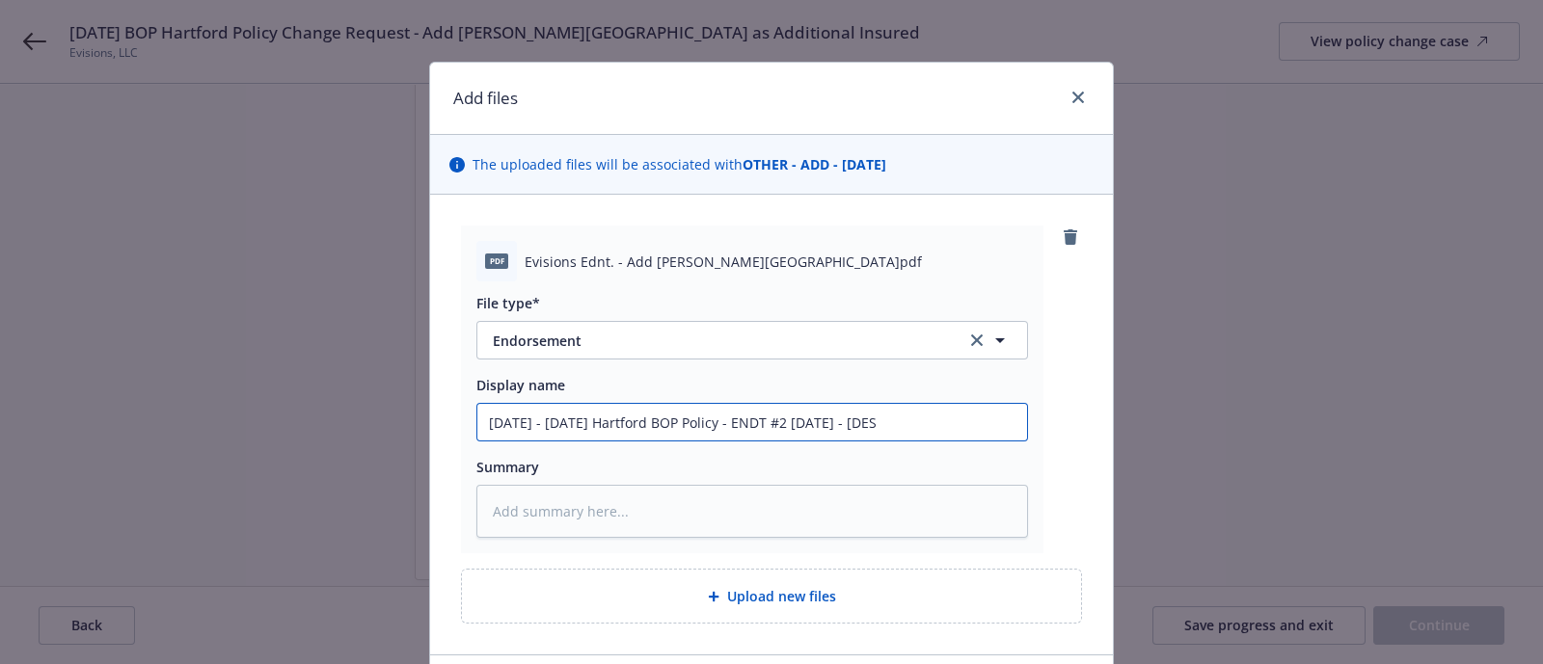
type input "[DATE] - [DATE] Hartford BOP Policy - ENDT #2 [DATE] - [DE"
type textarea "x"
type input "[DATE] - [DATE] Hartford BOP Policy - ENDT #2 [DATE] - [D"
type textarea "x"
type input "[DATE] - [DATE] Hartford BOP Policy - ENDT #2 [DATE] - ["
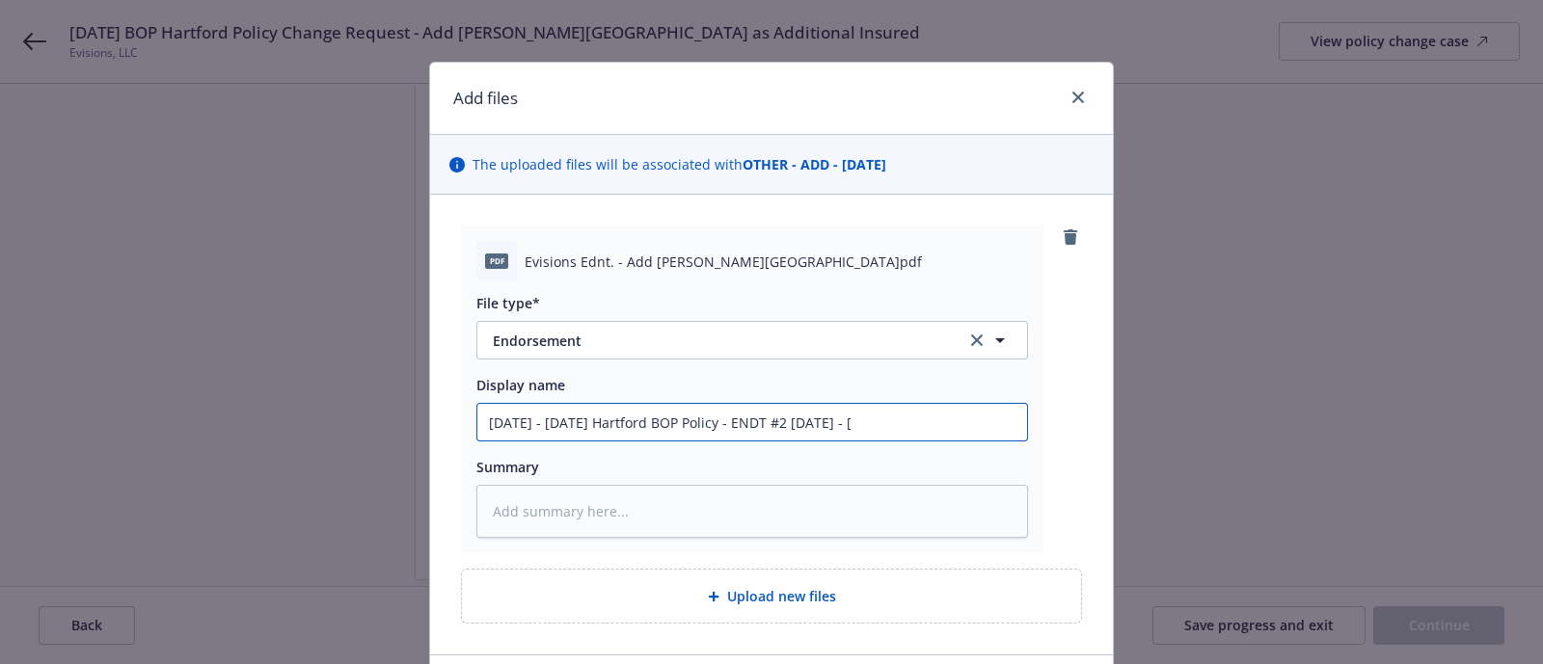
type textarea "x"
type input "[DATE] - [DATE] Hartford BOP Policy - ENDT #2 [DATE] -"
type textarea "x"
type input "[DATE] - [DATE] Hartford BOP Policy - ENDT #2 [DATE] - A"
type textarea "x"
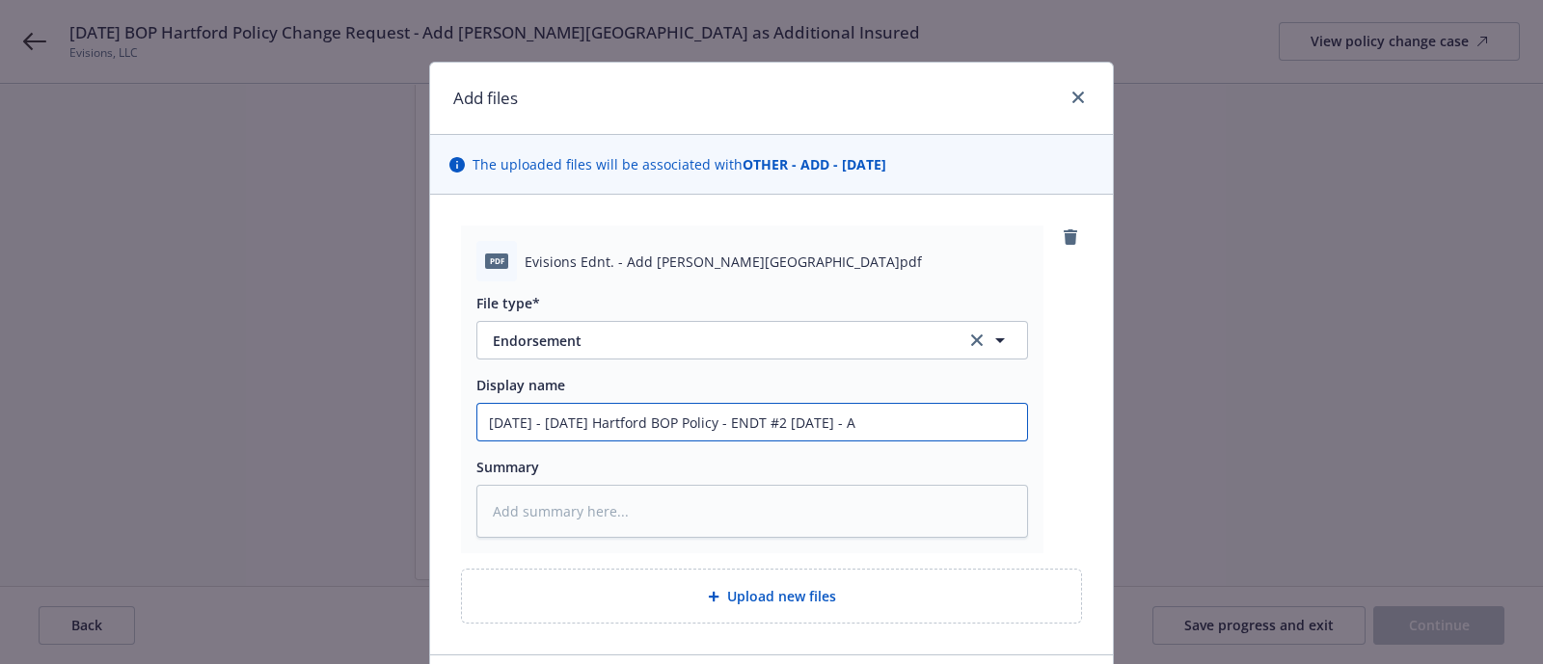
type input "[DATE] - [DATE] Hartford BOP Policy - ENDT #2 [DATE] - Ad"
type textarea "x"
type input "[DATE] - [DATE] Hartford BOP Policy - ENDT #2 [DATE] - Add"
type textarea "x"
type input "[DATE] - [DATE] Hartford BOP Policy - ENDT #2 [DATE] - Add"
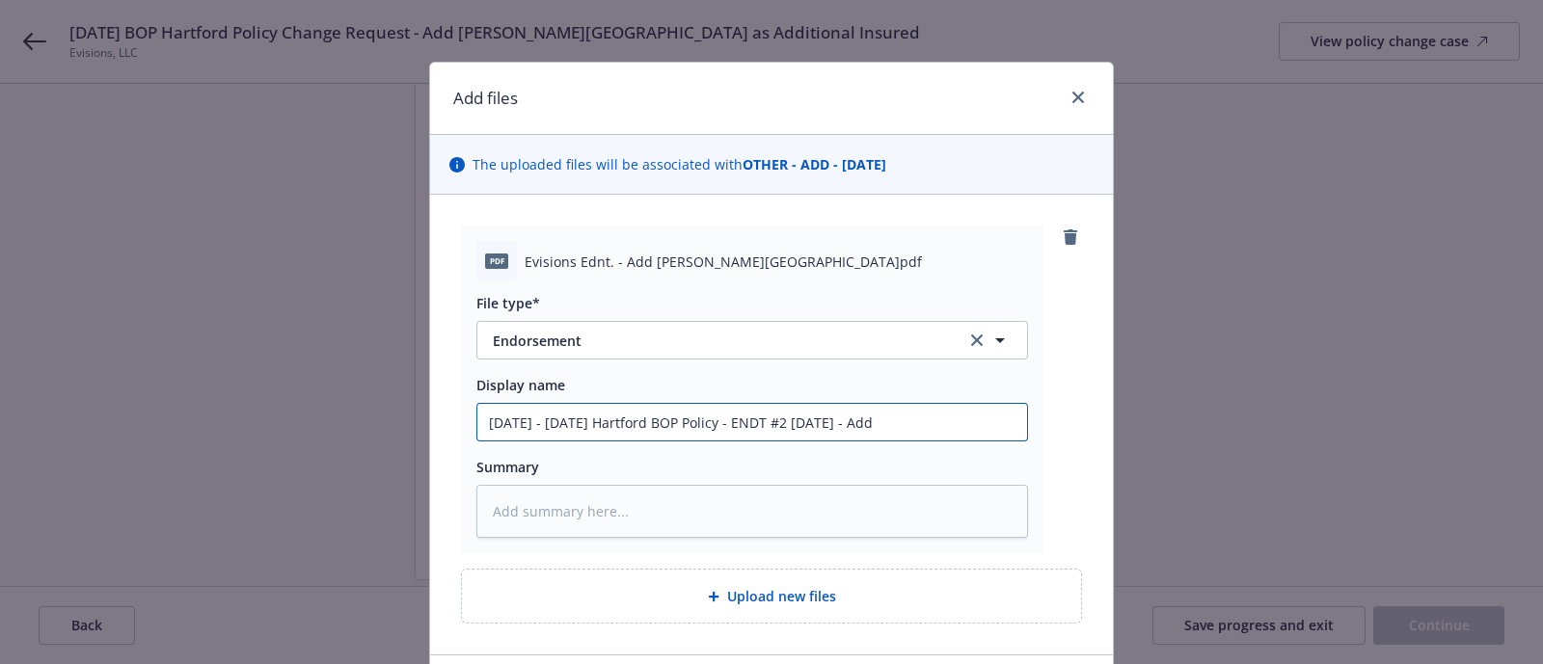
type textarea "x"
type input "[DATE] - [DATE] Hartford BOP Policy - ENDT #2 [DATE] - Add K"
type textarea "x"
type input "[DATE] - [DATE] Hartford BOP Policy - ENDT #2 [DATE] - Add Ke"
type textarea "x"
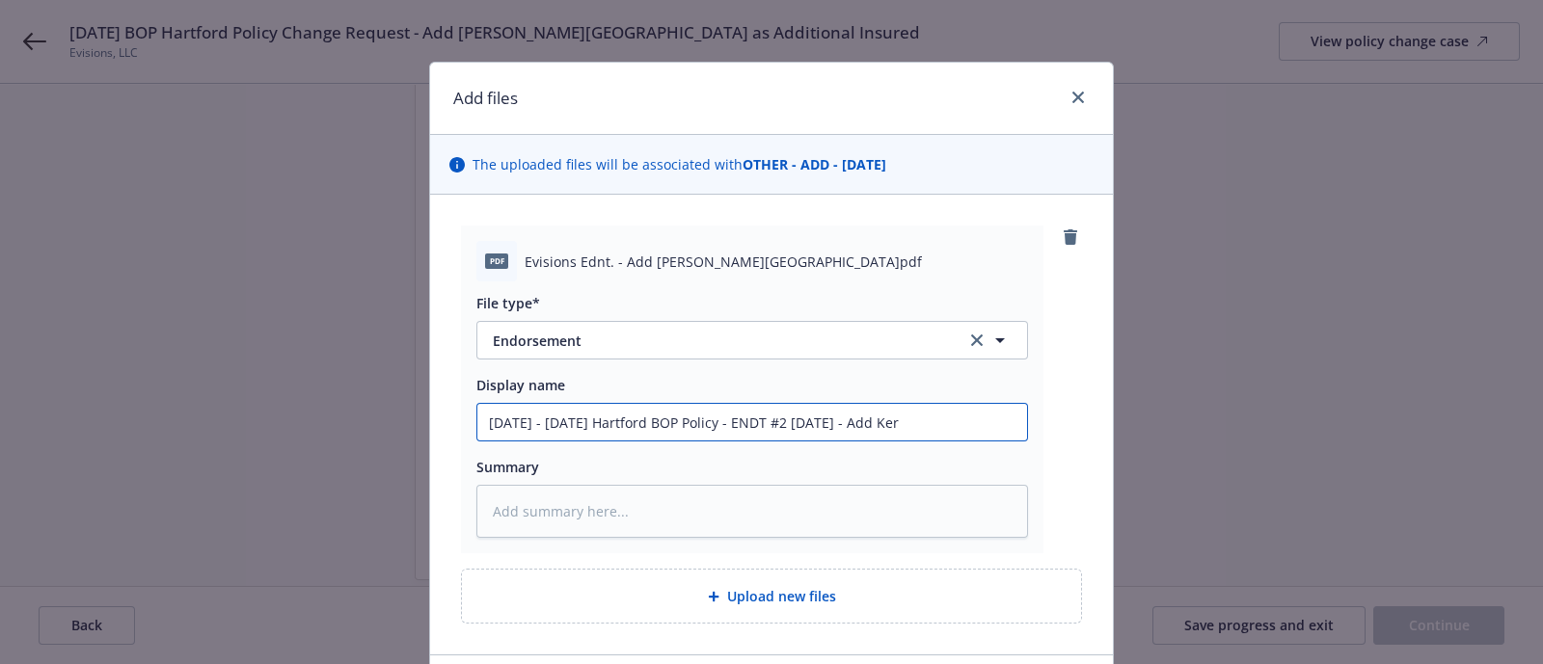
type input "[DATE] - [DATE] Hartford BOP Policy - ENDT #2 [DATE] - Add [PERSON_NAME]"
type textarea "x"
type input "[DATE] - [DATE] Hartford BOP Policy - ENDT #2 [DATE] - Add [PERSON_NAME]"
type textarea "x"
type input "[DATE] - [DATE] Hartford BOP Policy - ENDT #2 [DATE] - Add [PERSON_NAME] C"
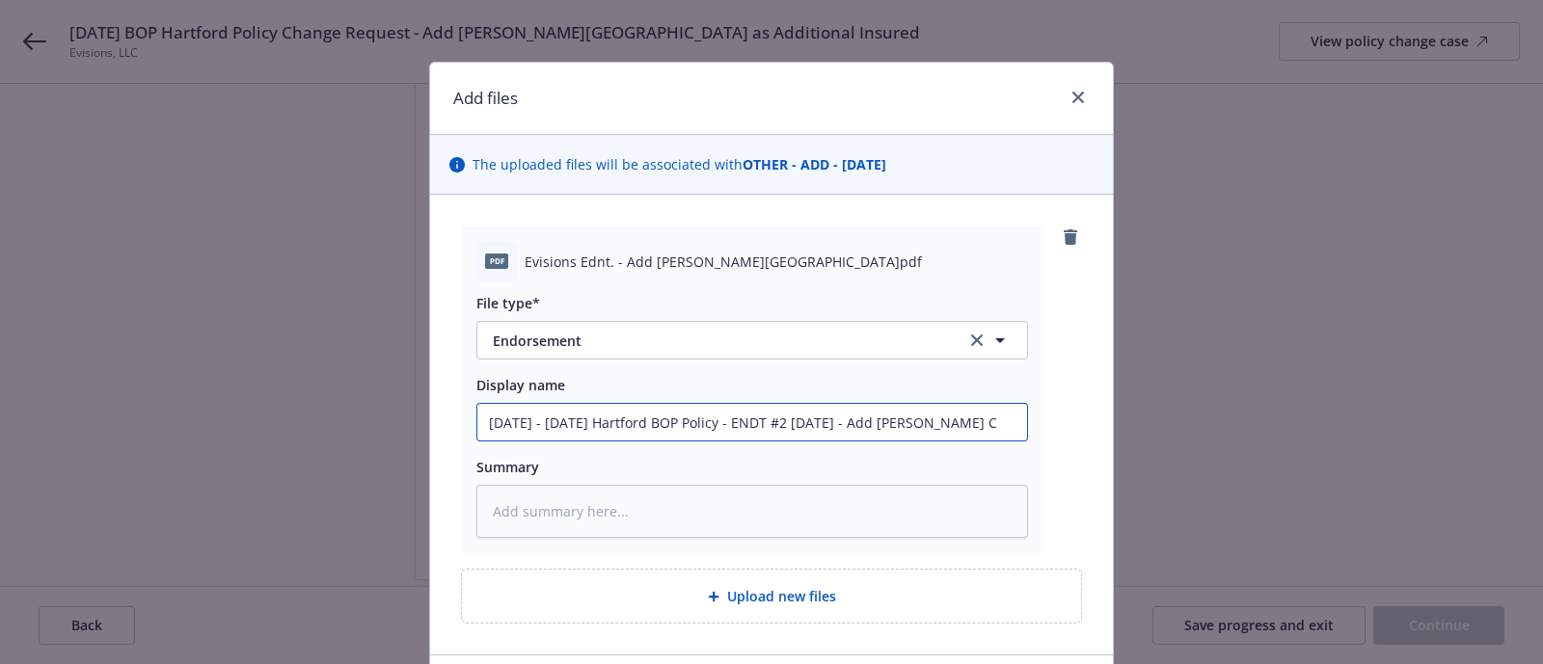
type textarea "x"
type input "[DATE] - [DATE] Hartford BOP Policy - ENDT #2 [DATE] - Add [PERSON_NAME] Co"
type textarea "x"
type input "[DATE] - [DATE] Hartford BOP Policy - ENDT #2 [DATE] - Add [PERSON_NAME] Com"
type textarea "x"
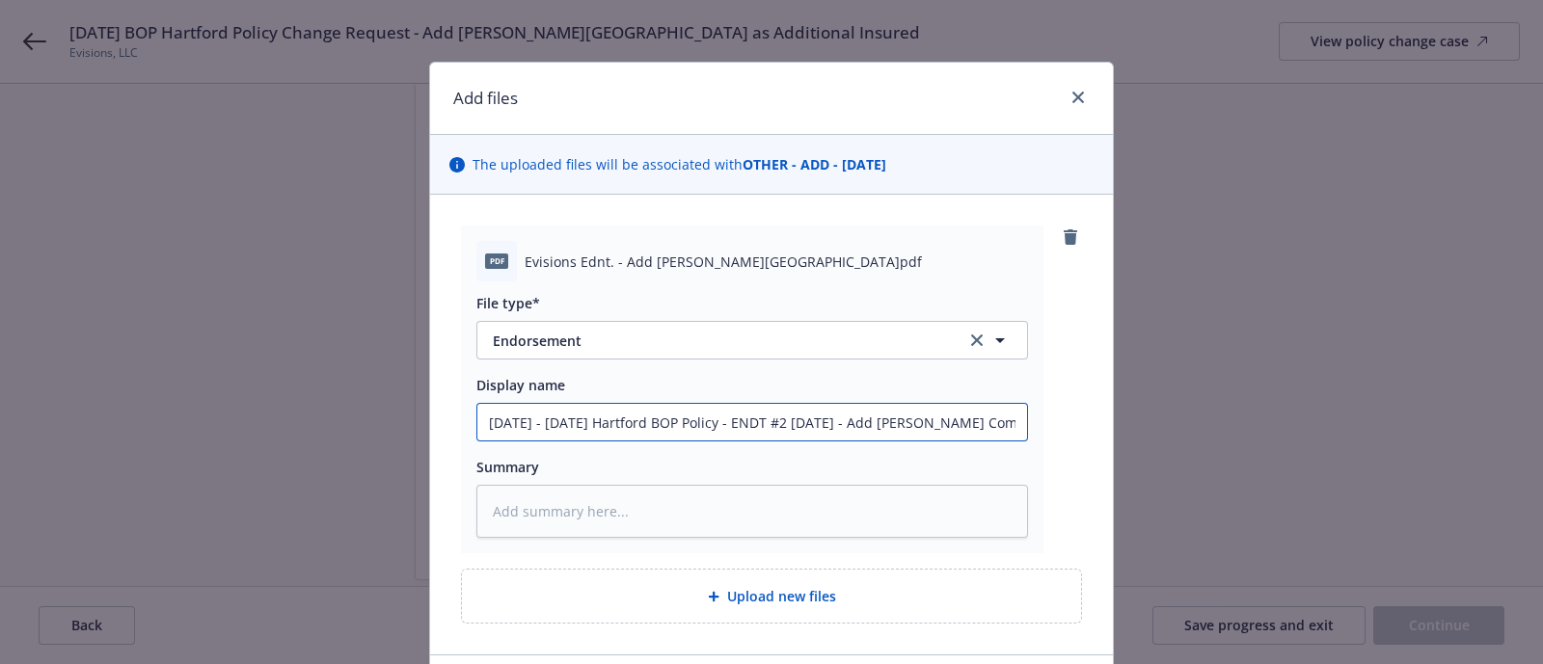
type input "[DATE] - [DATE] Hartford BOP Policy - ENDT #2 [DATE] - Add [PERSON_NAME] Comu"
type textarea "x"
type input "[DATE] - [DATE] Hartford BOP Policy - ENDT #2 [DATE] - Add [PERSON_NAME] Comun"
type textarea "x"
type input "[DATE] - [DATE] Hartford BOP Policy - ENDT #2 [DATE] - Add [PERSON_NAME] Comunit"
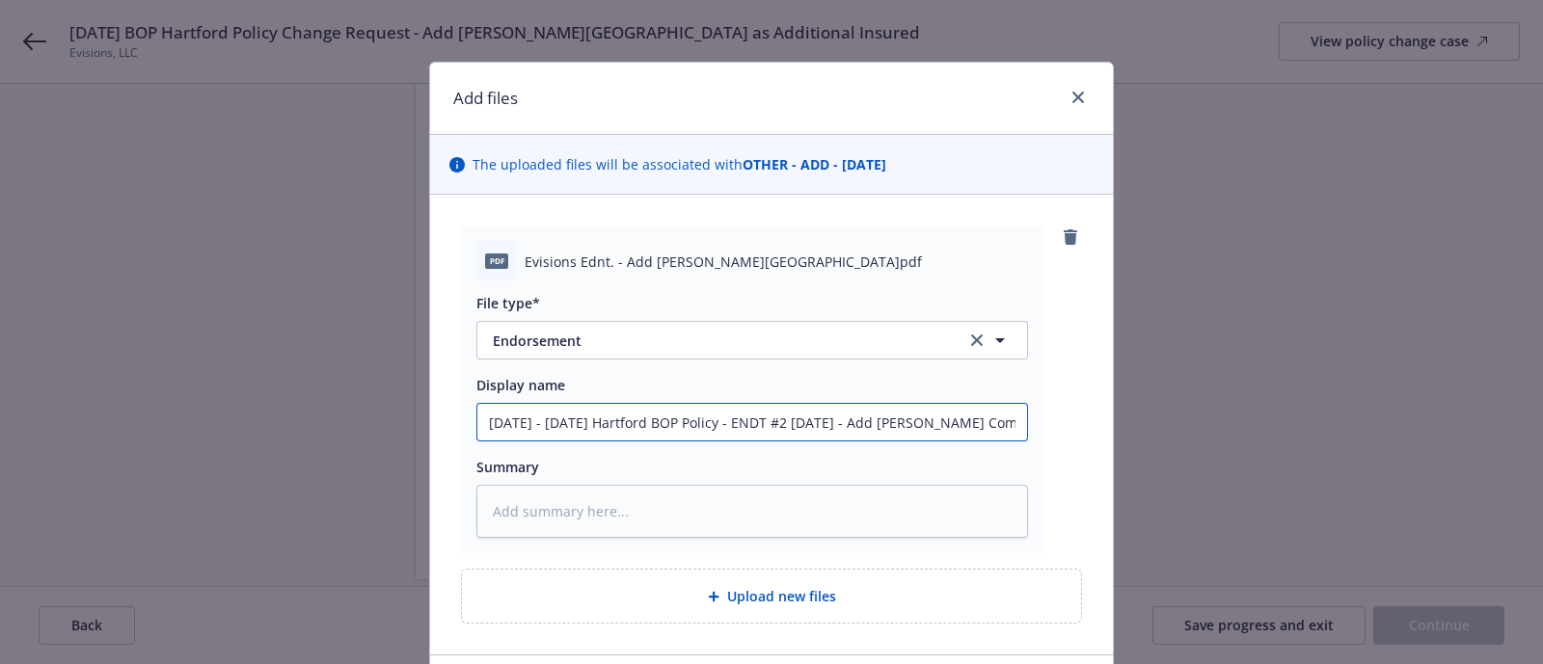
type textarea "x"
type input "[DATE] - [DATE] Hartford BOP Policy - ENDT #2 [DATE] - Add [PERSON_NAME] Comuni…"
click at [905, 425] on input "[DATE] - [DATE] Hartford BOP Policy - ENDT #2 [DATE] - Add [PERSON_NAME] Comuni…" at bounding box center [752, 422] width 550 height 37
type textarea "x"
type input "[DATE] - [DATE] Hartford BOP Policy - ENDT #2 [DATE] - Add [PERSON_NAME] Commun…"
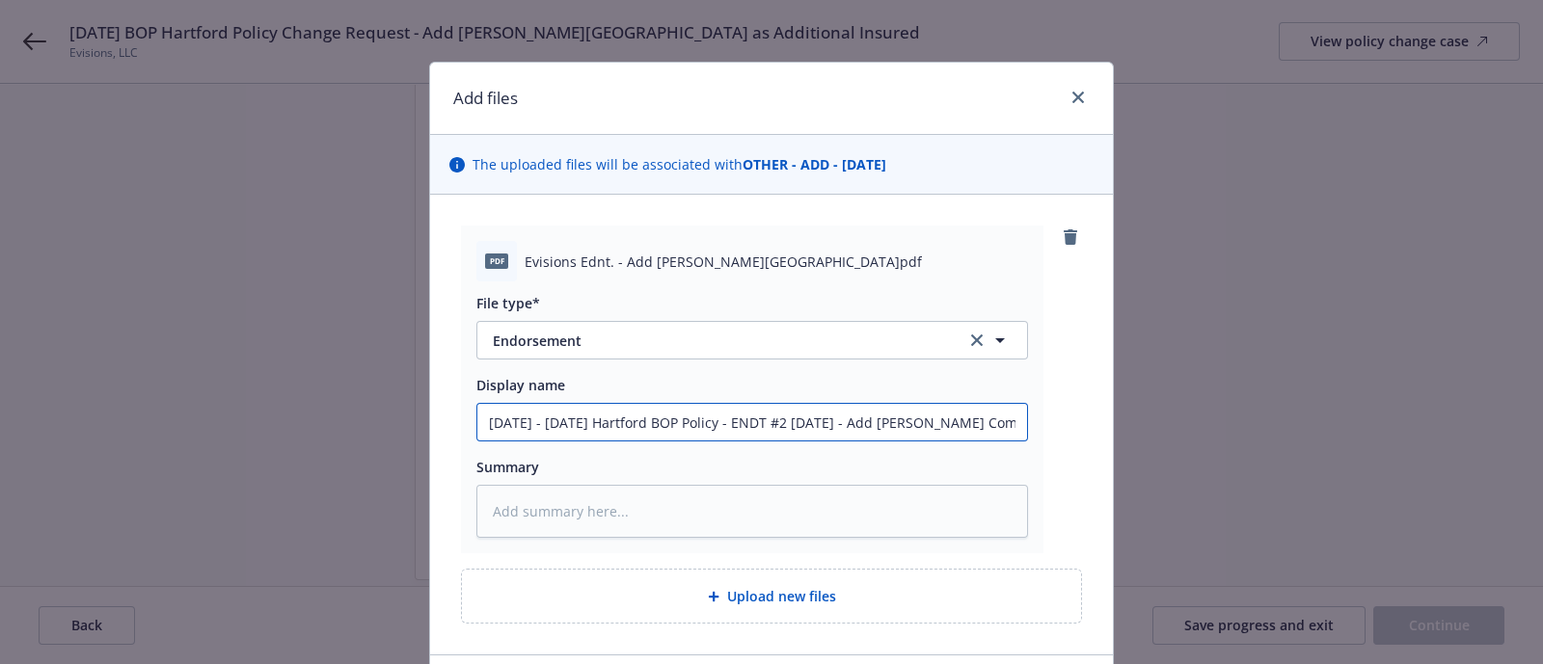
type textarea "x"
type input "[DATE] - [DATE] Hartford BOP Policy - ENDT #2 [DATE] - Add [PERSON_NAME] Commun…"
type textarea "x"
type input "[DATE] - [DATE] Hartford BOP Policy - ENDT #2 [DATE] - Add [PERSON_NAME] Commun…"
type textarea "x"
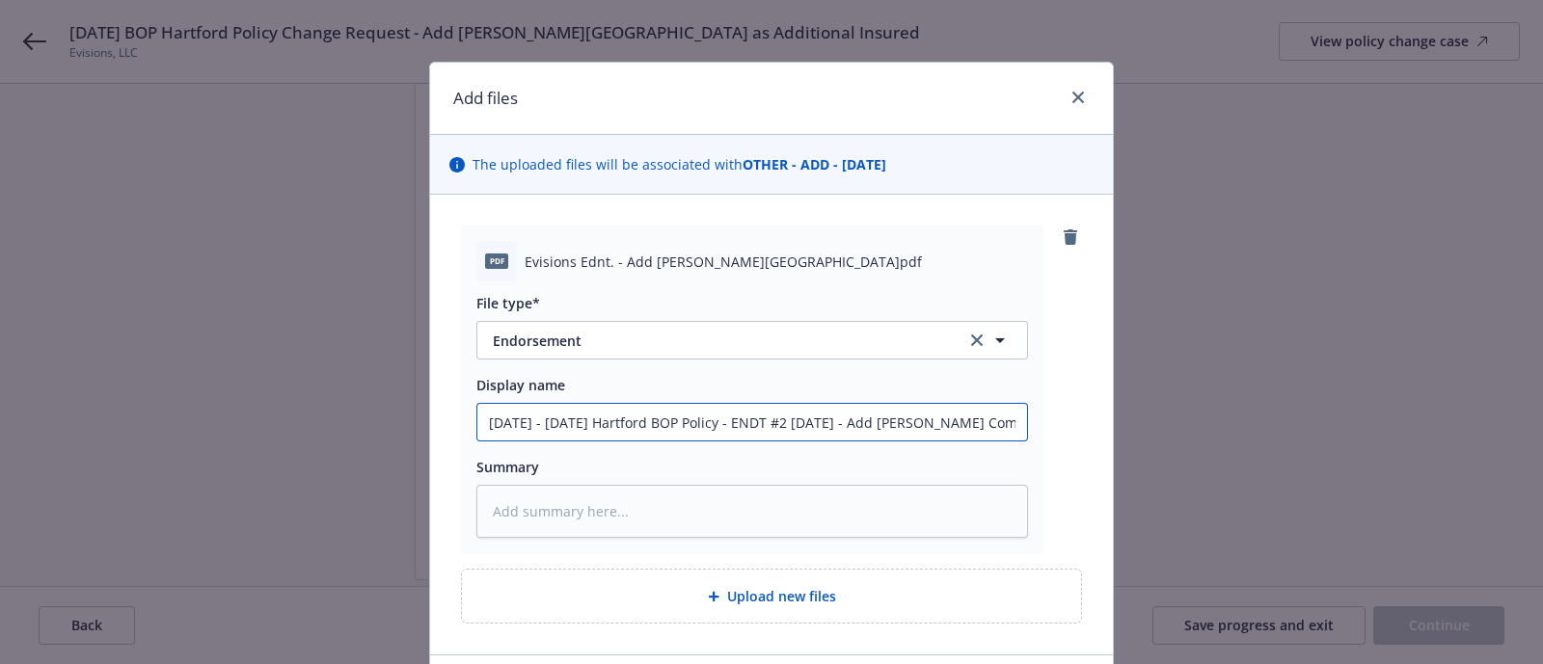
type input "[DATE] - [DATE] Hartford BOP Policy - ENDT #2 [DATE] - Add [PERSON_NAME] Commun…"
type textarea "x"
type input "[DATE] - [DATE] Hartford BOP Policy - ENDT #2 [DATE] - Add [PERSON_NAME] Commun…"
type textarea "x"
type input "[DATE] - [DATE] Hartford BOP Policy - ENDT #2 [DATE] - Add [PERSON_NAME] Commun…"
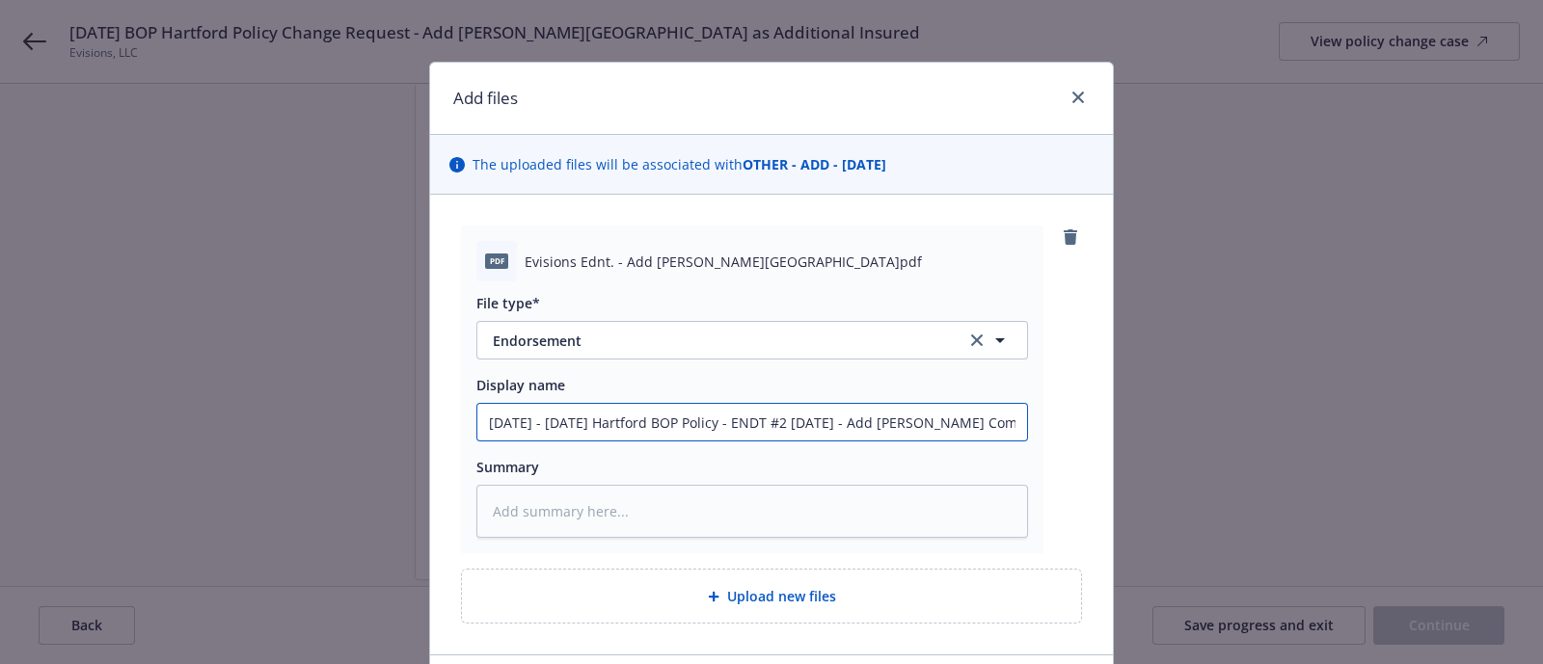
type textarea "x"
type input "[DATE] - [DATE] Hartford BOP Policy - ENDT #2 [DATE] - Add [PERSON_NAME] Commun…"
type textarea "x"
type input "[DATE] - [DATE] Hartford BOP Policy - ENDT #2 [DATE] - Add [PERSON_NAME][GEOGRA…"
type textarea "x"
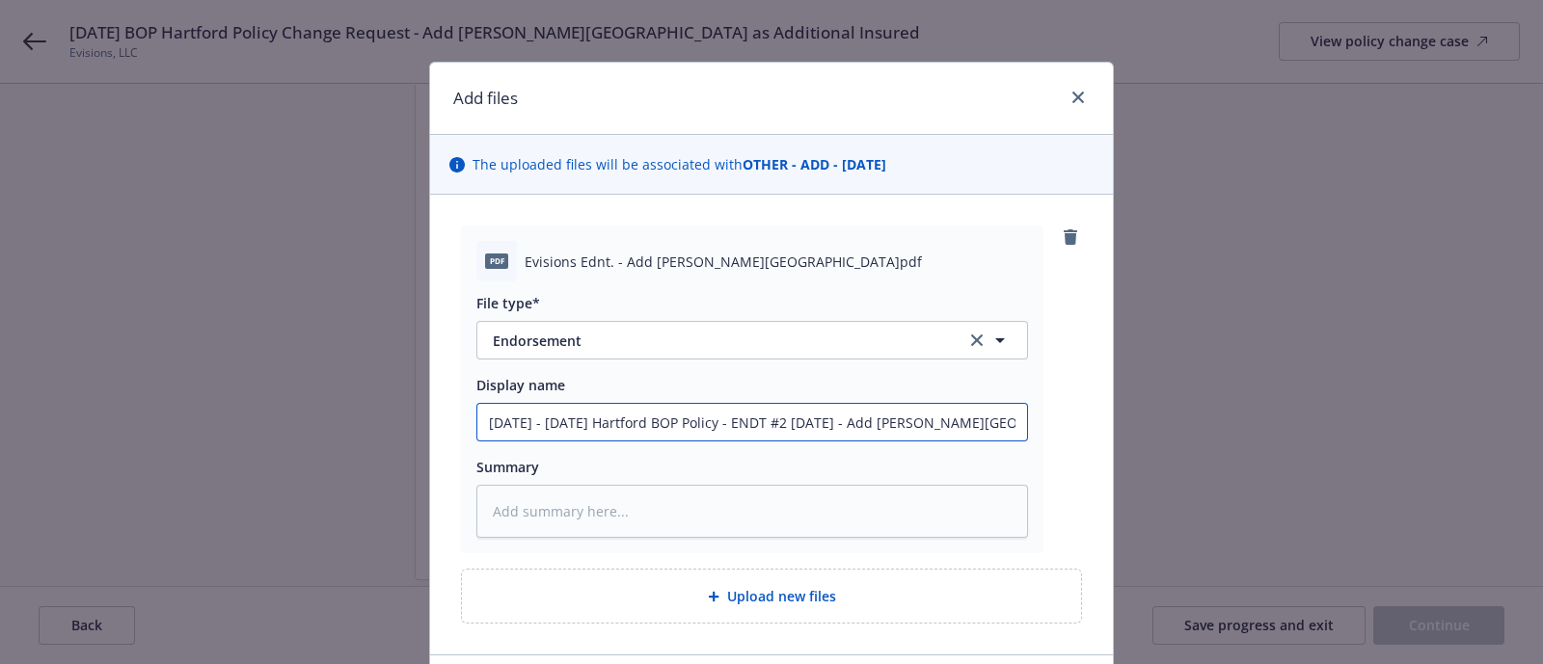
type input "[DATE] - [DATE] Hartford BOP Policy - ENDT #2 [DATE] - Add [PERSON_NAME][GEOGRA…"
type textarea "x"
type input "[DATE] - [DATE] Hartford BOP Policy - ENDT #2 [DATE] - Add [PERSON_NAME][GEOGRA…"
type textarea "x"
type input "[DATE] - [DATE] Hartford BOP Policy - ENDT #2 [DATE] - Add [PERSON_NAME][GEOGRA…"
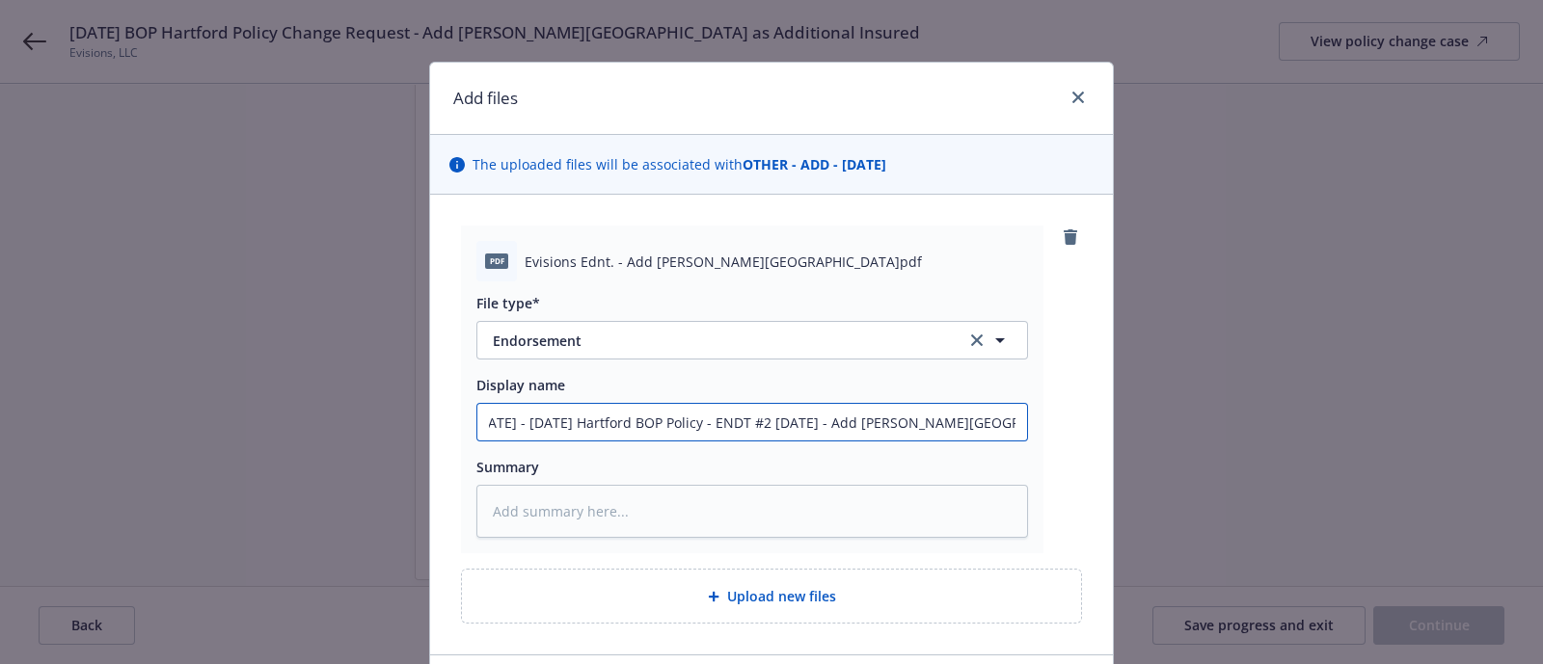
type textarea "x"
type input "[DATE] - [DATE] Hartford BOP Policy - ENDT #2 [DATE] - Add [PERSON_NAME][GEOGRA…"
type textarea "x"
type input "[DATE] - [DATE] Hartford BOP Policy - ENDT #2 [DATE] - Add [PERSON_NAME][GEOGRA…"
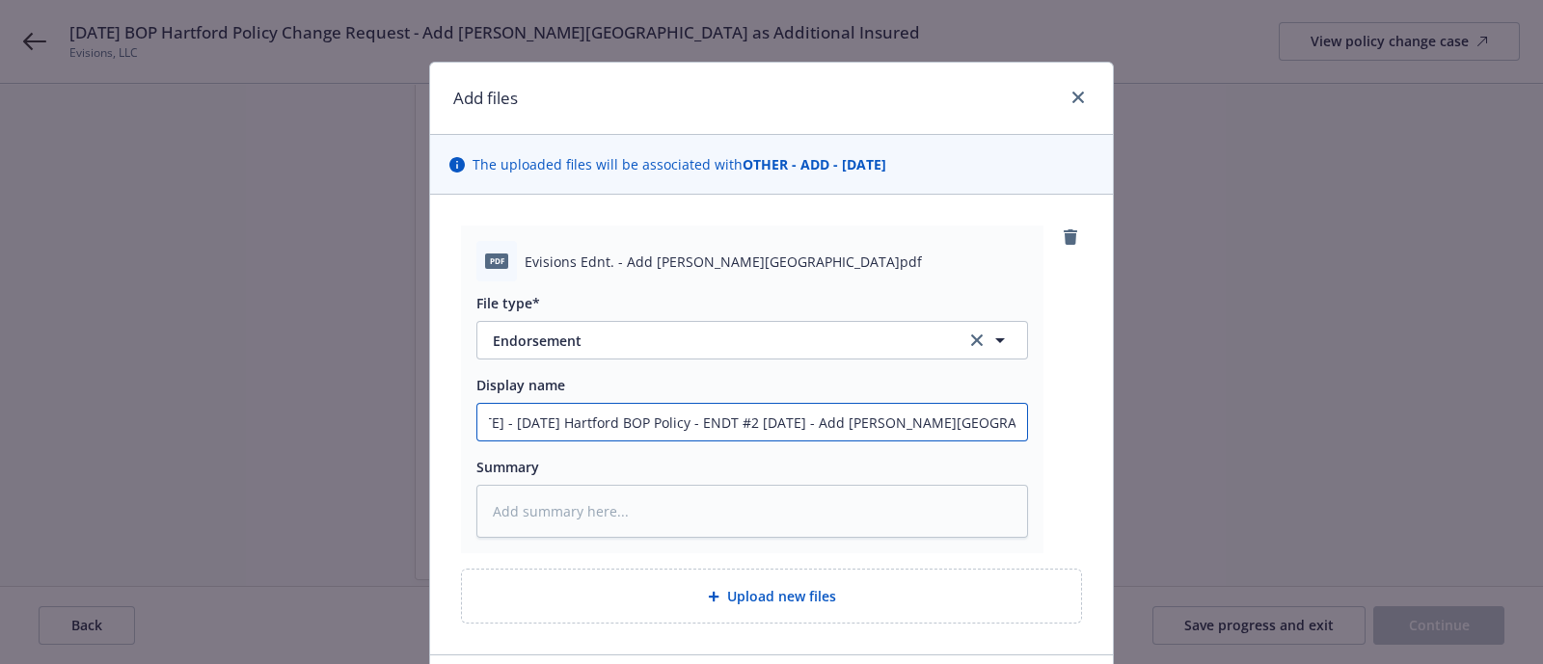
type textarea "x"
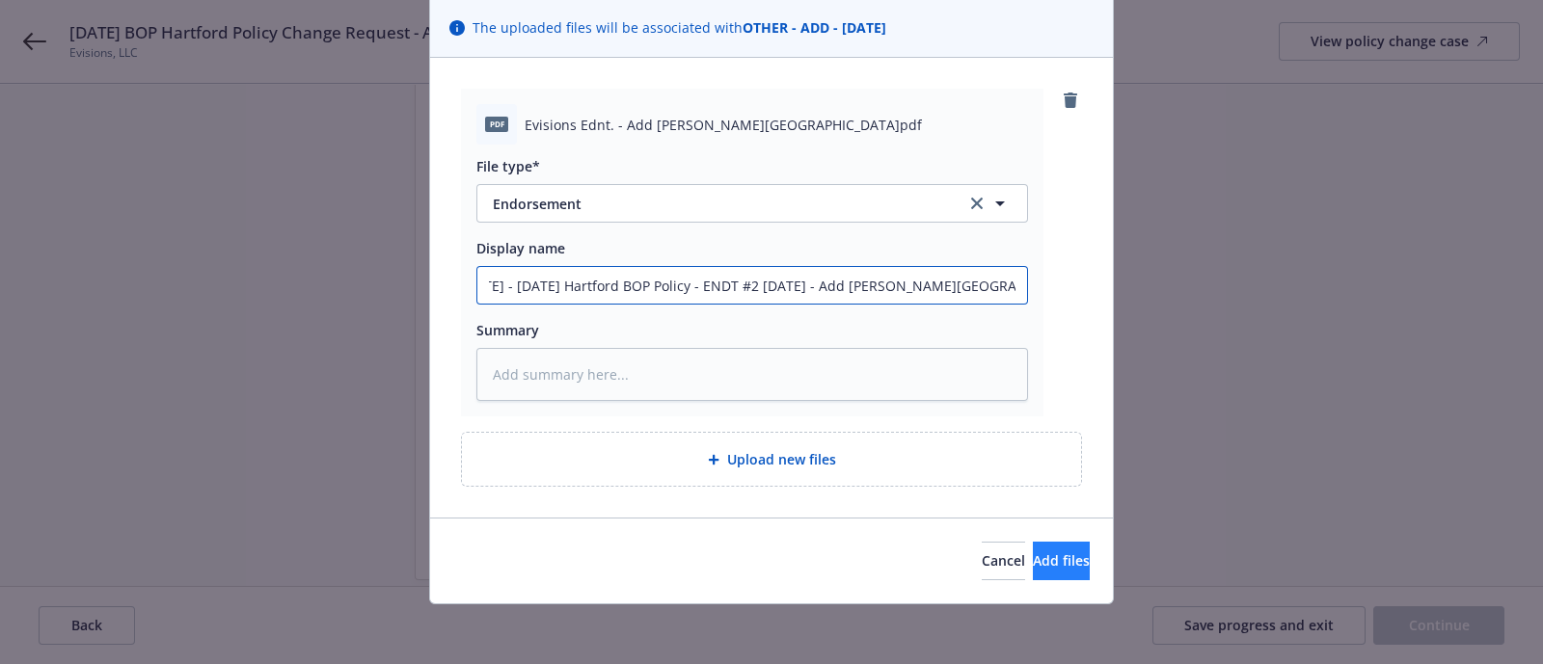
type input "[DATE] - [DATE] Hartford BOP Policy - ENDT #2 [DATE] - Add [PERSON_NAME][GEOGRA…"
click at [1033, 552] on span "Add files" at bounding box center [1061, 561] width 57 height 18
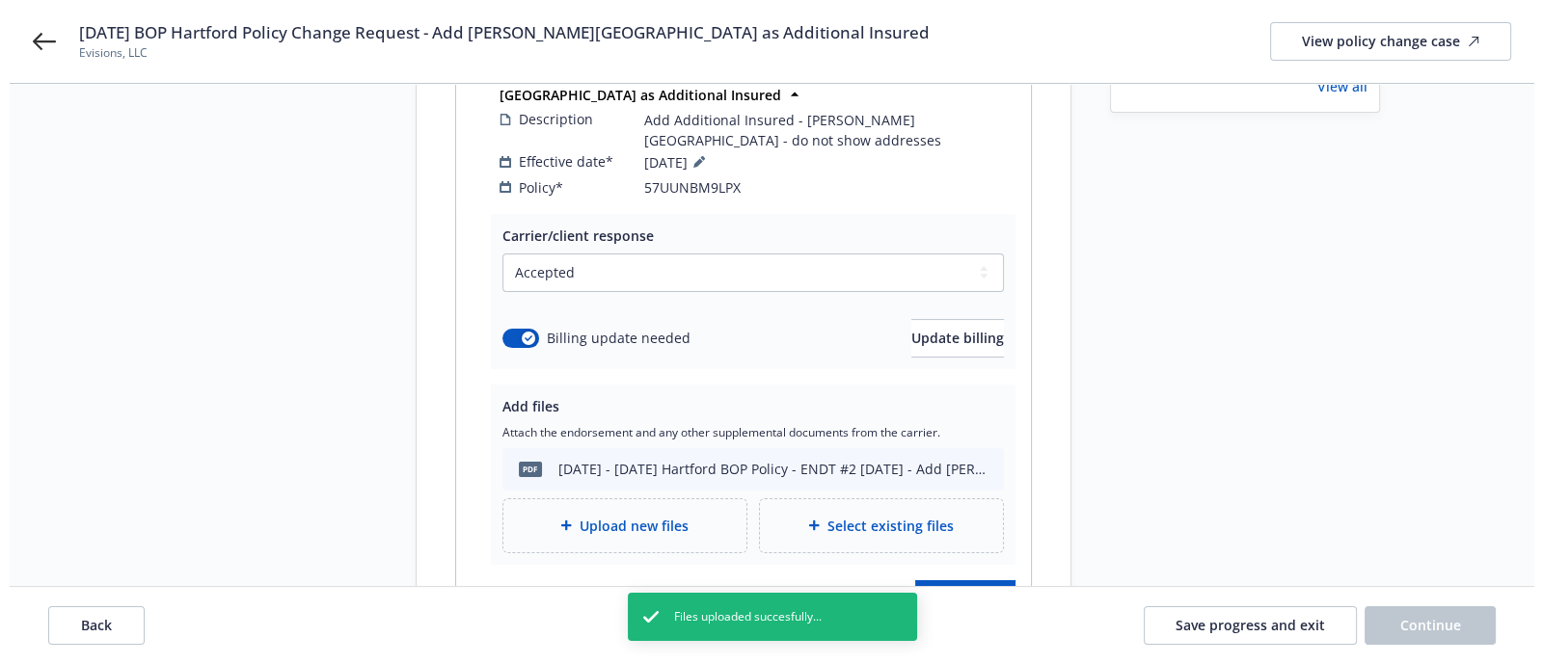
scroll to position [359, 0]
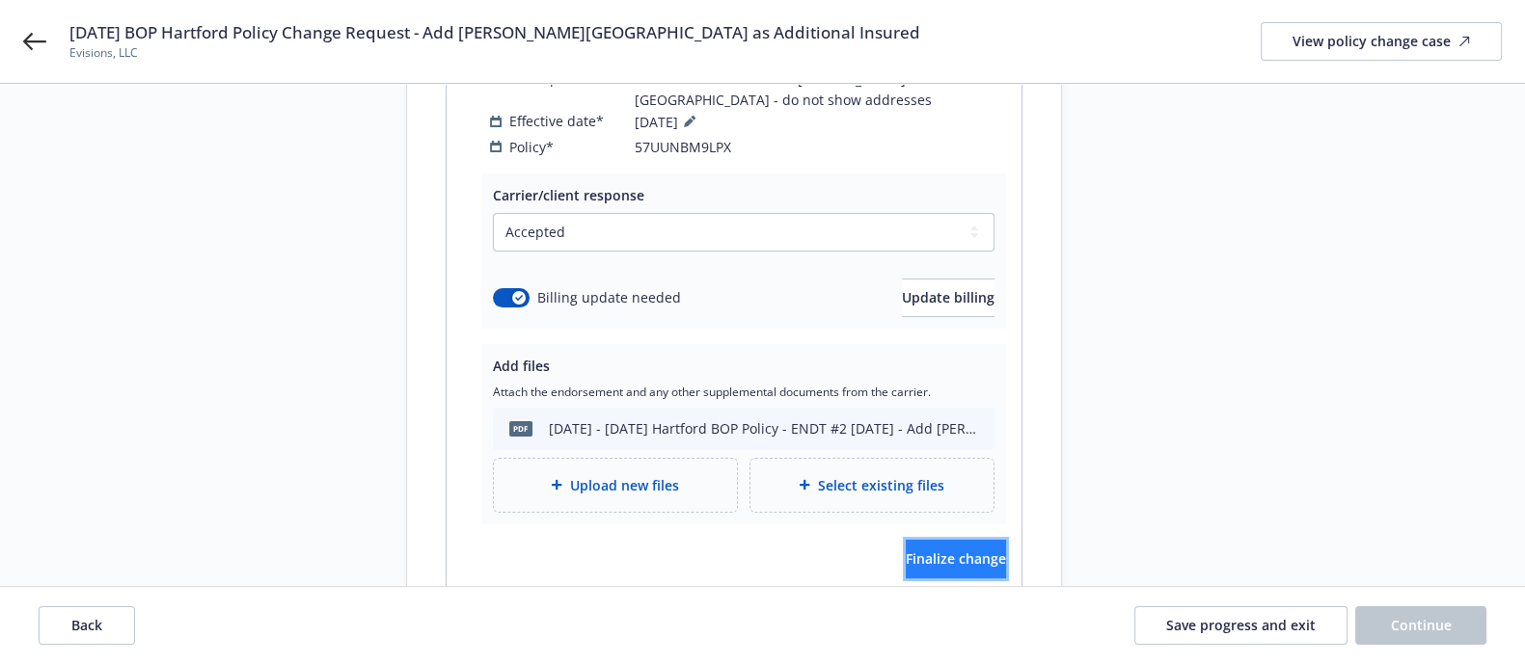
click at [954, 550] on span "Finalize change" at bounding box center [955, 559] width 100 height 18
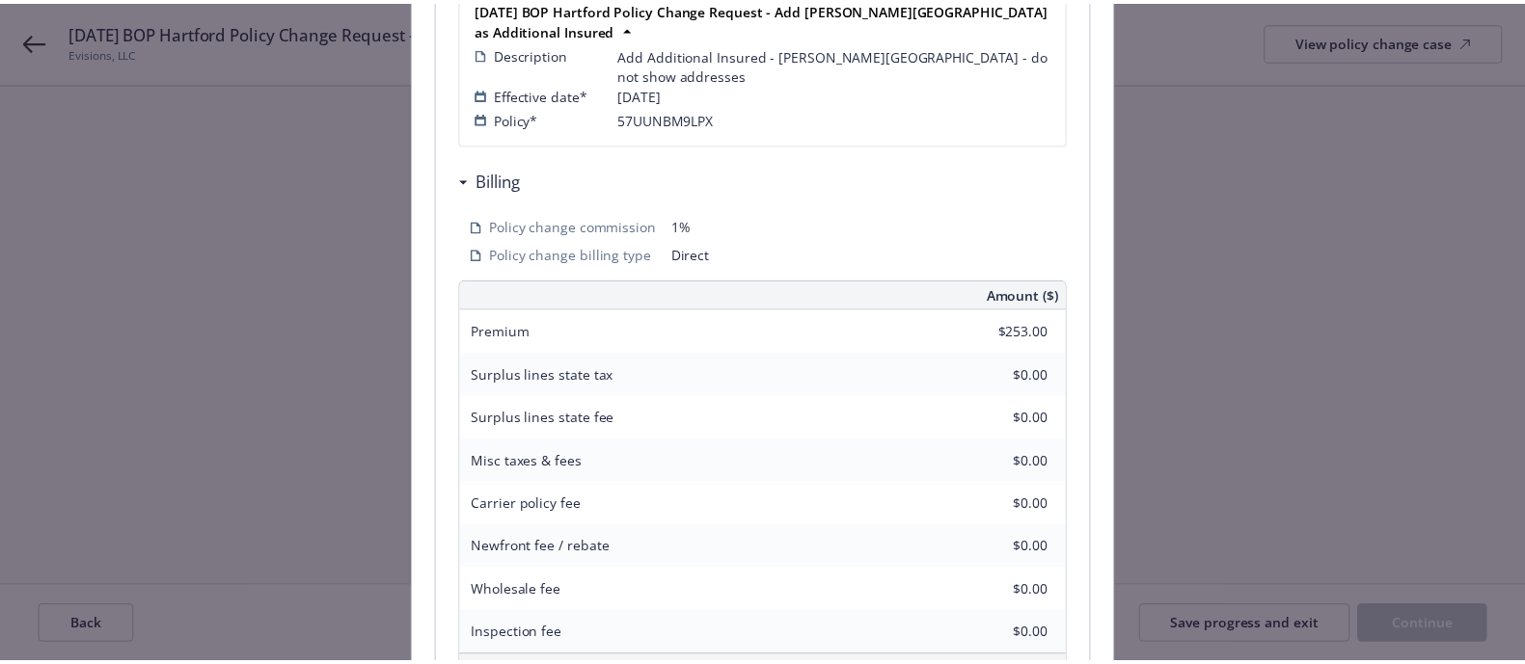
scroll to position [677, 0]
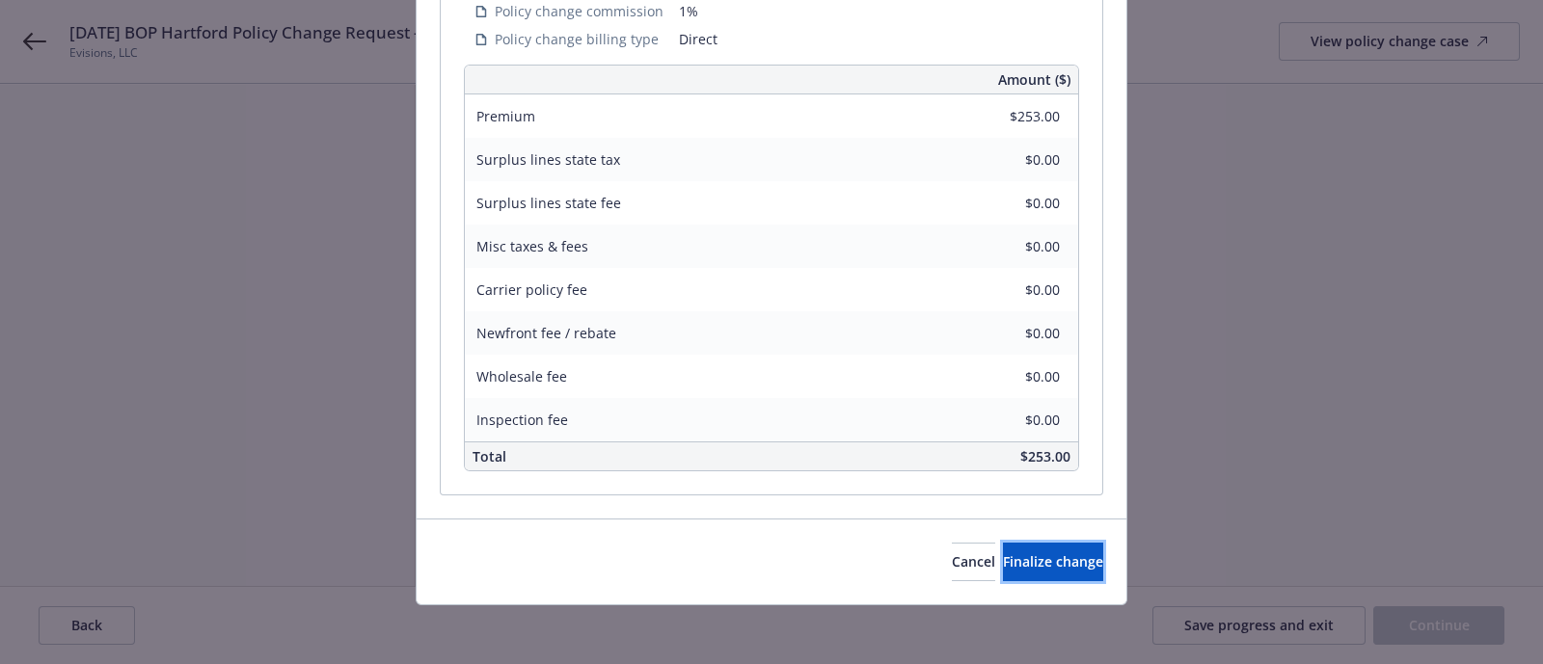
click at [1003, 543] on button "Finalize change" at bounding box center [1053, 562] width 100 height 39
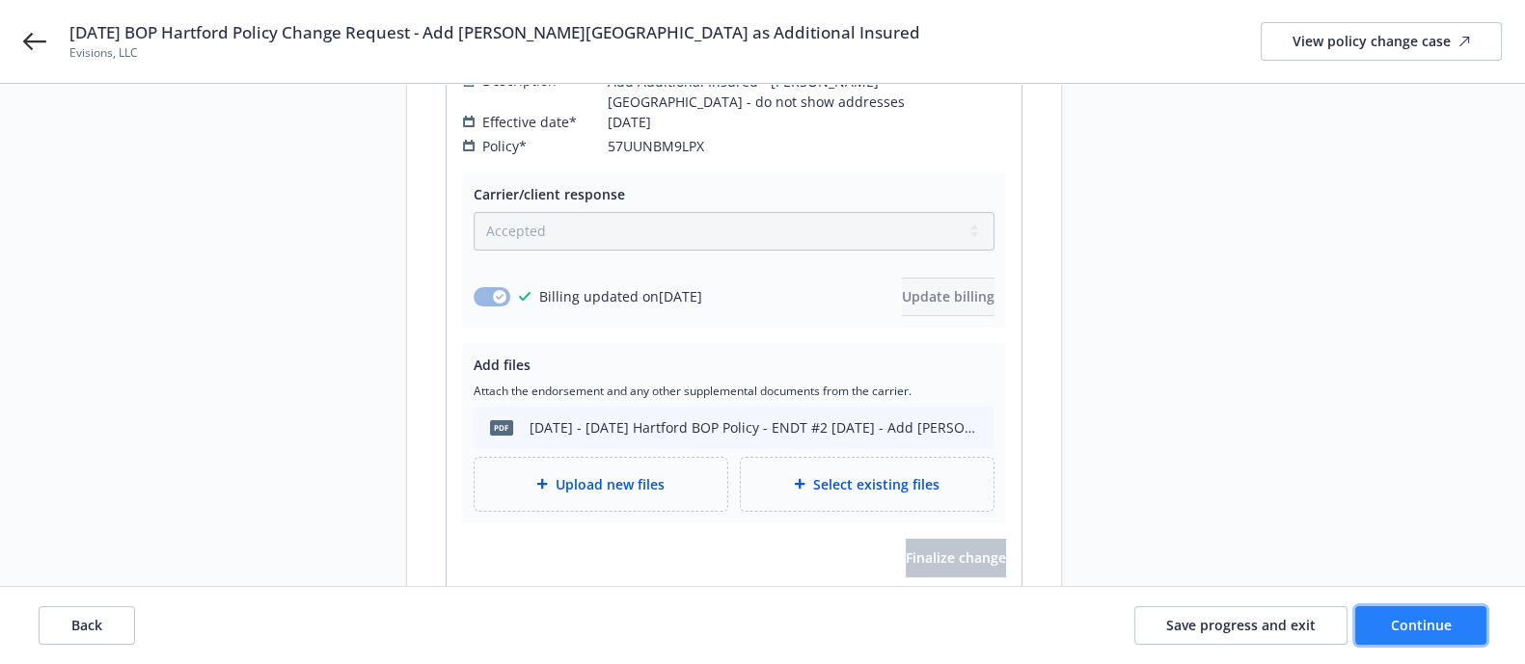
click at [1384, 636] on button "Continue" at bounding box center [1420, 626] width 131 height 39
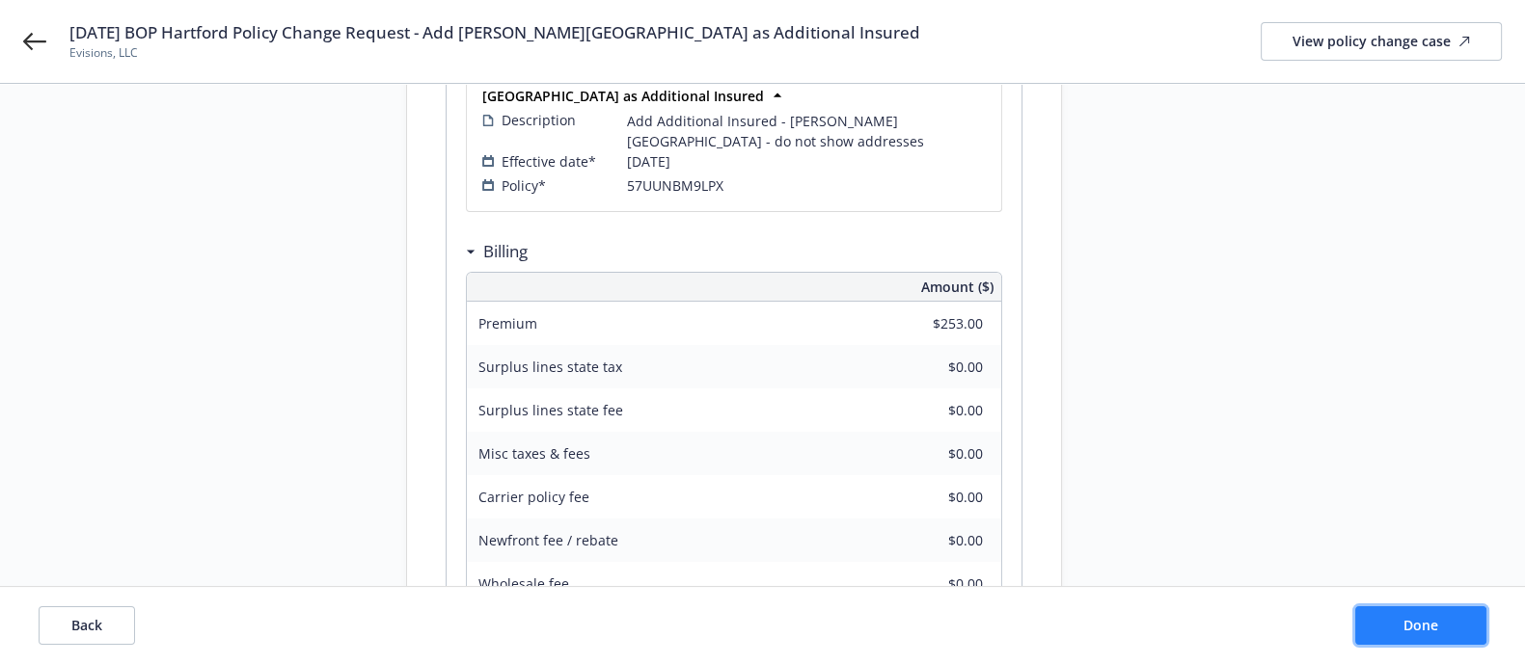
click at [1386, 620] on button "Done" at bounding box center [1420, 626] width 131 height 39
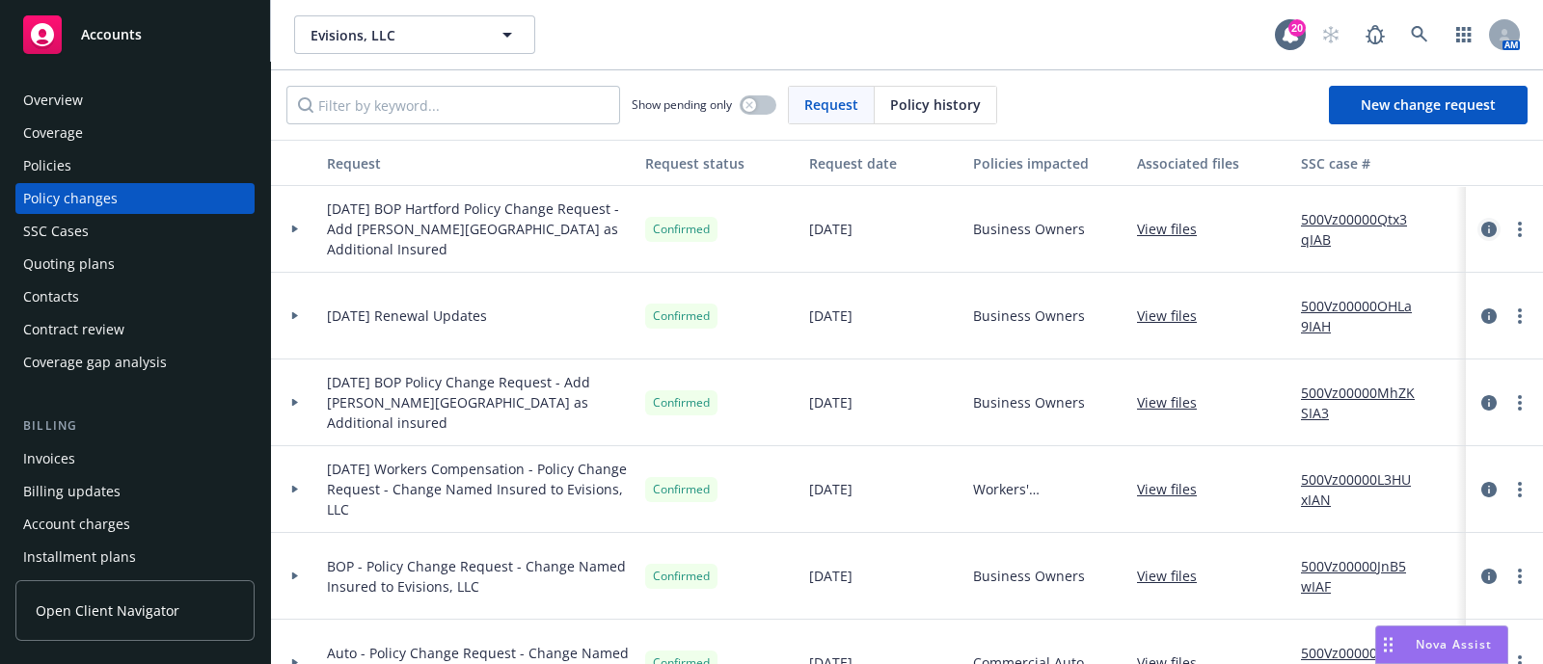
click at [1481, 224] on icon "circleInformation" at bounding box center [1488, 229] width 15 height 15
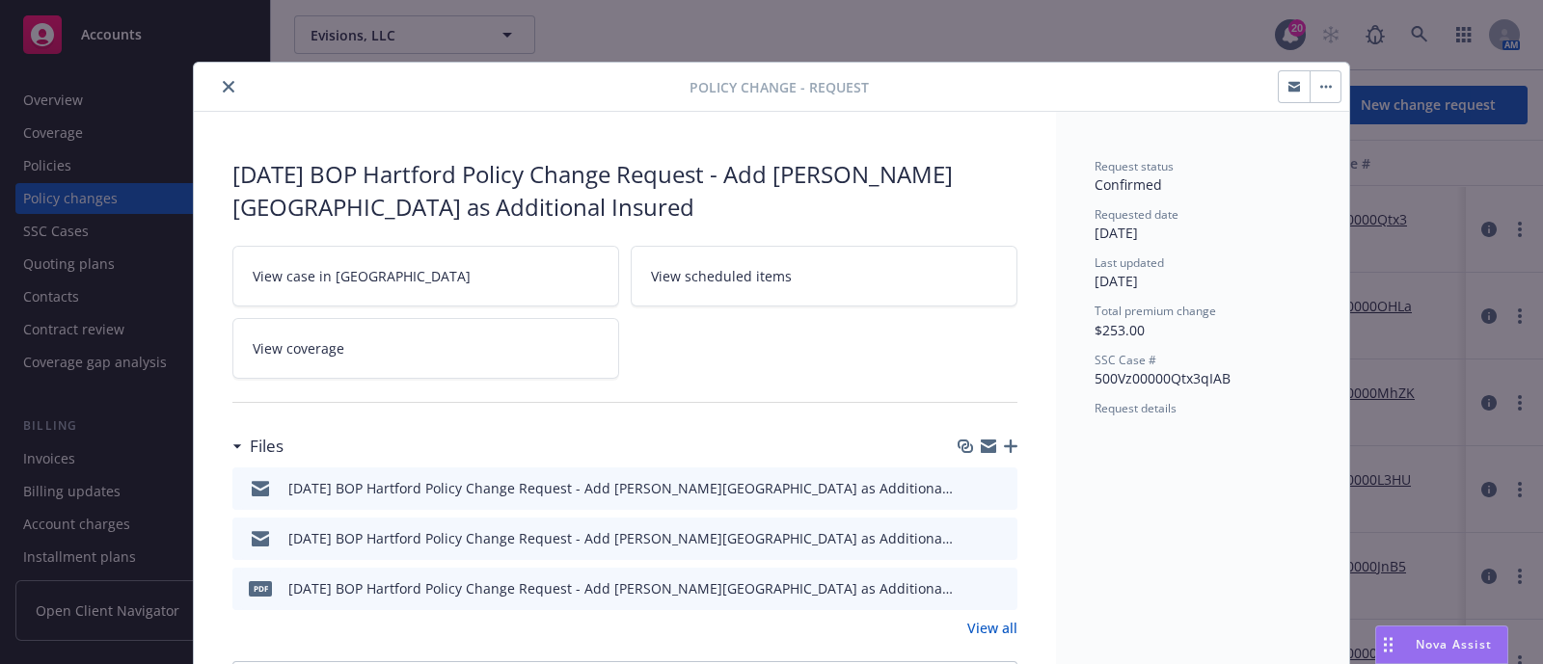
scroll to position [57, 0]
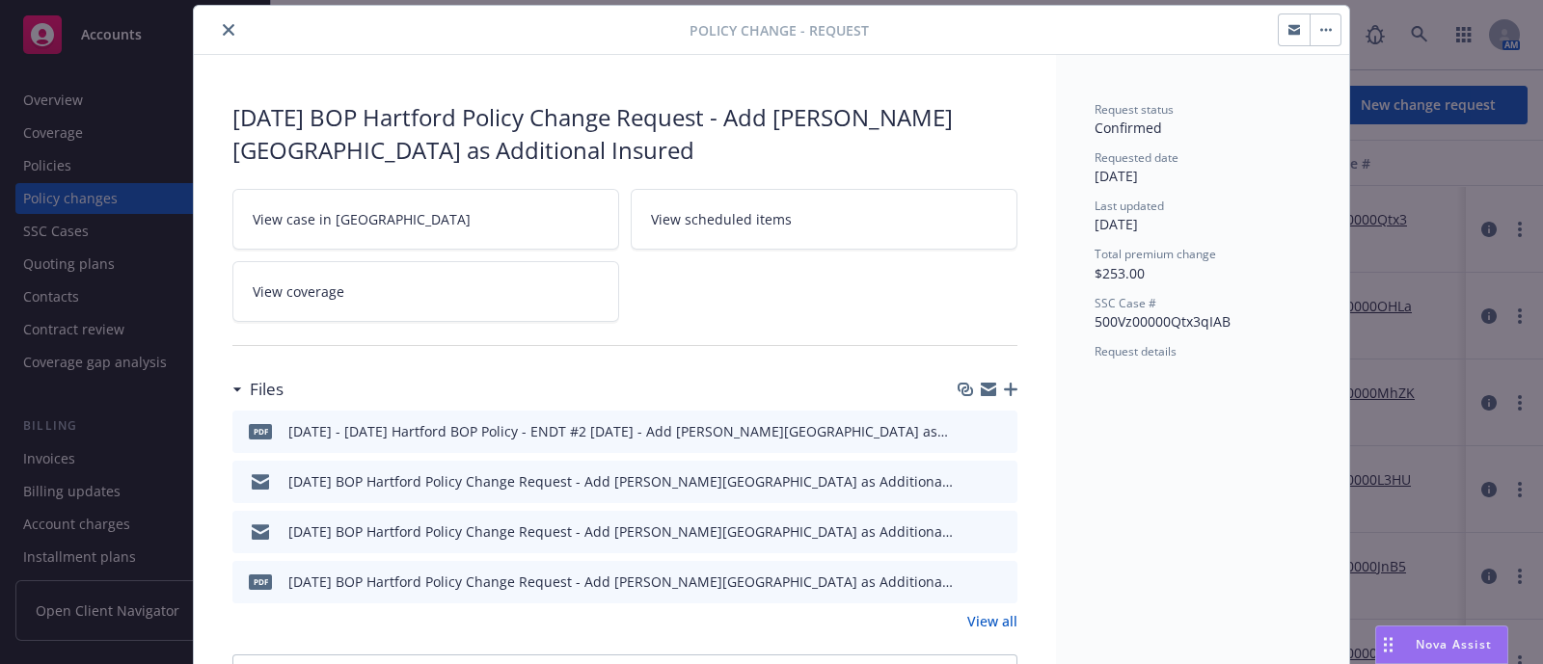
click at [959, 424] on icon "download file" at bounding box center [966, 429] width 15 height 15
click at [217, 19] on button "close" at bounding box center [228, 29] width 23 height 23
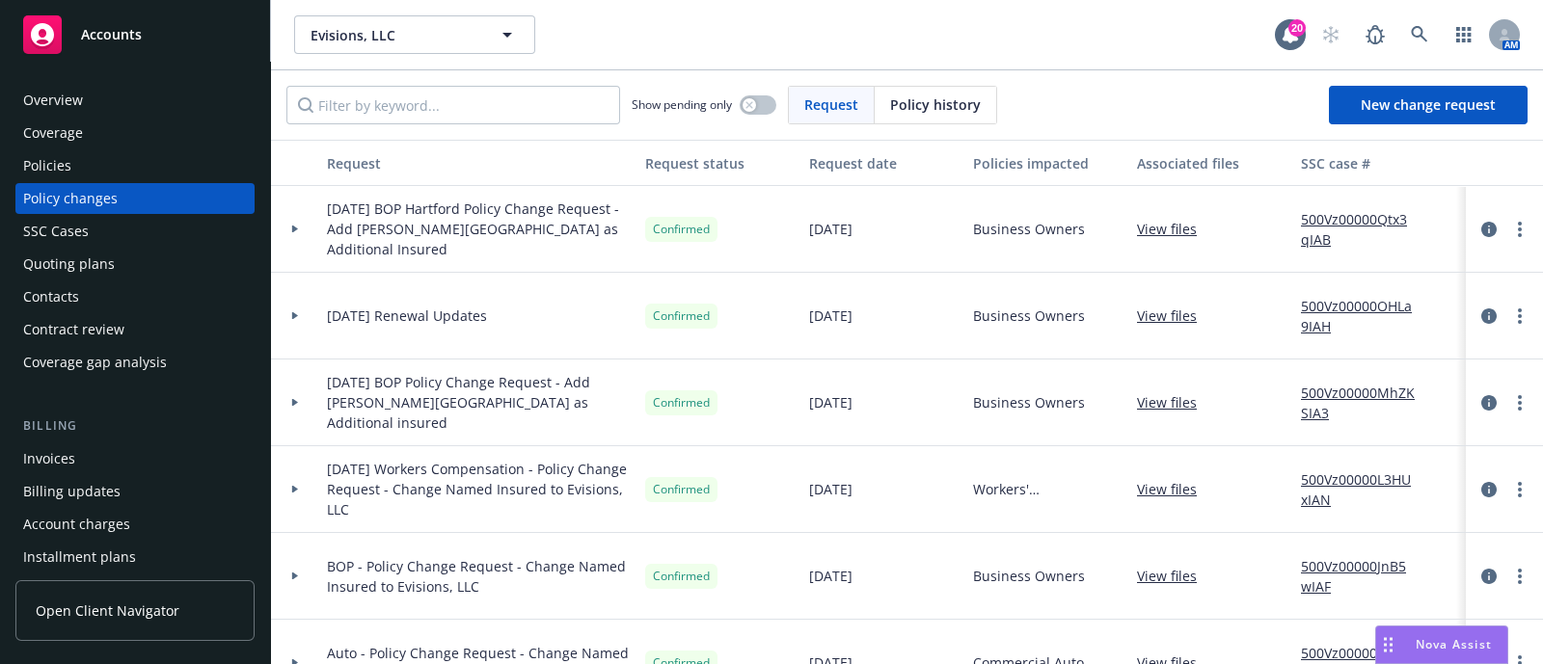
click at [121, 150] on div "Policies" at bounding box center [135, 165] width 224 height 31
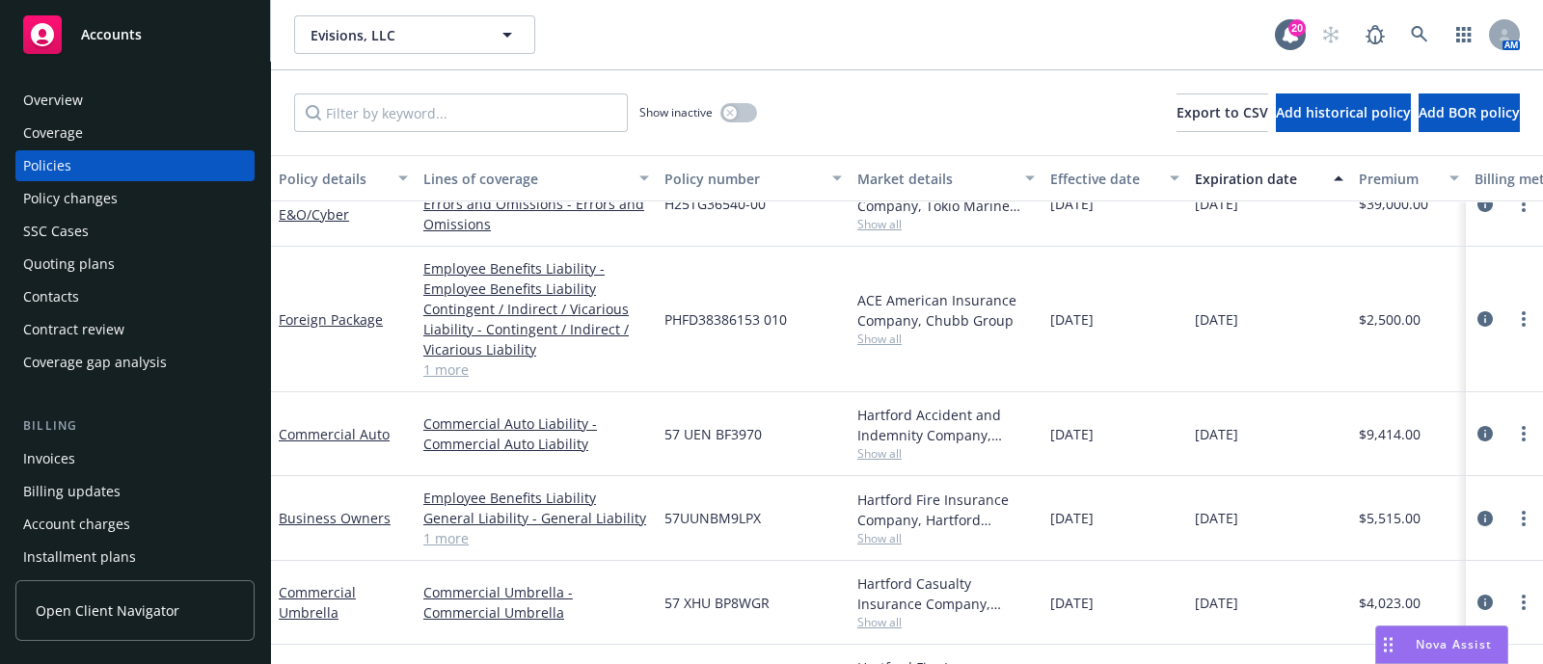
scroll to position [429, 0]
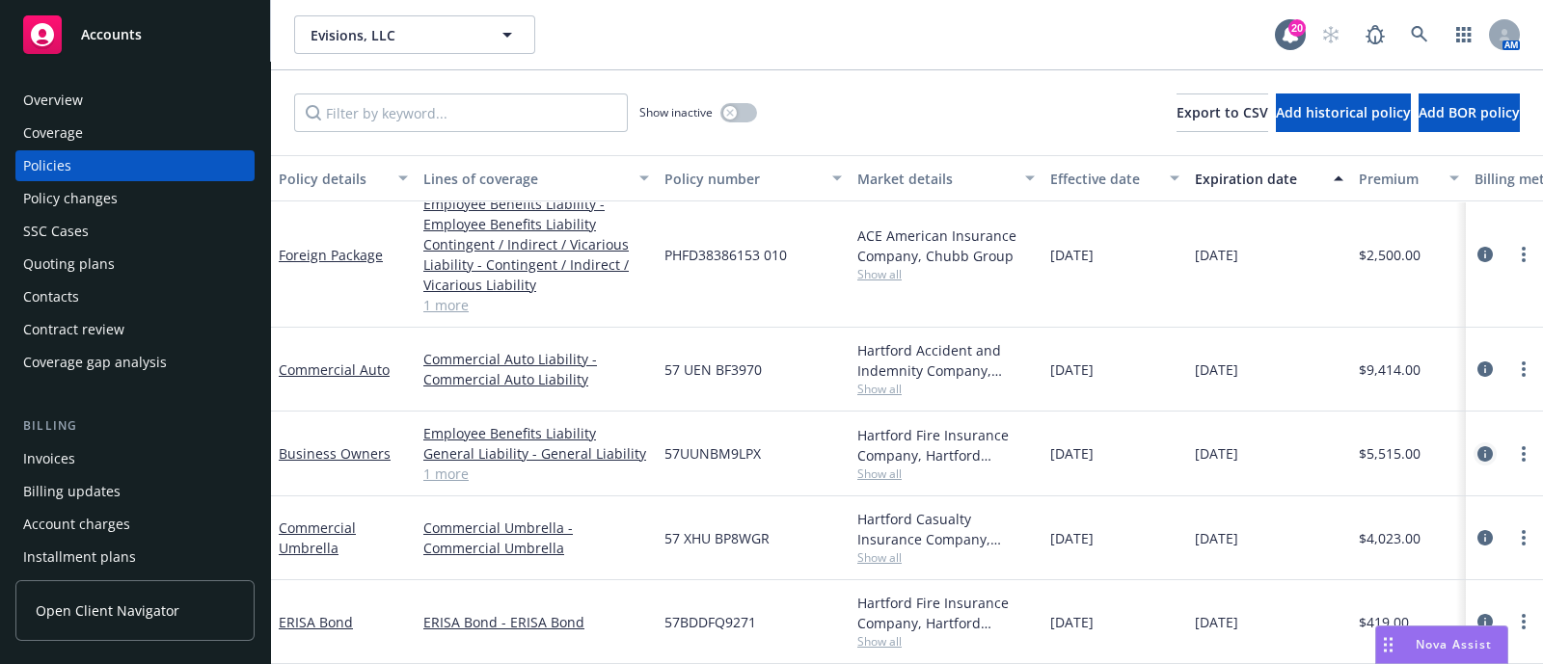
click at [1477, 446] on icon "circleInformation" at bounding box center [1484, 453] width 15 height 15
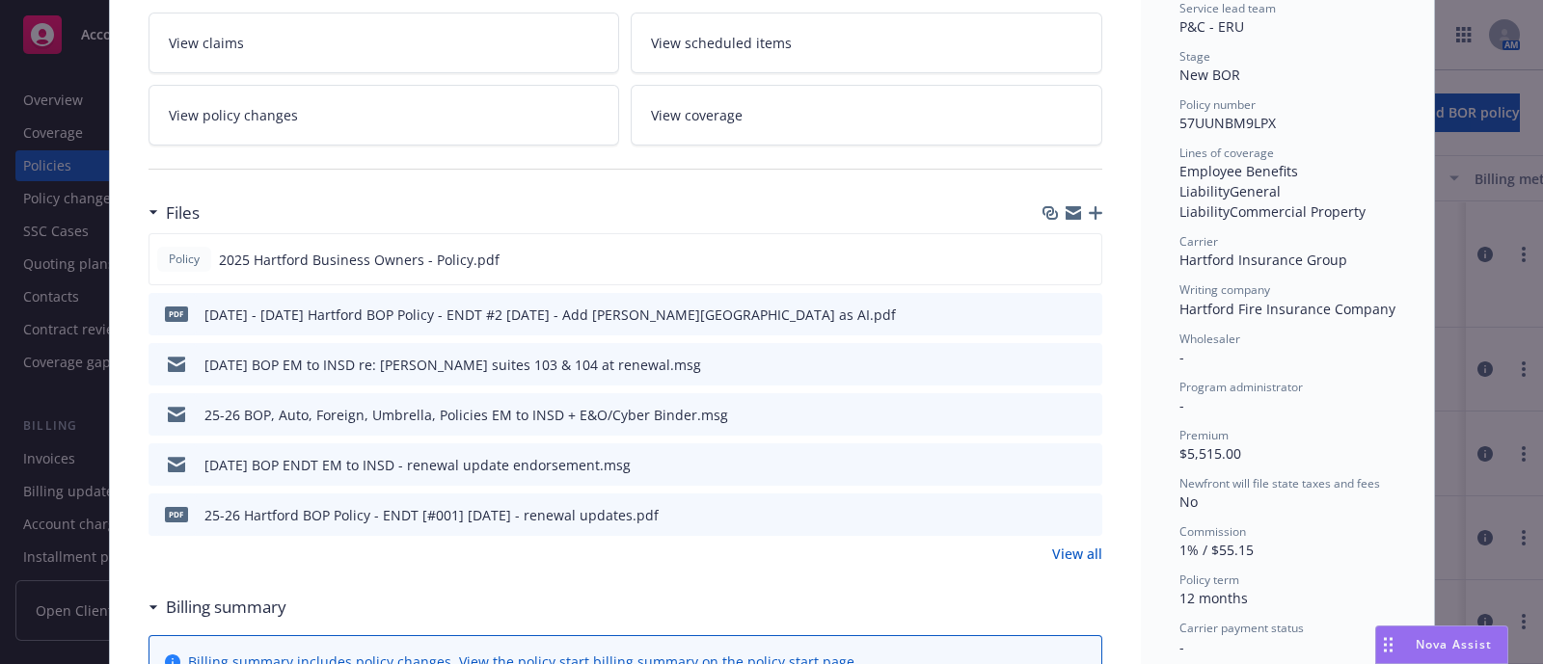
scroll to position [470, 0]
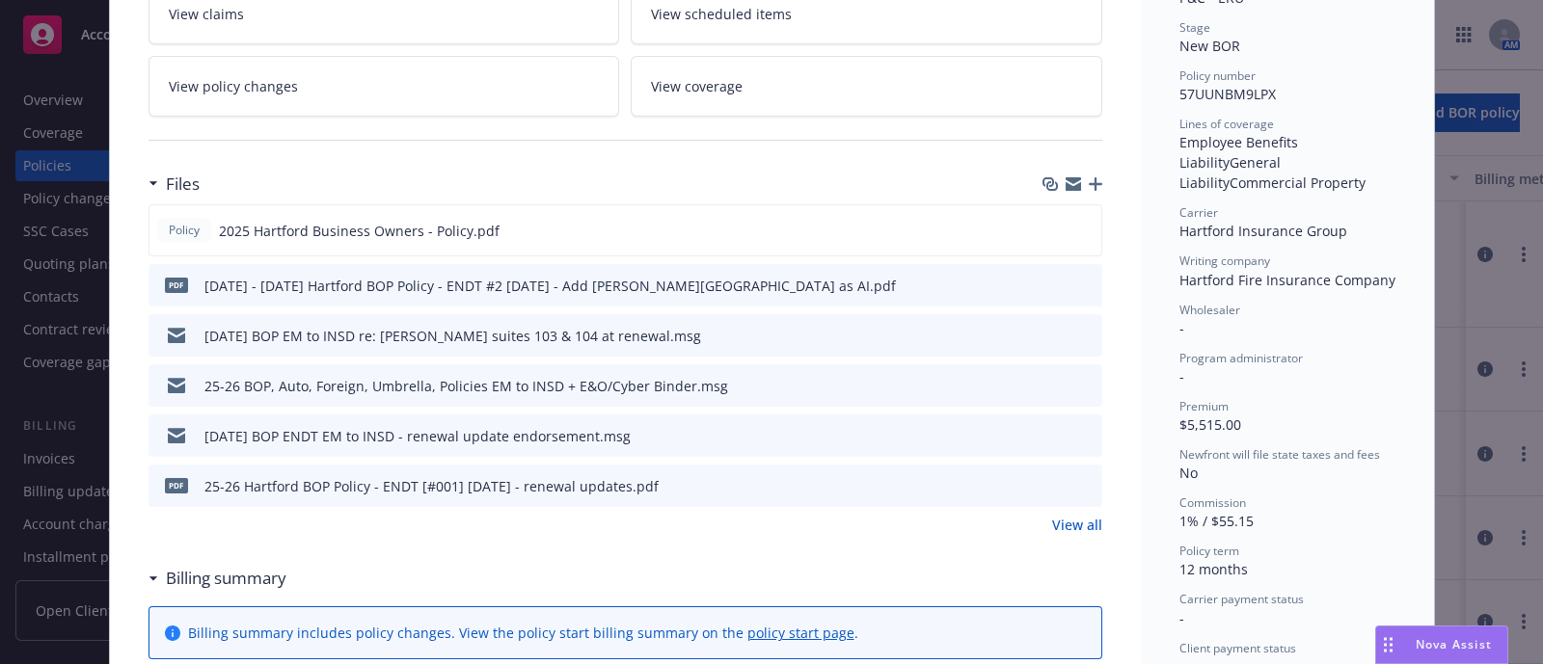
click at [1089, 177] on icon "button" at bounding box center [1096, 184] width 14 height 14
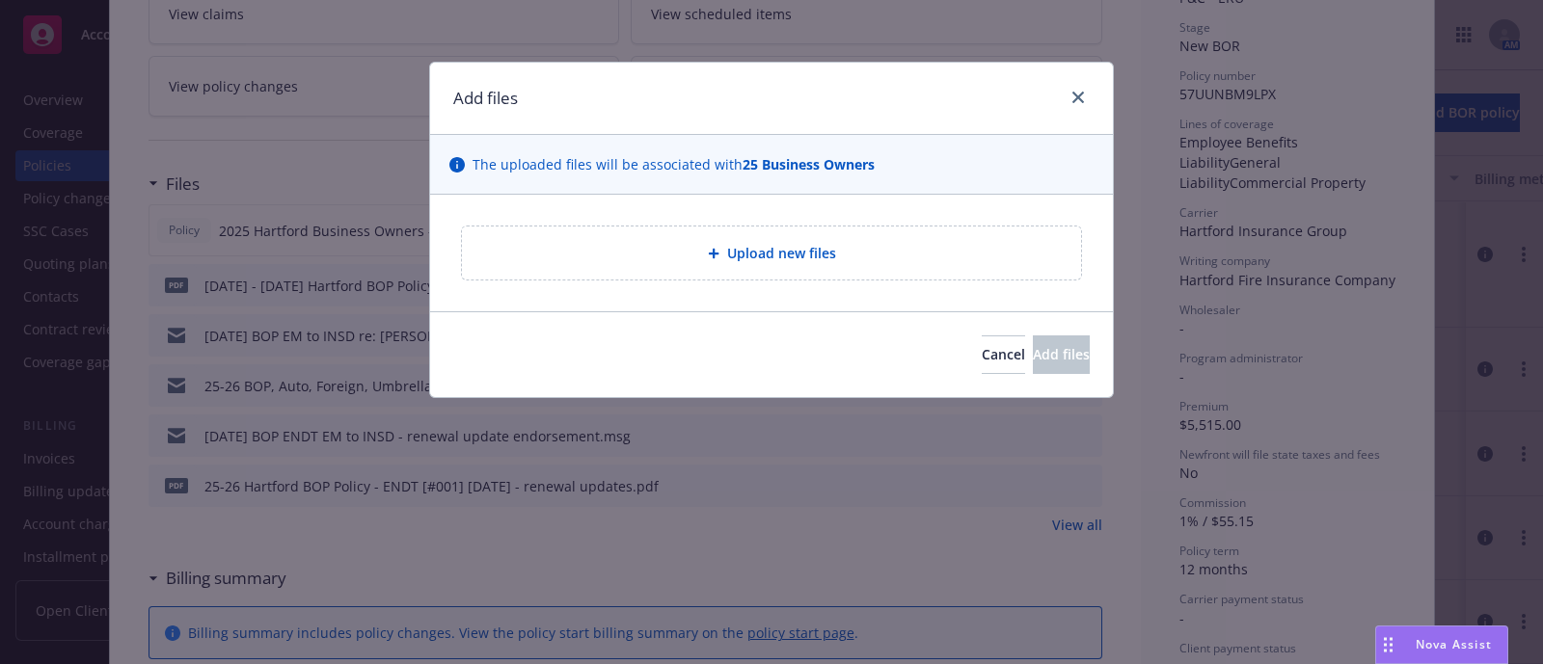
click at [873, 257] on div "Upload new files" at bounding box center [771, 253] width 588 height 22
type textarea "x"
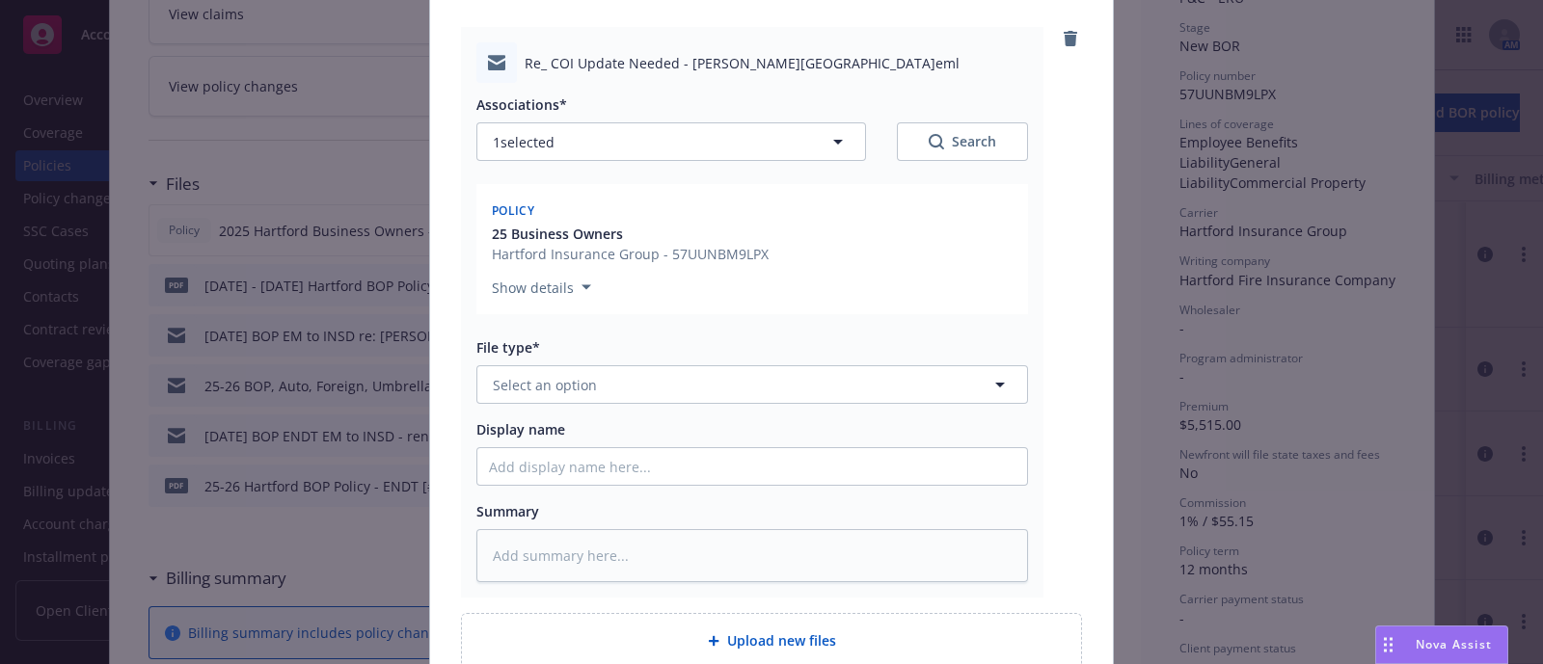
scroll to position [202, 0]
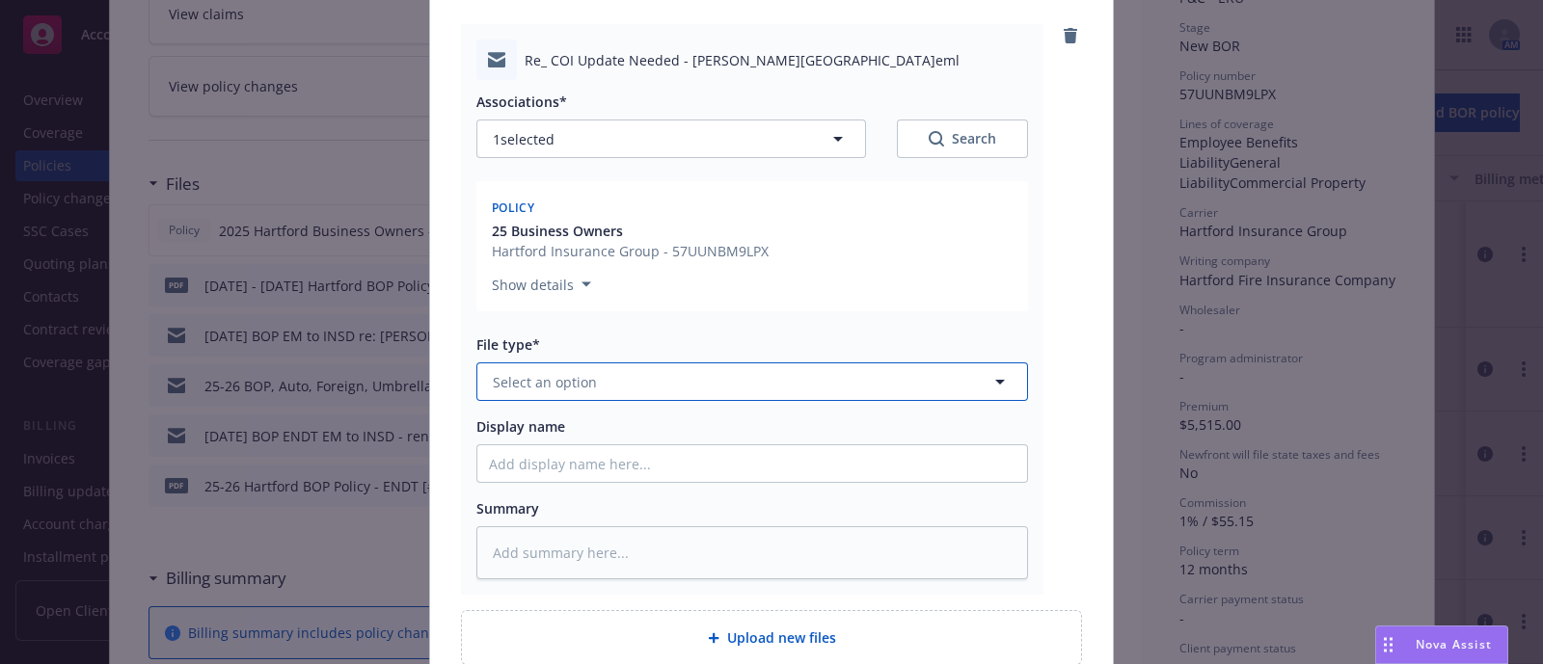
click at [611, 383] on button "Select an option" at bounding box center [752, 382] width 552 height 39
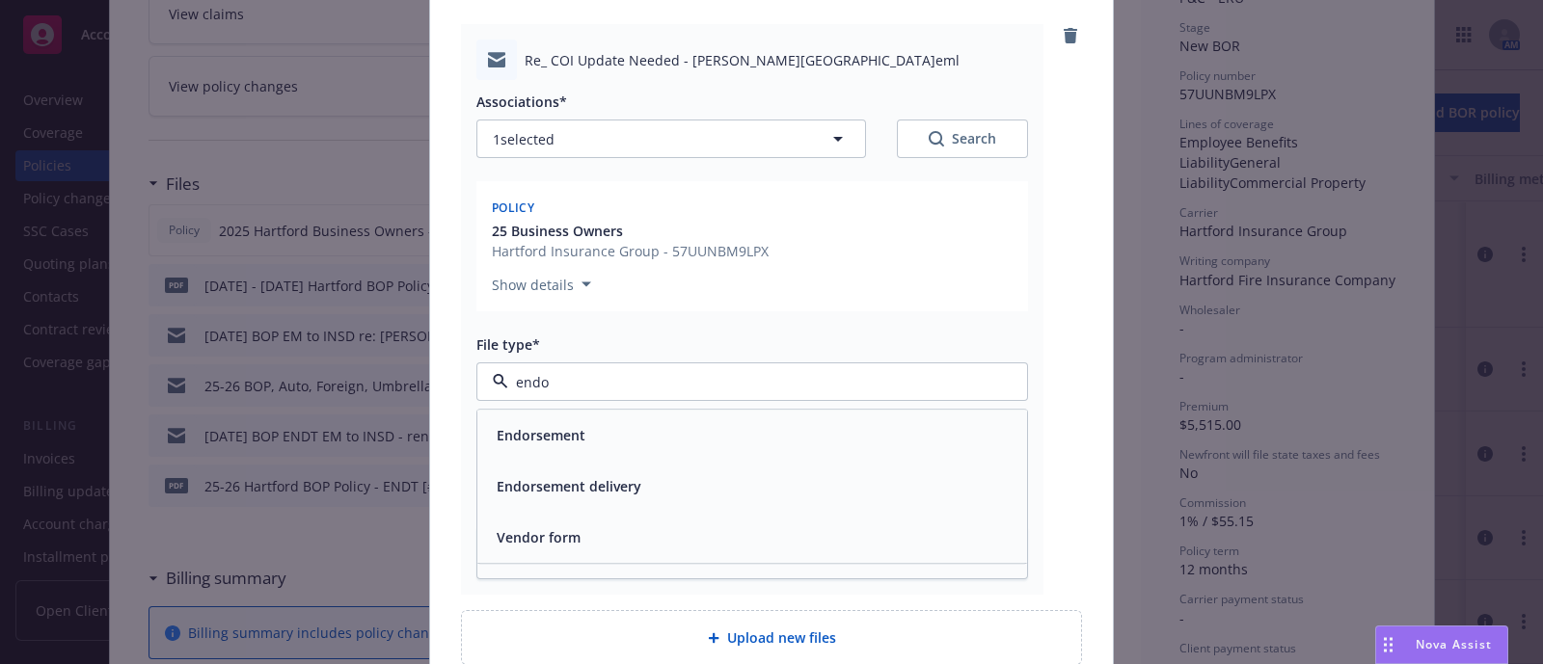
type input "endor"
click at [599, 477] on span "Endorsement delivery" at bounding box center [569, 487] width 145 height 20
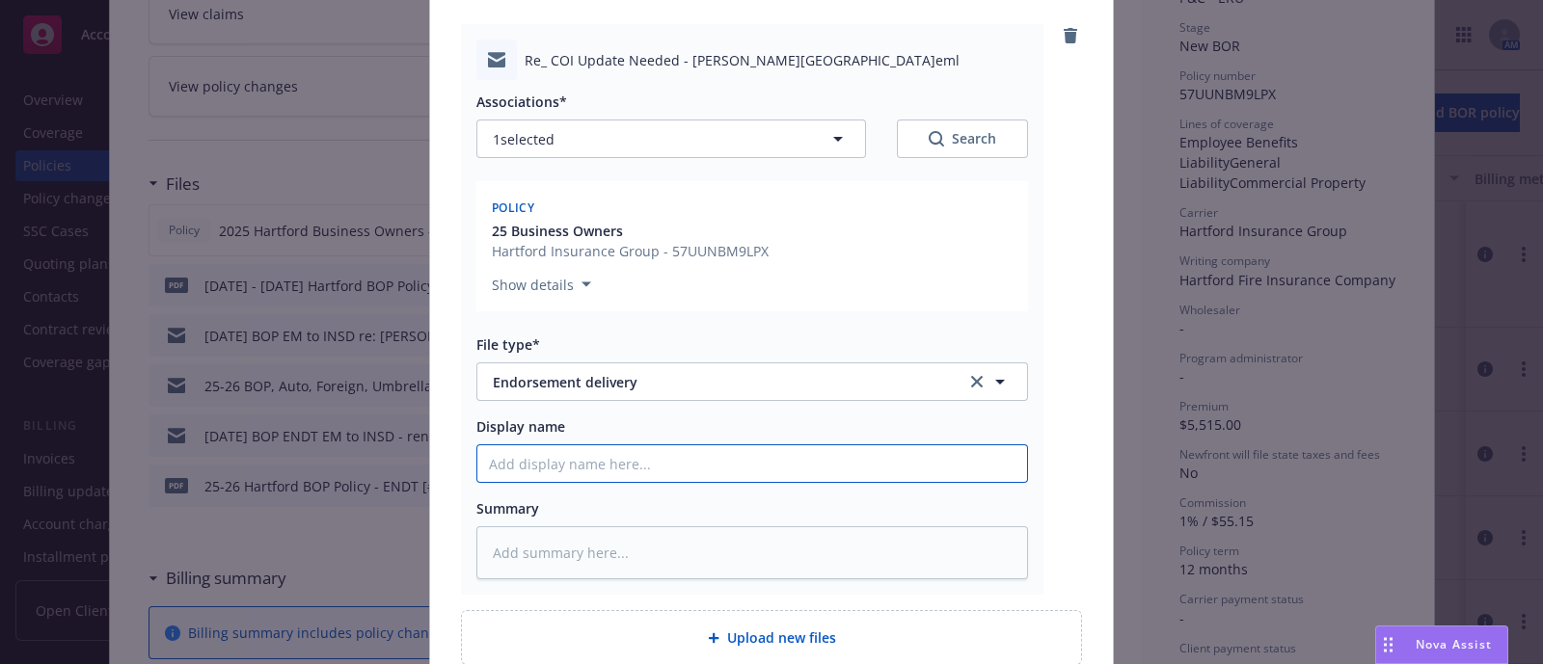
click at [598, 474] on input "Display name" at bounding box center [752, 464] width 550 height 37
paste input "[ENDT EFF DATE] [POLICY TYPE] ENDT EM to INSD [COMPANY] - [DESCRIPTION]"
type textarea "x"
drag, startPoint x: 678, startPoint y: 464, endPoint x: 446, endPoint y: 479, distance: 231.9
click at [446, 479] on div "Re_ COI Update Needed - [PERSON_NAME] Community College District.eml Associatio…" at bounding box center [771, 344] width 683 height 703
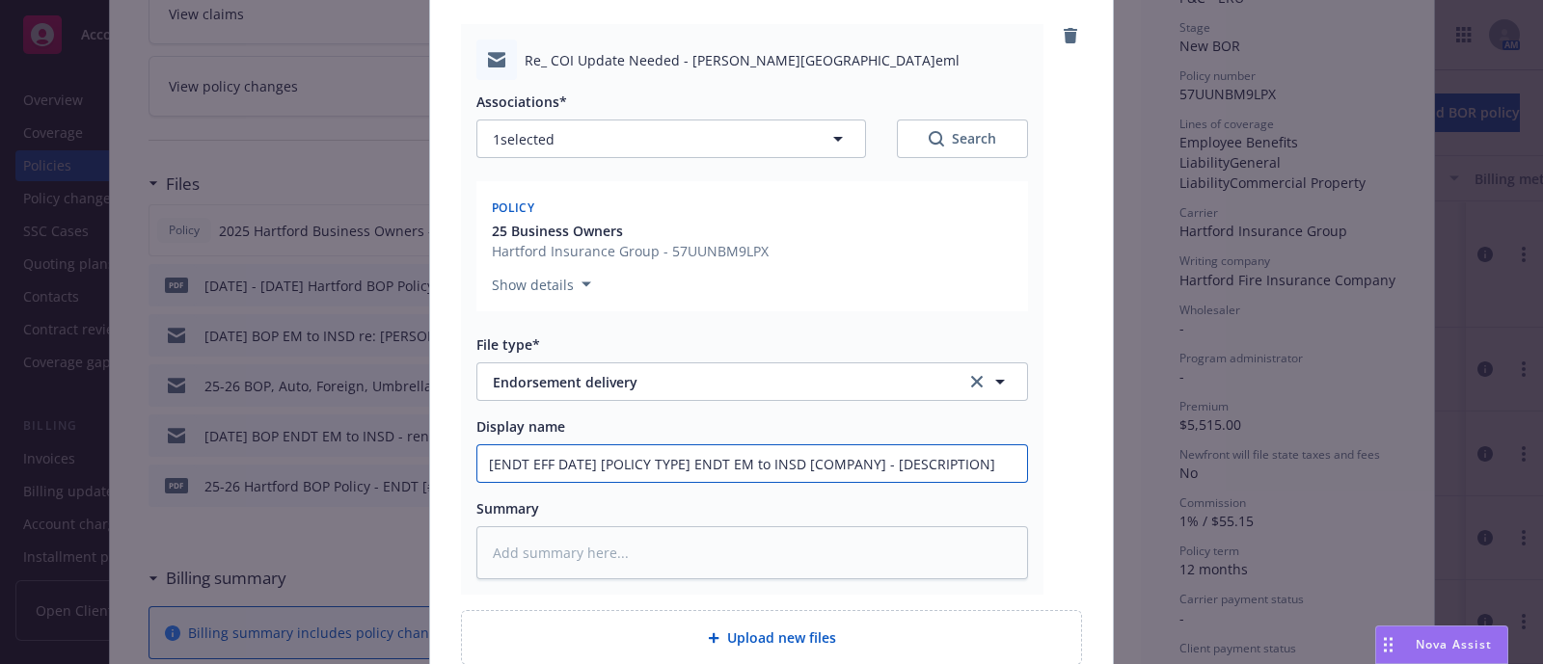
type input "7 ENDT EM to INSD [COMPANY] - [DESCRIPTION]"
type textarea "x"
type input "7/ ENDT EM to INSD [COMPANY] - [DESCRIPTION]"
type textarea "x"
type input "7/1 ENDT EM to INSD [COMPANY] - [DESCRIPTION]"
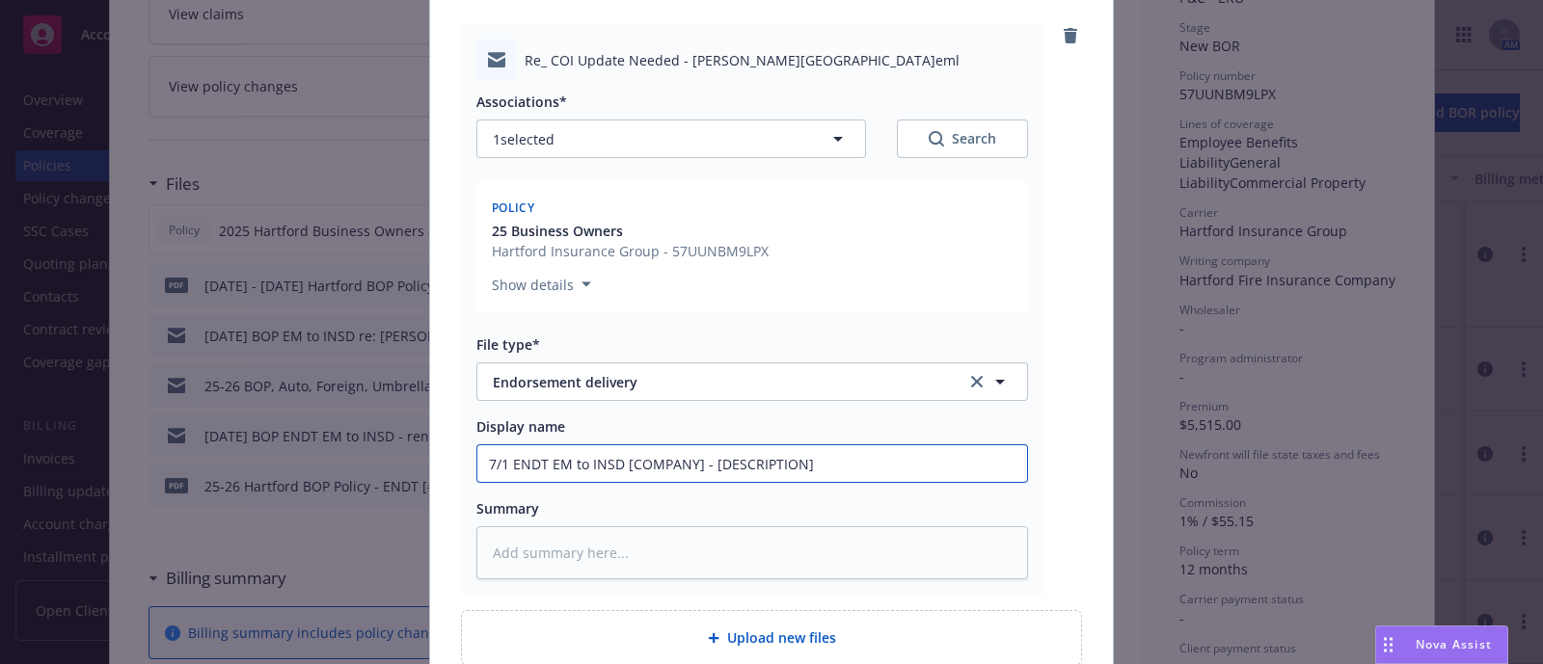
type textarea "x"
type input "7/1/ ENDT EM to INSD [COMPANY] - [DESCRIPTION]"
drag, startPoint x: 684, startPoint y: 474, endPoint x: 931, endPoint y: 492, distance: 247.5
click at [931, 492] on div "Associations* 1 selected Search Policy 25 Business Owners Hartford Insurance Gr…" at bounding box center [752, 330] width 552 height 500
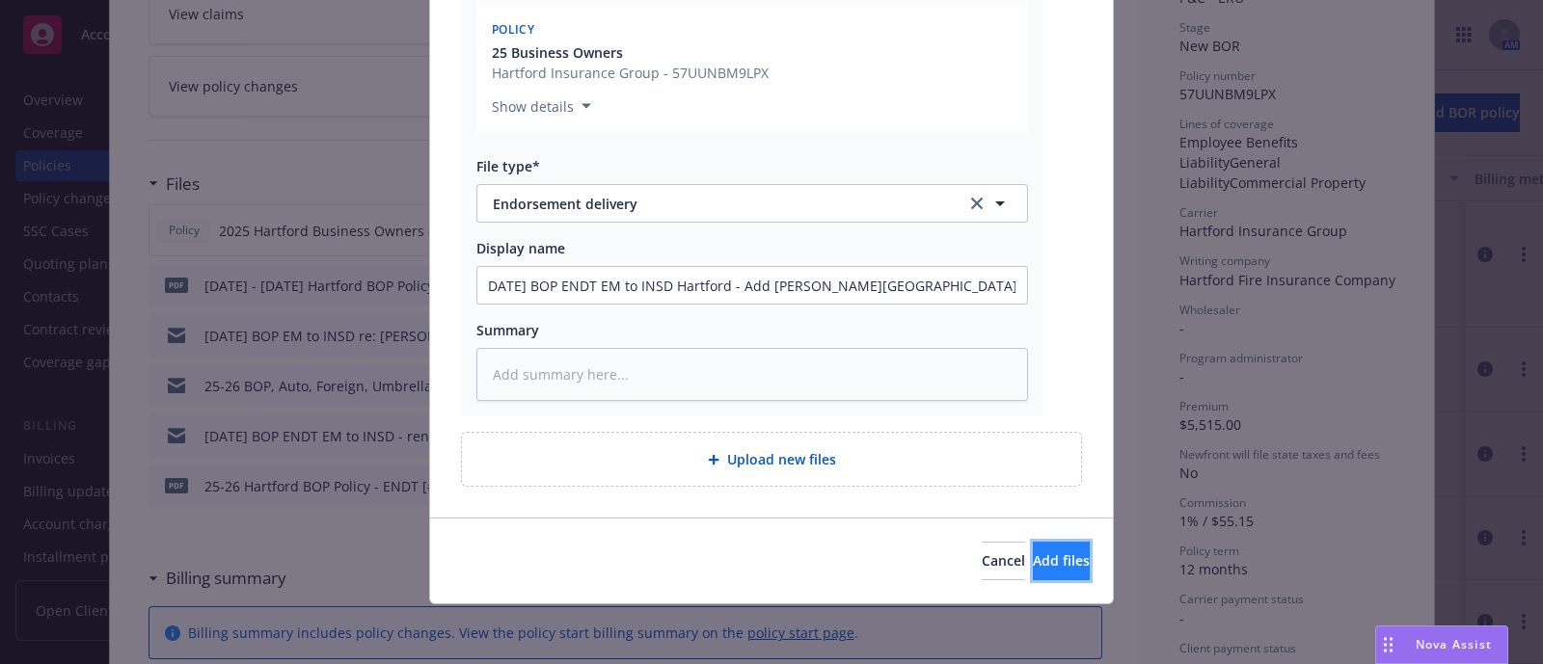
scroll to position [0, 0]
click at [1033, 554] on span "Add files" at bounding box center [1061, 561] width 57 height 18
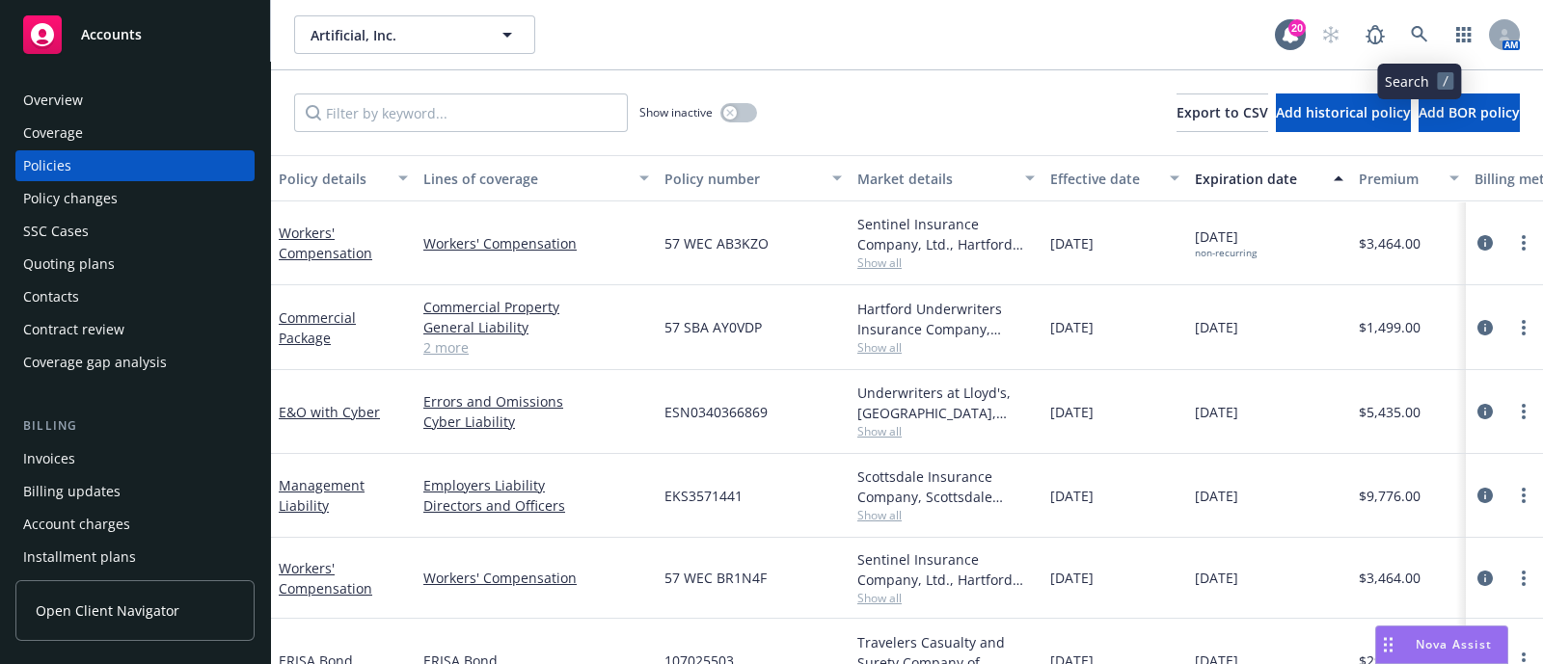
scroll to position [351, 0]
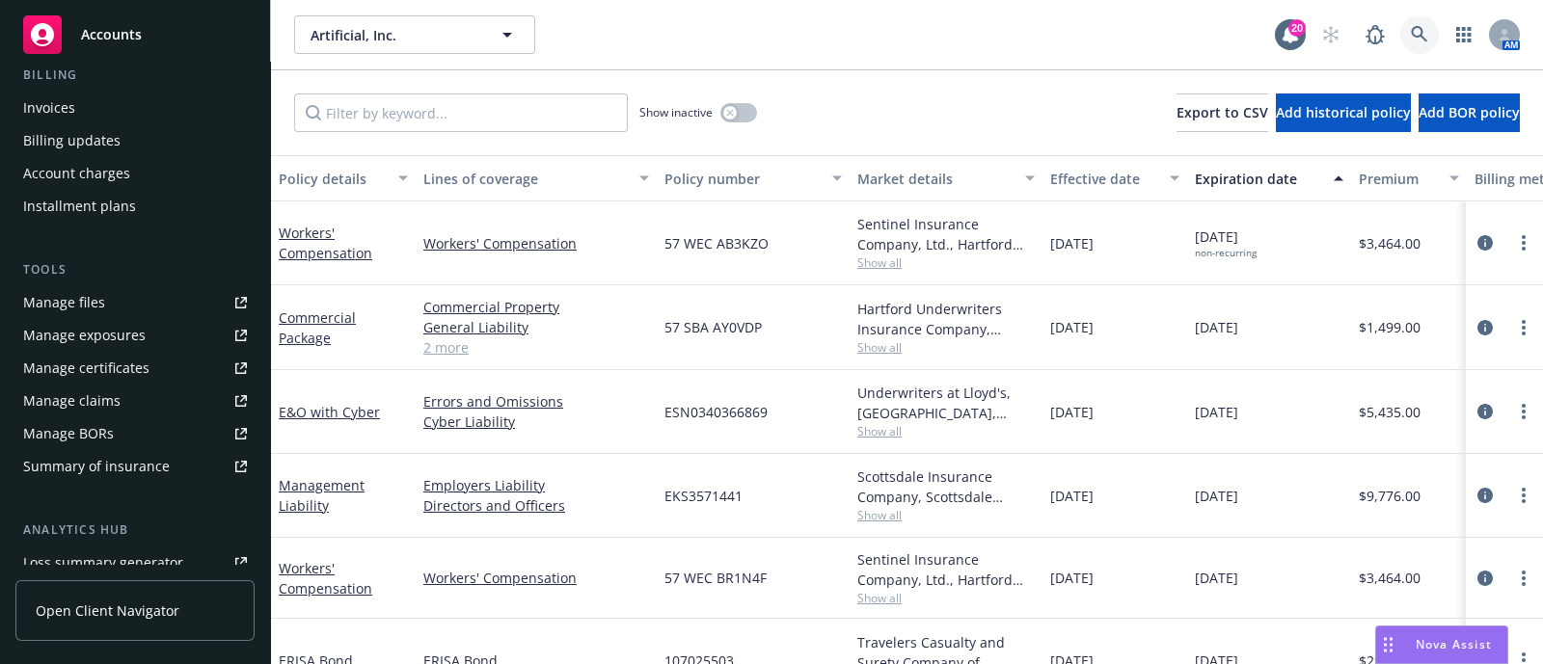
click at [1418, 26] on icon at bounding box center [1419, 34] width 16 height 16
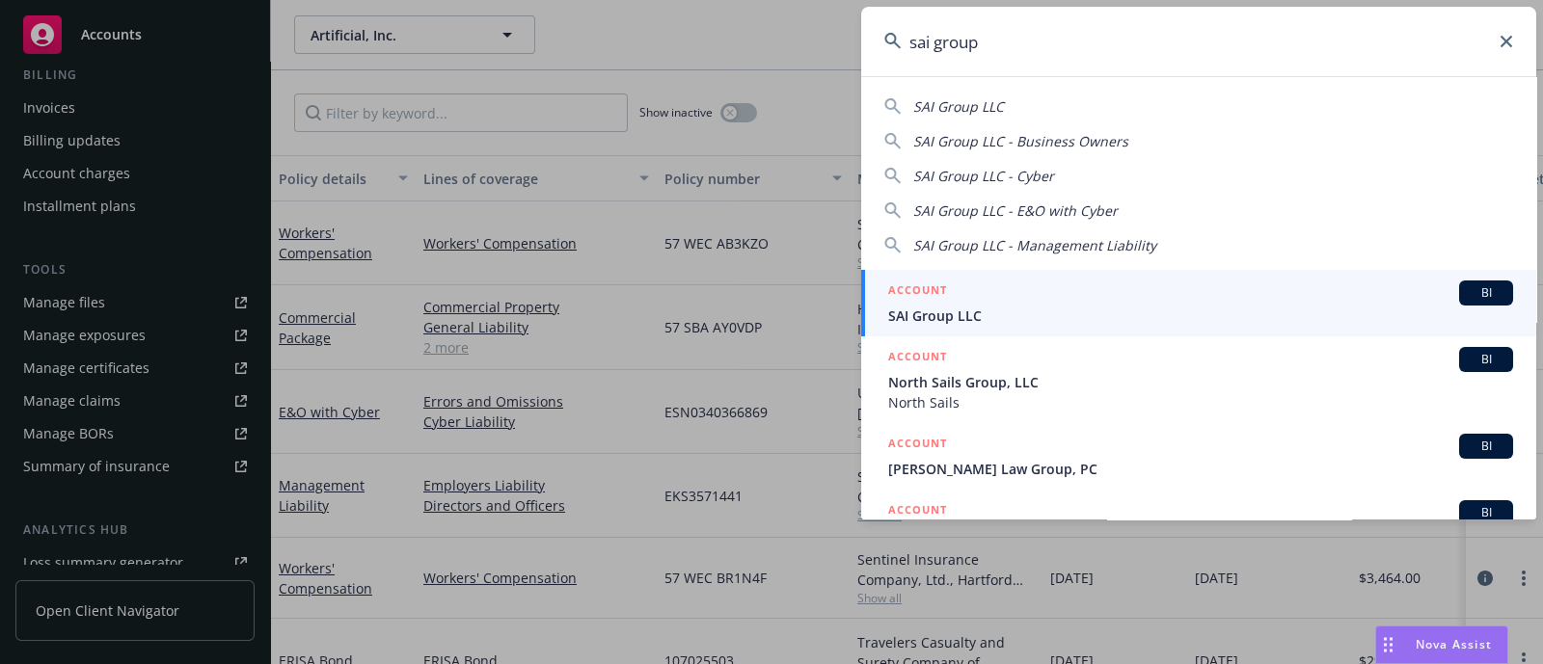
type input "sai group"
click at [959, 320] on span "SAI Group LLC" at bounding box center [1200, 316] width 625 height 20
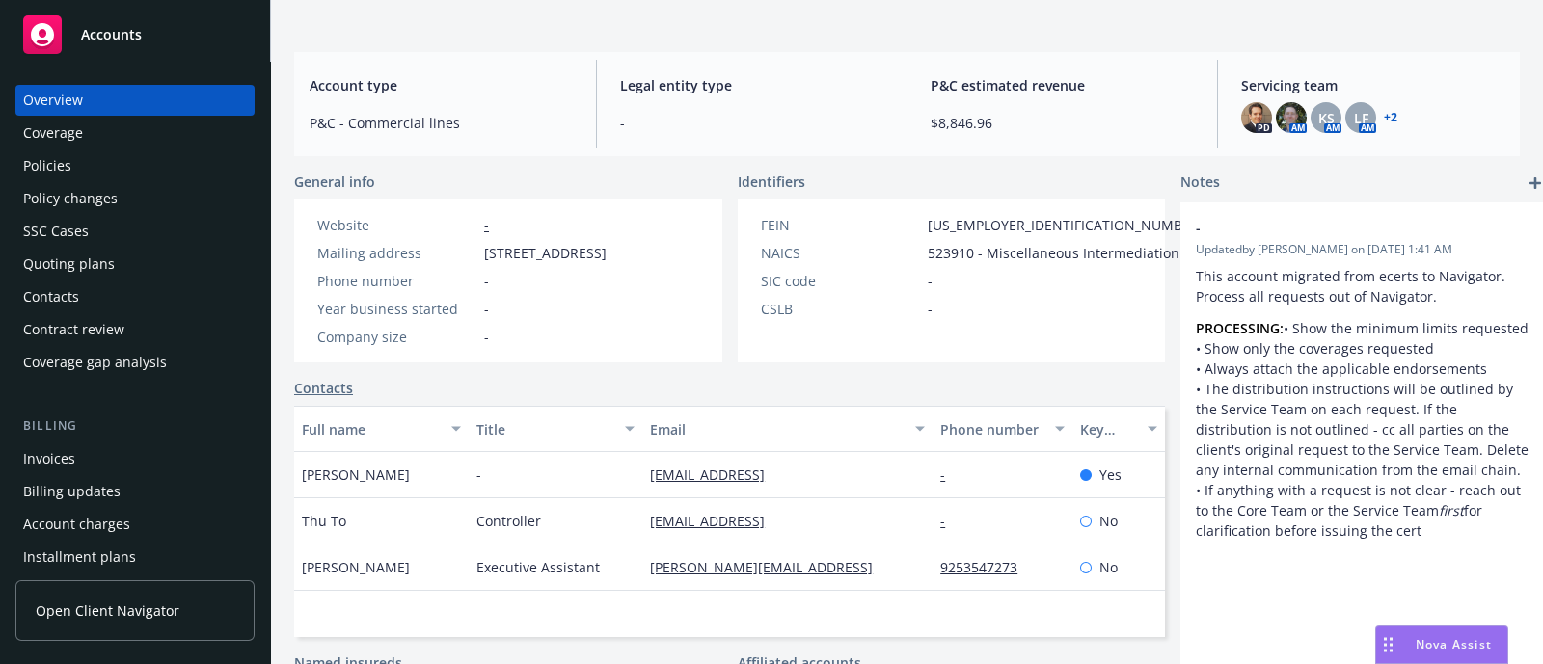
scroll to position [255, 0]
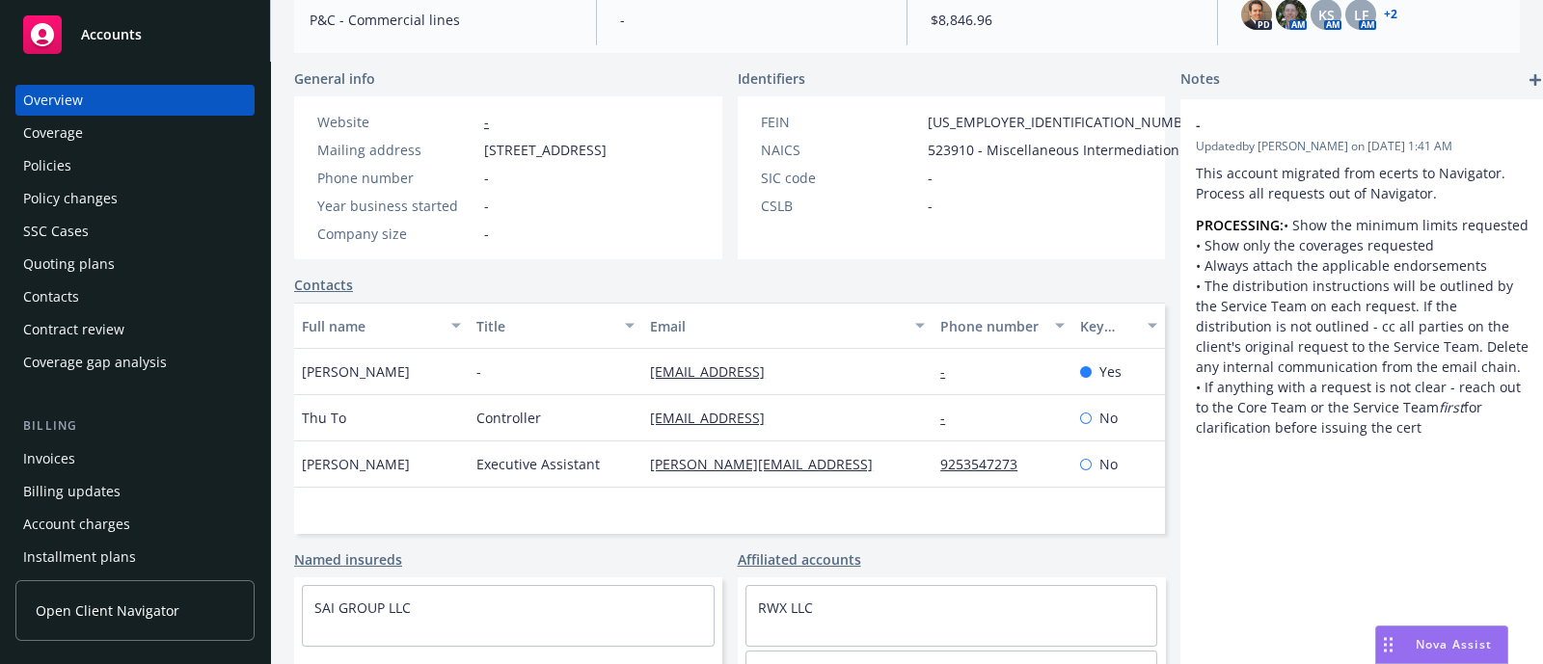
click at [154, 190] on div "Policy changes" at bounding box center [135, 198] width 224 height 31
